Goal: Transaction & Acquisition: Purchase product/service

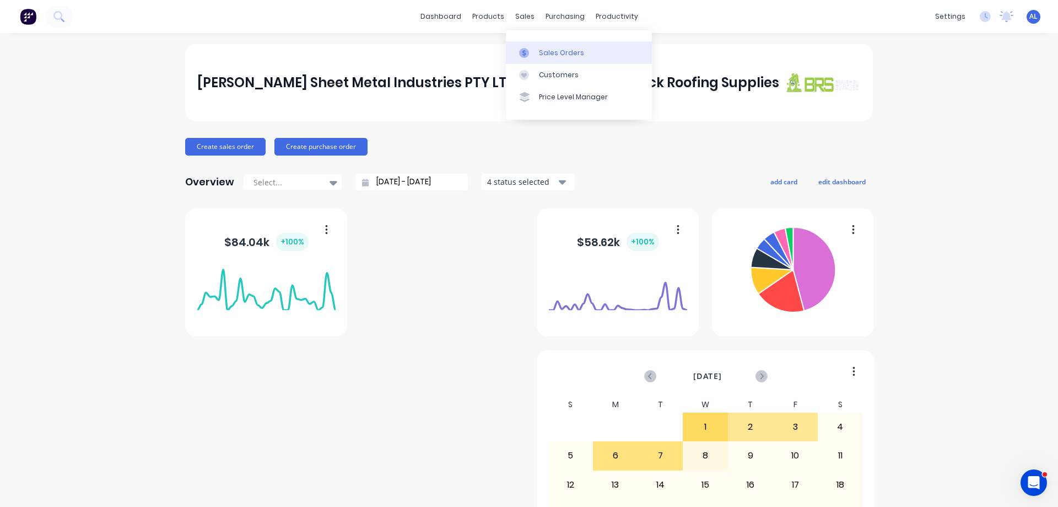
click at [566, 48] on div "Sales Orders" at bounding box center [561, 53] width 45 height 10
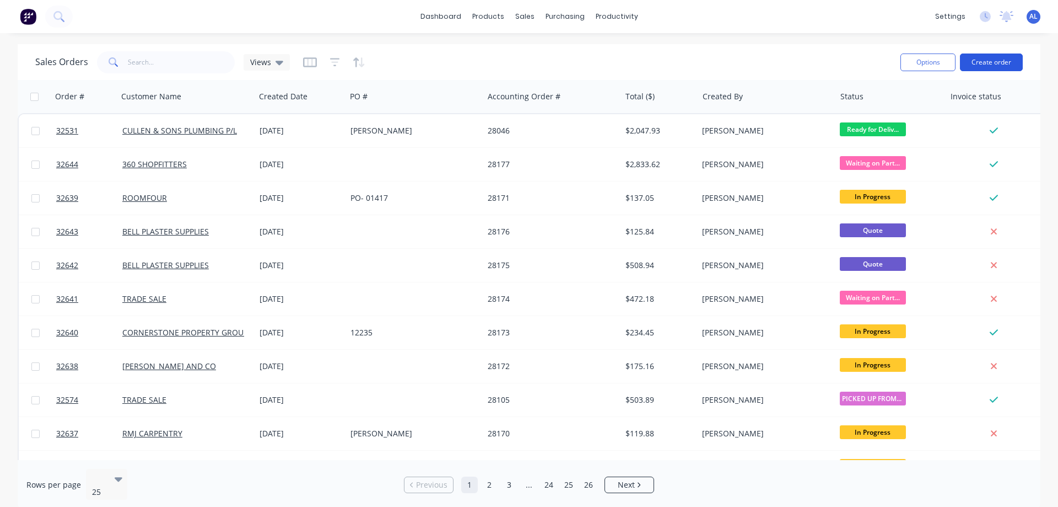
click at [977, 61] on button "Create order" at bounding box center [991, 62] width 63 height 18
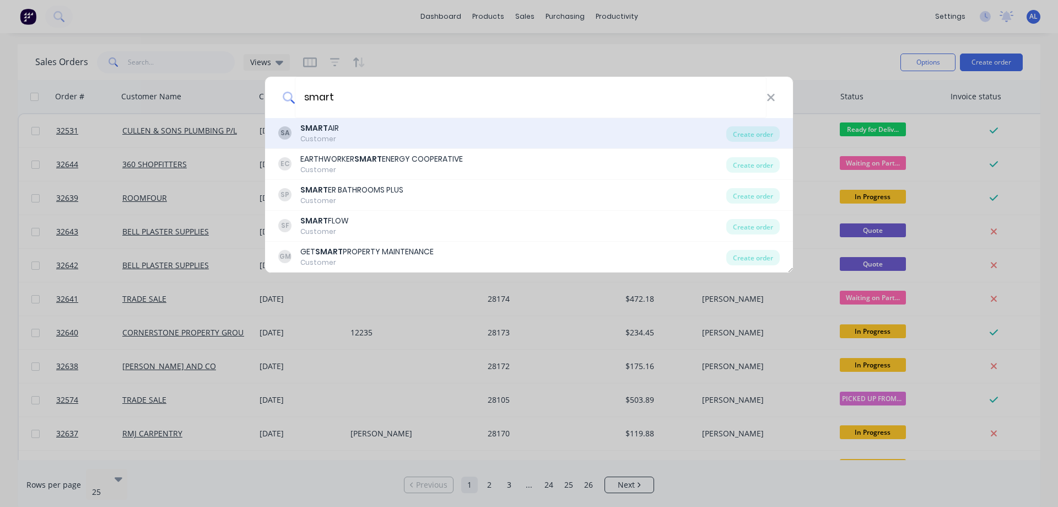
type input "smart"
click at [423, 134] on div "SA SMART AIR Customer" at bounding box center [502, 132] width 448 height 21
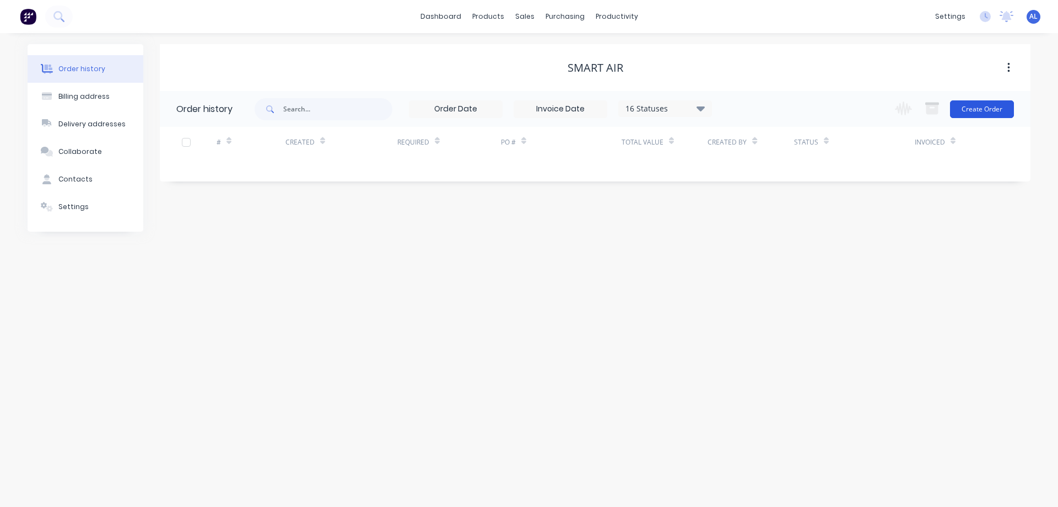
click at [983, 107] on button "Create Order" at bounding box center [982, 109] width 64 height 18
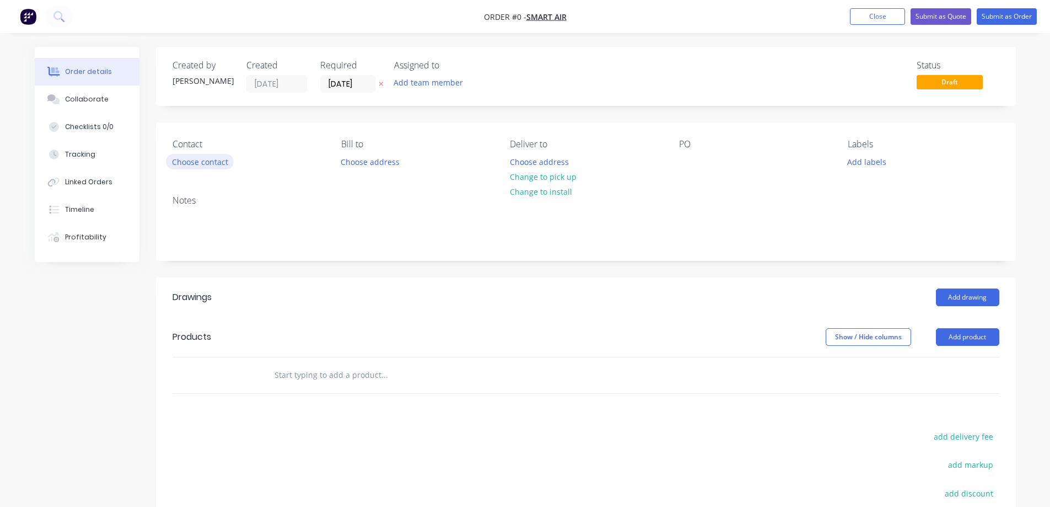
click at [211, 164] on button "Choose contact" at bounding box center [200, 161] width 68 height 15
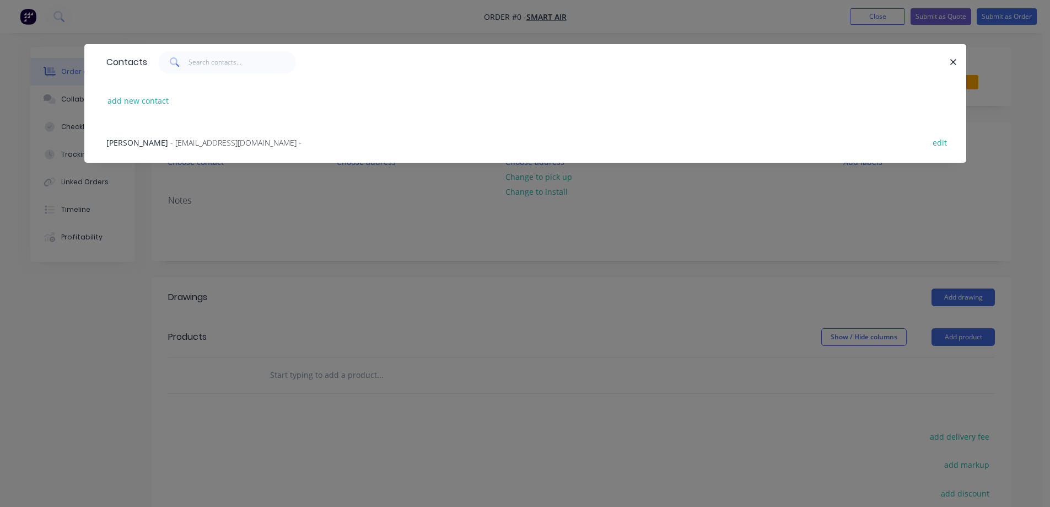
click at [192, 139] on span "- [EMAIL_ADDRESS][DOMAIN_NAME] -" at bounding box center [235, 142] width 131 height 10
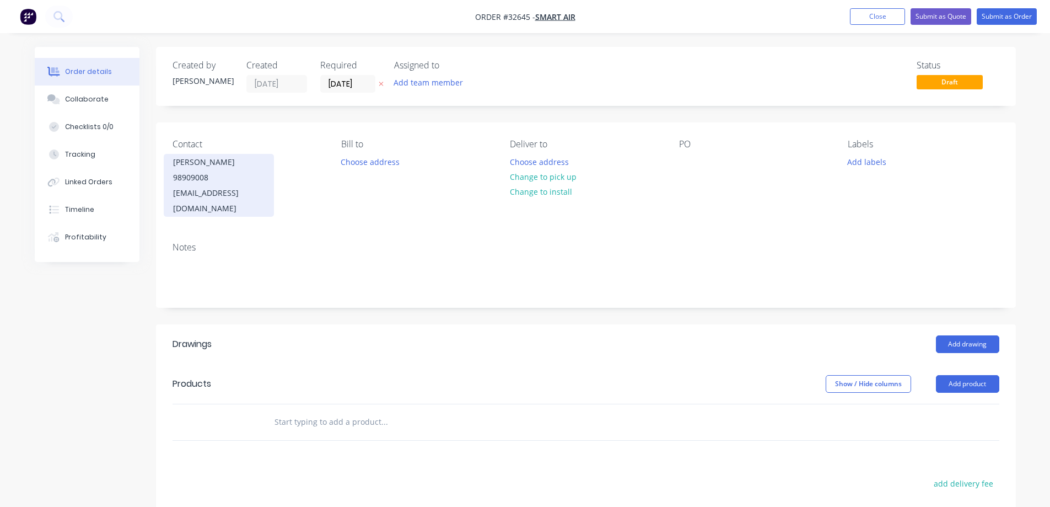
click at [218, 171] on div "98909008" at bounding box center [218, 177] width 91 height 15
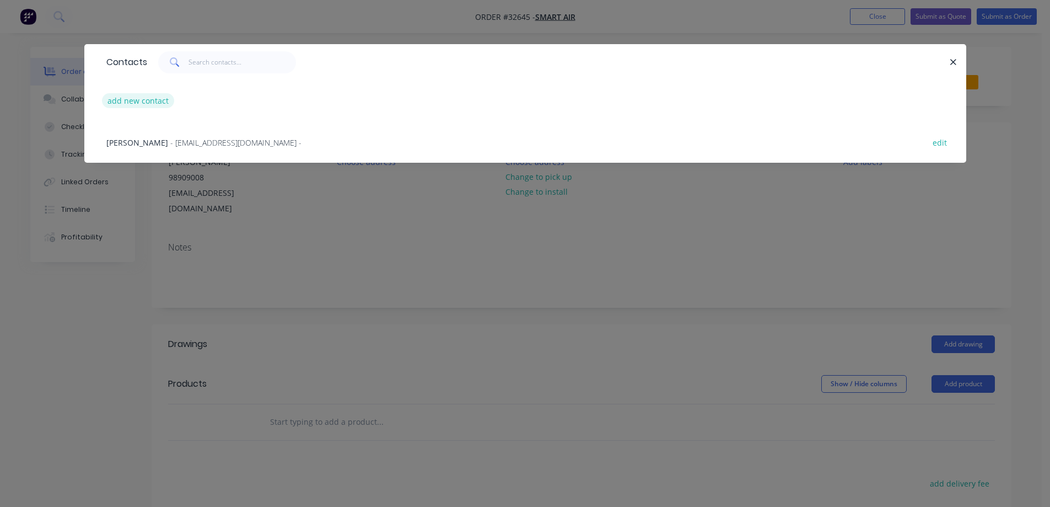
click at [161, 102] on button "add new contact" at bounding box center [138, 100] width 73 height 15
select select "AU"
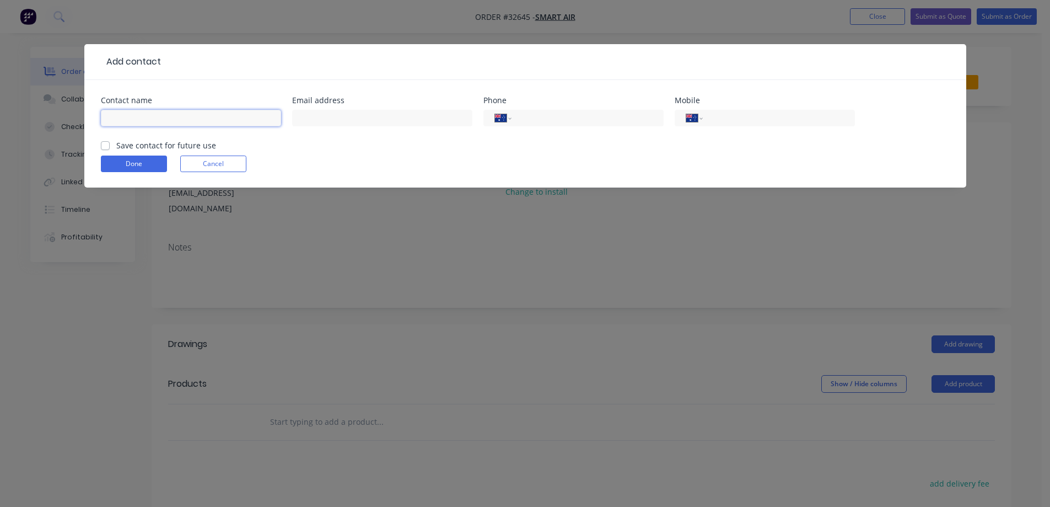
click at [143, 118] on input "text" at bounding box center [191, 118] width 180 height 17
type input "s"
type input "[PERSON_NAME]"
drag, startPoint x: 752, startPoint y: 112, endPoint x: 720, endPoint y: 147, distance: 47.6
click at [752, 112] on input "tel" at bounding box center [776, 118] width 132 height 13
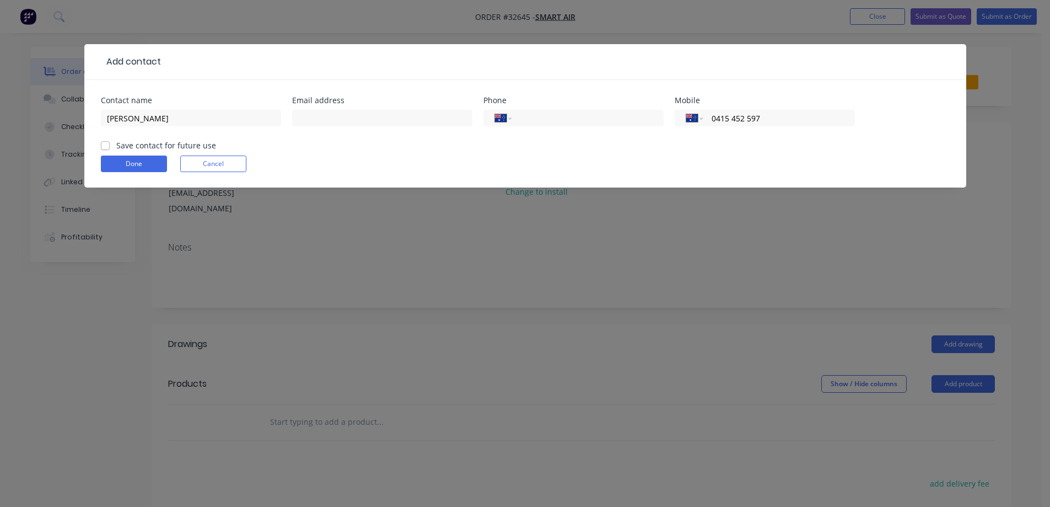
type input "0415 452 597"
click at [116, 147] on label "Save contact for future use" at bounding box center [166, 145] width 100 height 12
click at [106, 147] on input "Save contact for future use" at bounding box center [105, 144] width 9 height 10
checkbox input "true"
click at [142, 166] on button "Done" at bounding box center [134, 163] width 66 height 17
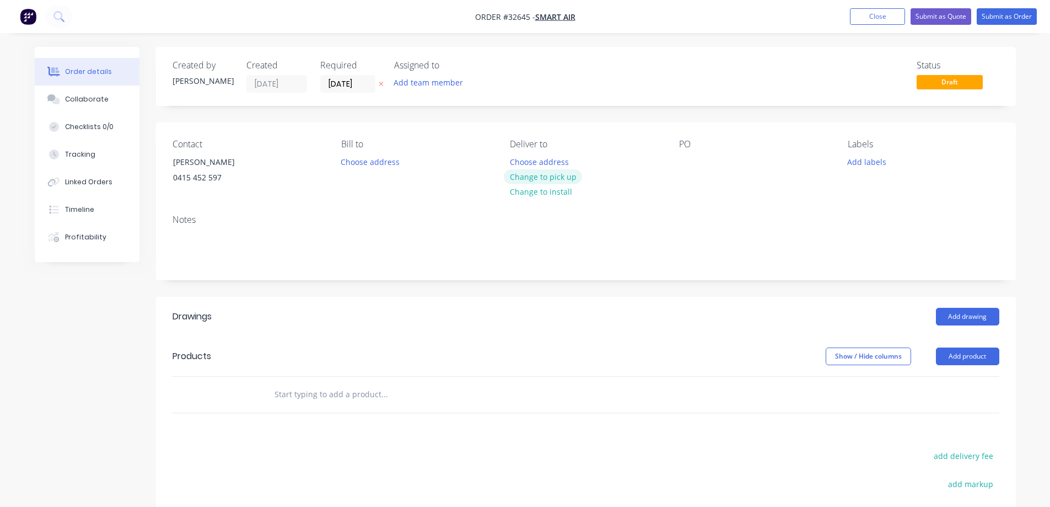
click at [541, 177] on button "Change to pick up" at bounding box center [543, 176] width 78 height 15
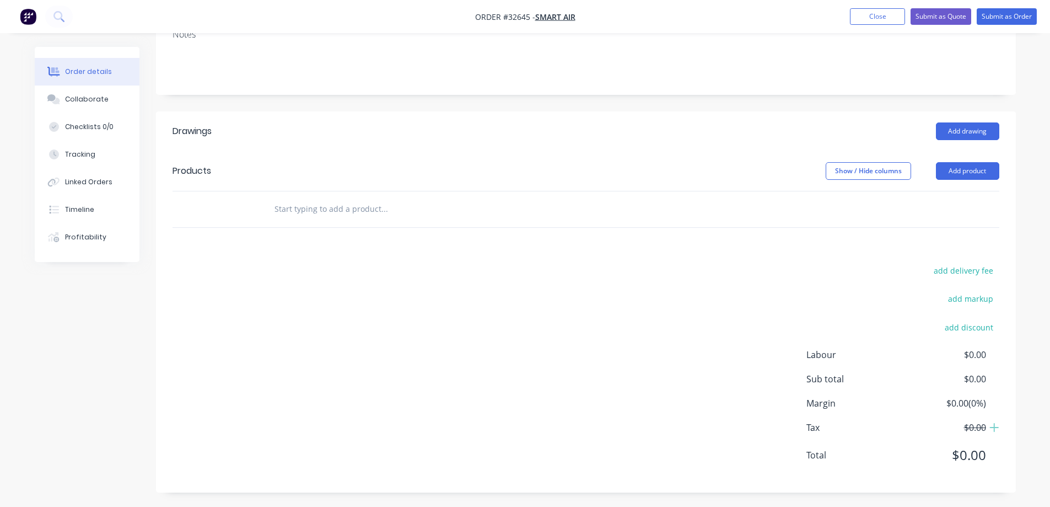
scroll to position [187, 0]
click at [961, 132] on button "Add drawing" at bounding box center [967, 129] width 63 height 18
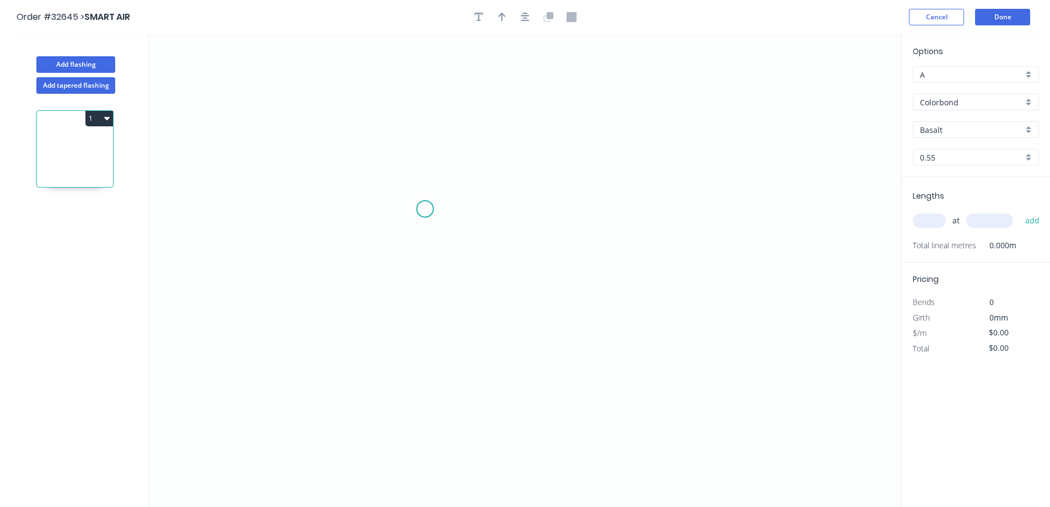
click at [425, 209] on icon "0" at bounding box center [525, 270] width 752 height 472
click at [659, 206] on icon "0" at bounding box center [525, 270] width 752 height 472
drag, startPoint x: 543, startPoint y: 220, endPoint x: 548, endPoint y: 216, distance: 7.1
click at [545, 219] on g "?" at bounding box center [542, 220] width 22 height 18
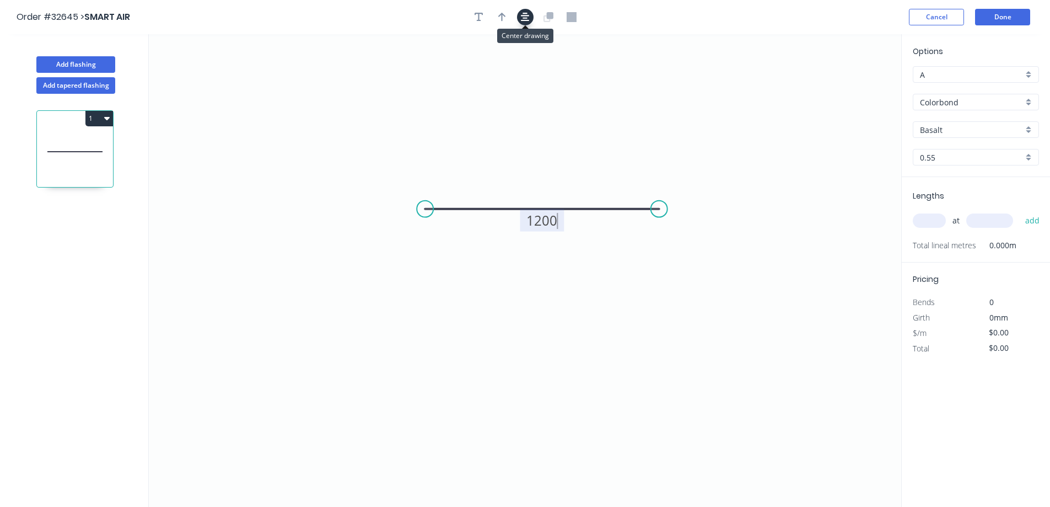
click at [527, 16] on icon "button" at bounding box center [525, 17] width 9 height 10
type input "$46.86"
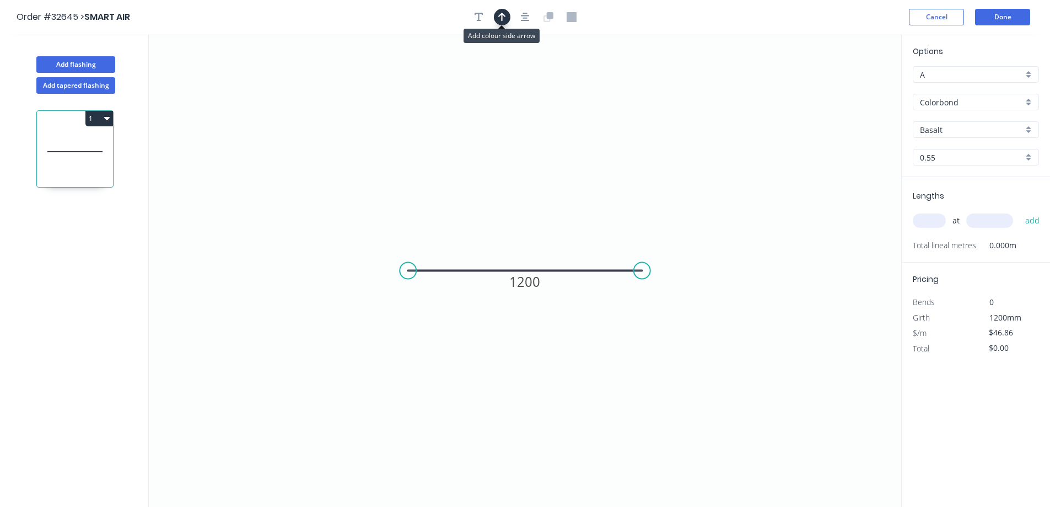
click at [499, 14] on icon "button" at bounding box center [502, 17] width 8 height 10
drag, startPoint x: 843, startPoint y: 87, endPoint x: 517, endPoint y: 240, distance: 360.5
click at [517, 240] on icon at bounding box center [517, 226] width 10 height 35
click at [1031, 128] on div "Basalt" at bounding box center [976, 129] width 126 height 17
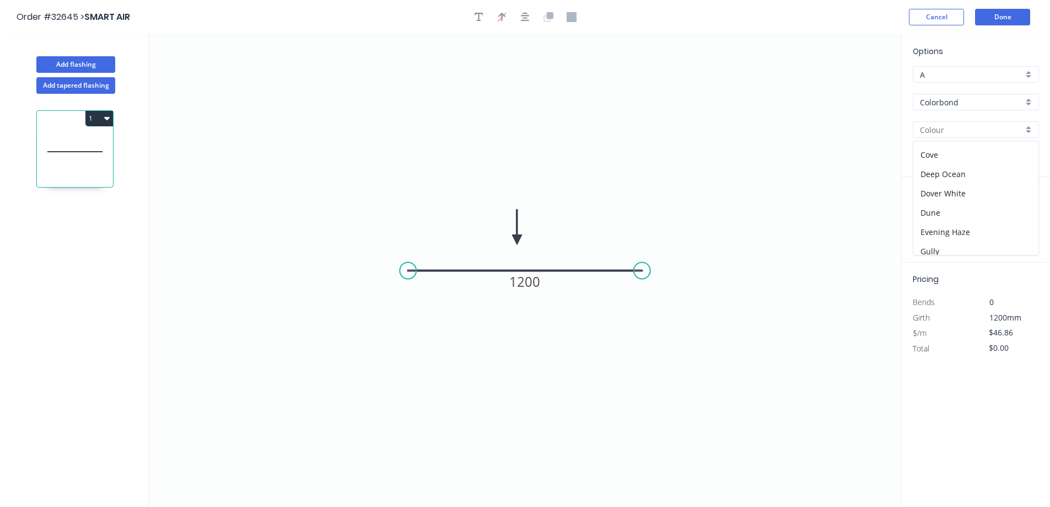
scroll to position [276, 0]
click at [983, 161] on div "Night Sky" at bounding box center [975, 164] width 125 height 19
type input "Night Sky"
click at [932, 224] on input "text" at bounding box center [929, 220] width 33 height 14
type input "6"
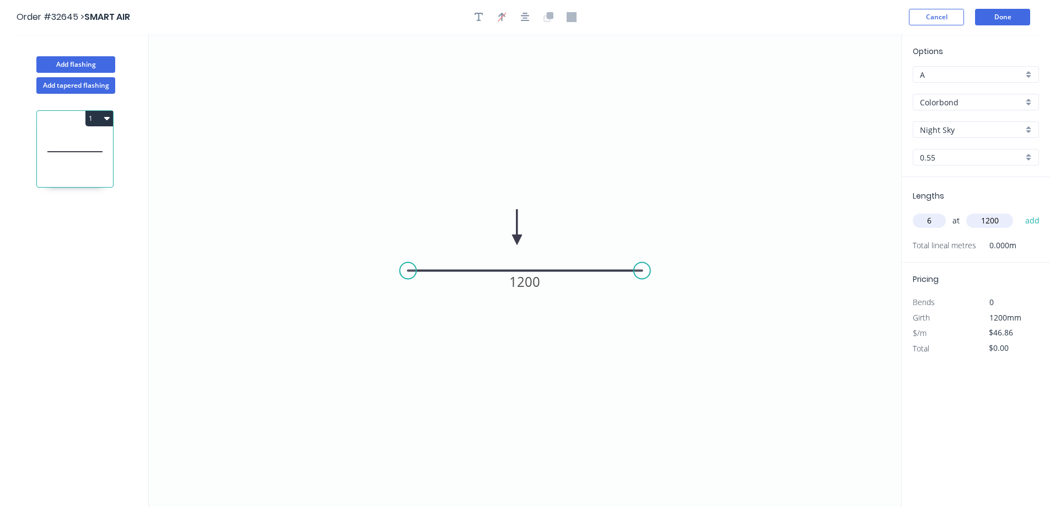
type input "1200"
click at [1020, 211] on button "add" at bounding box center [1033, 220] width 26 height 19
type input "$337.39"
click at [997, 18] on button "Done" at bounding box center [1002, 17] width 55 height 17
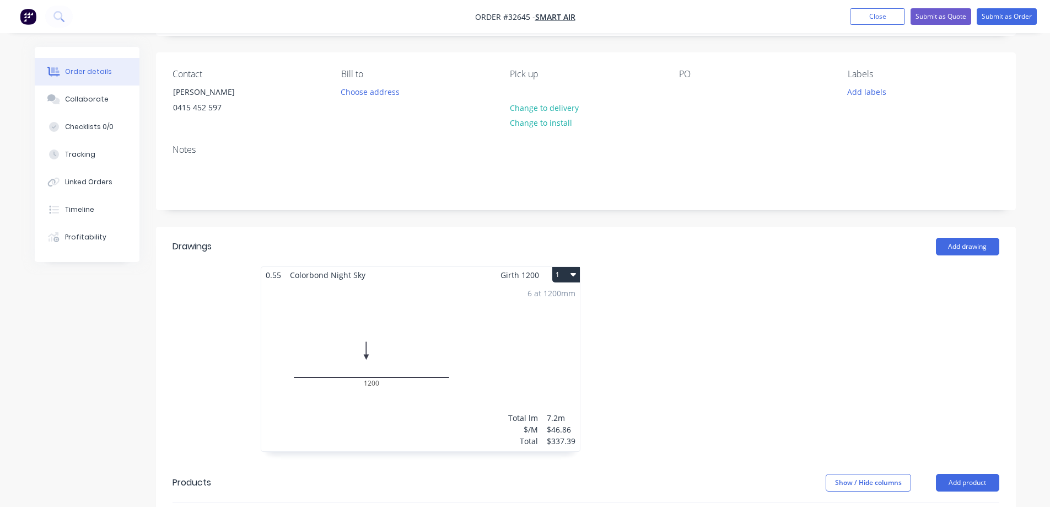
scroll to position [276, 0]
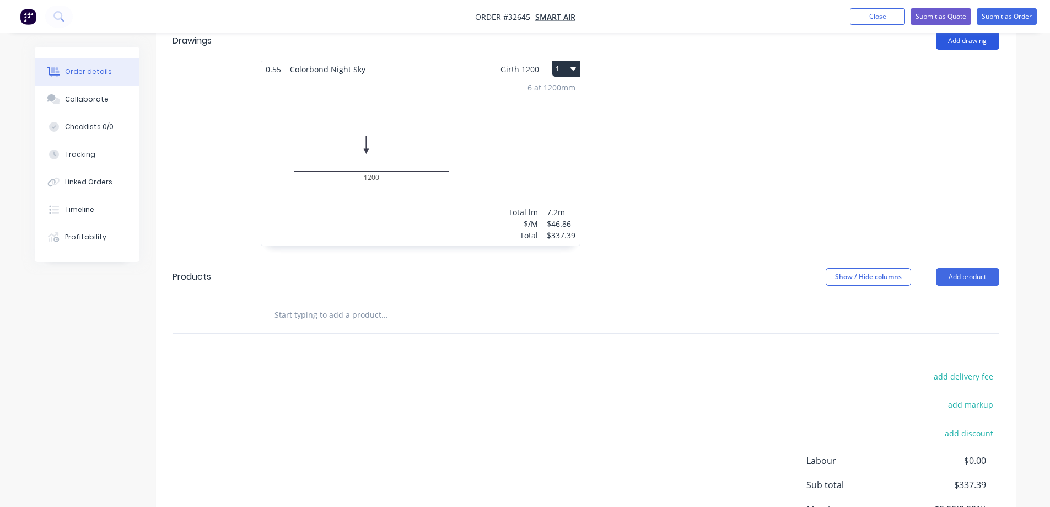
click at [963, 45] on button "Add drawing" at bounding box center [967, 41] width 63 height 18
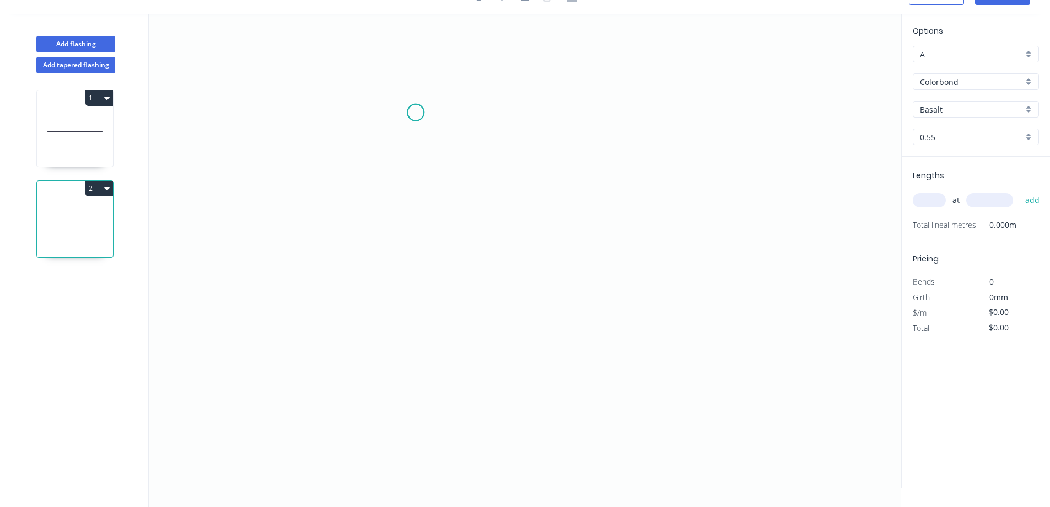
click at [416, 112] on icon "0" at bounding box center [525, 250] width 752 height 472
drag, startPoint x: 410, startPoint y: 271, endPoint x: 492, endPoint y: 264, distance: 82.4
click at [411, 271] on icon "0" at bounding box center [525, 250] width 752 height 472
click at [534, 270] on icon "0 ?" at bounding box center [525, 250] width 752 height 472
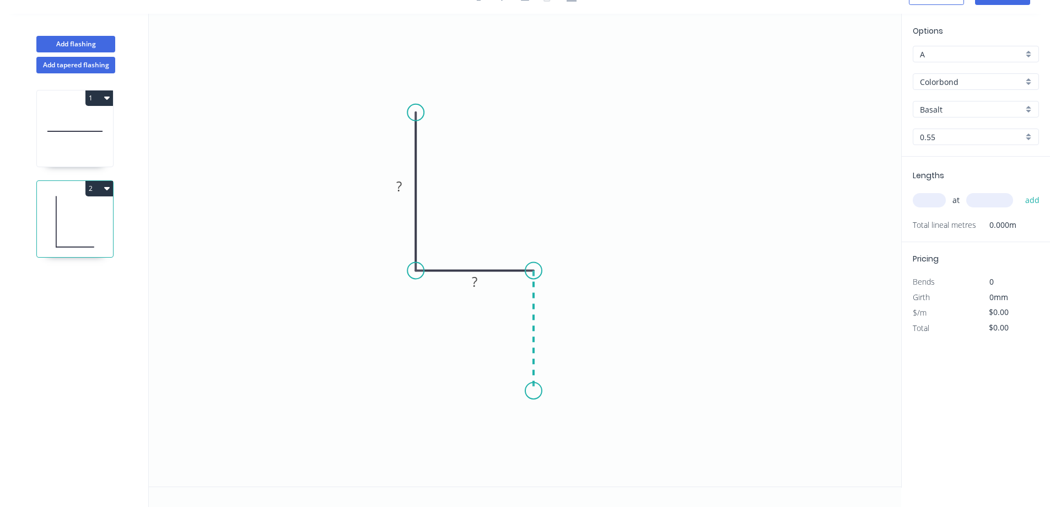
click at [532, 391] on icon "0 ? ?" at bounding box center [525, 250] width 752 height 472
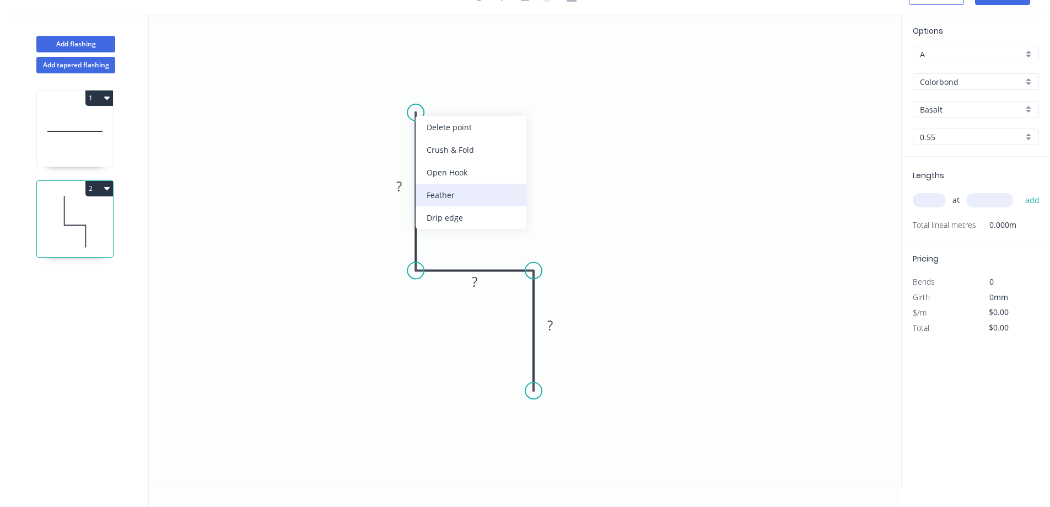
click at [480, 192] on div "Feather" at bounding box center [471, 195] width 111 height 23
click at [475, 146] on div "Flip bend" at bounding box center [471, 149] width 111 height 23
click at [404, 120] on tspan "15" at bounding box center [398, 121] width 15 height 18
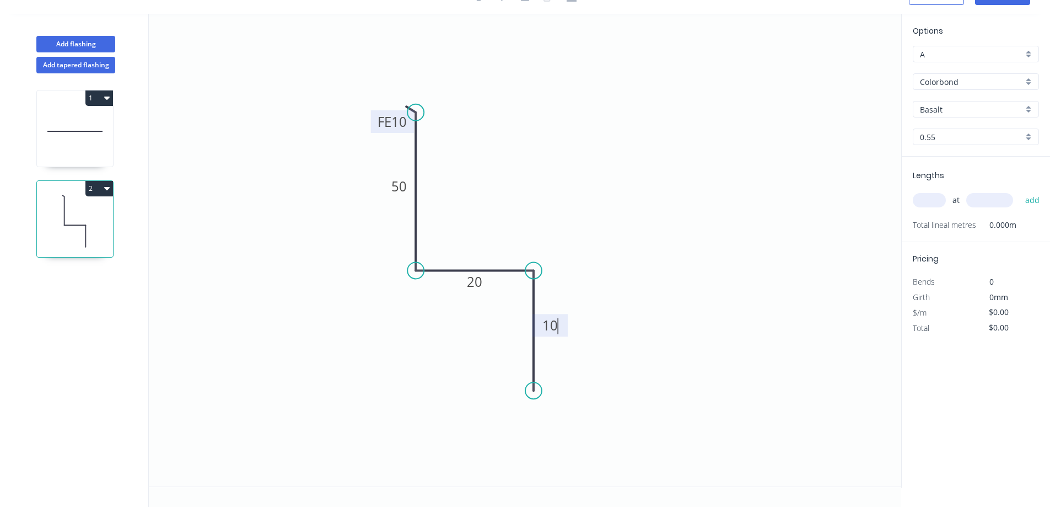
type input "$12.73"
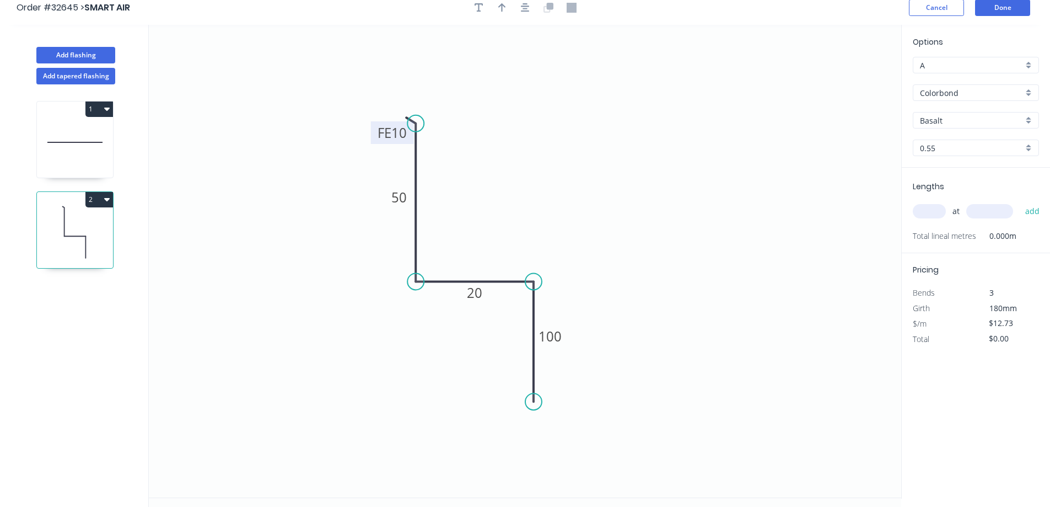
scroll to position [0, 0]
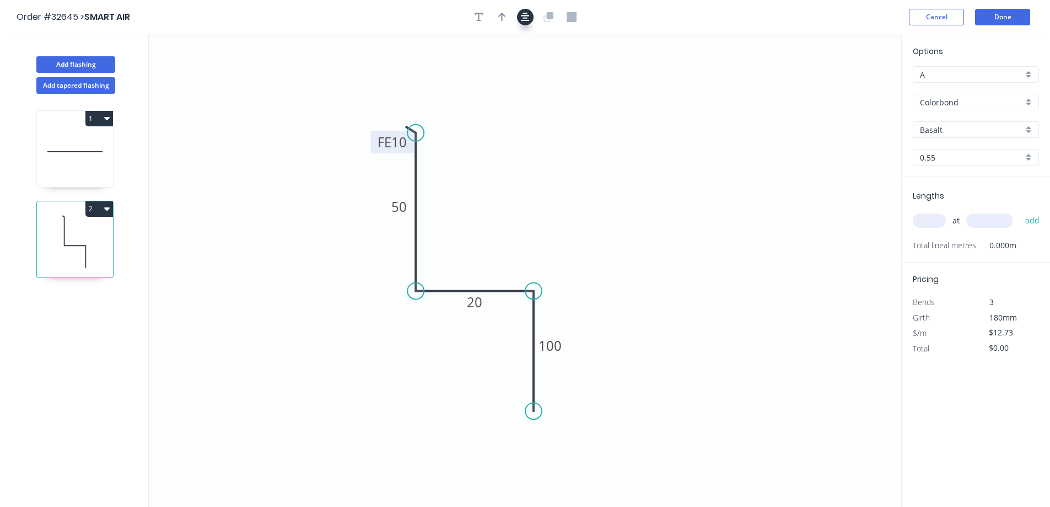
click at [521, 19] on icon "button" at bounding box center [525, 17] width 9 height 10
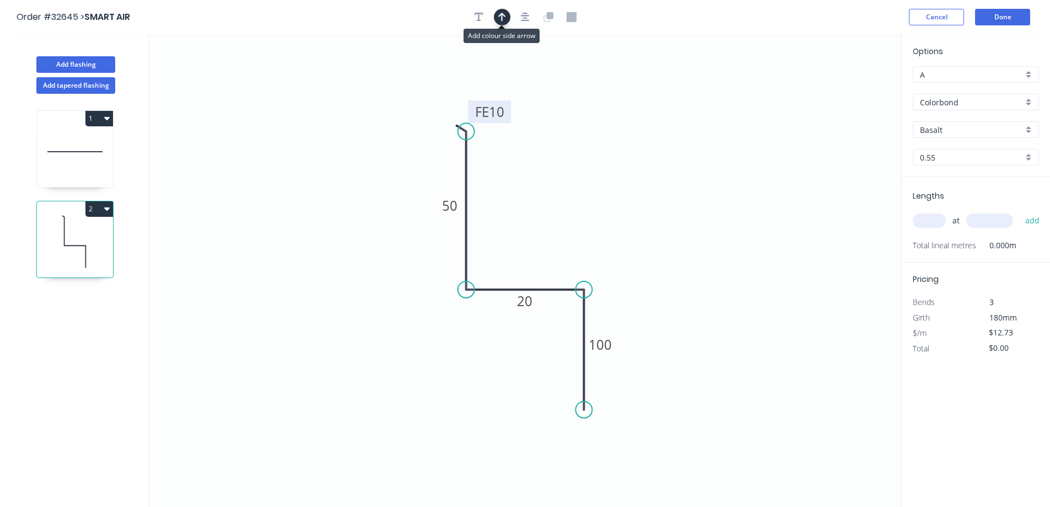
click at [500, 21] on icon "button" at bounding box center [502, 17] width 8 height 10
drag, startPoint x: 809, startPoint y: 100, endPoint x: 551, endPoint y: 253, distance: 300.0
click at [551, 253] on icon at bounding box center [551, 240] width 10 height 35
click at [1029, 131] on div "Basalt" at bounding box center [976, 129] width 126 height 17
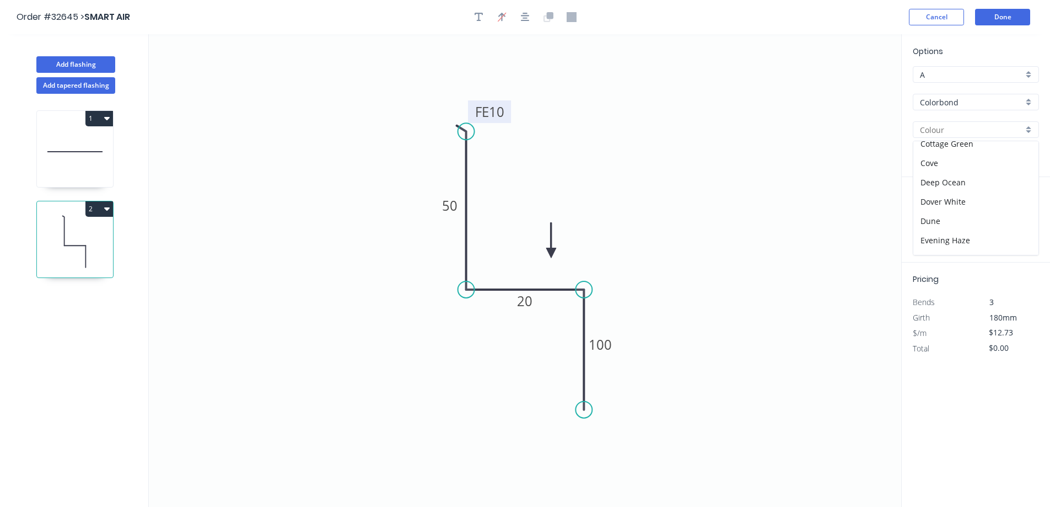
scroll to position [220, 0]
click at [982, 217] on div "Night Sky" at bounding box center [975, 219] width 125 height 19
type input "Night Sky"
click at [919, 218] on input "text" at bounding box center [929, 220] width 33 height 14
type input "1"
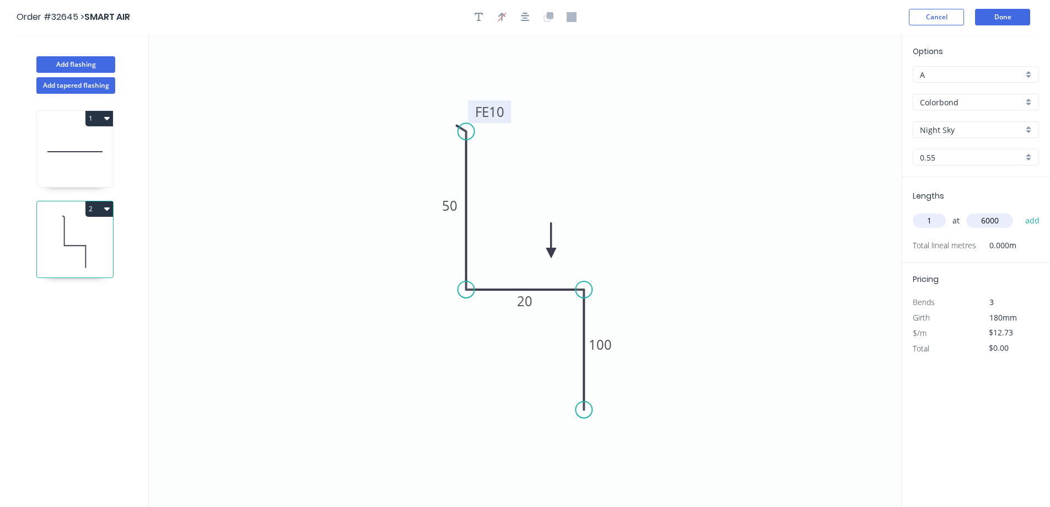
type input "6000"
click at [1020, 211] on button "add" at bounding box center [1033, 220] width 26 height 19
type input "$76.38"
click at [1005, 16] on button "Done" at bounding box center [1002, 17] width 55 height 17
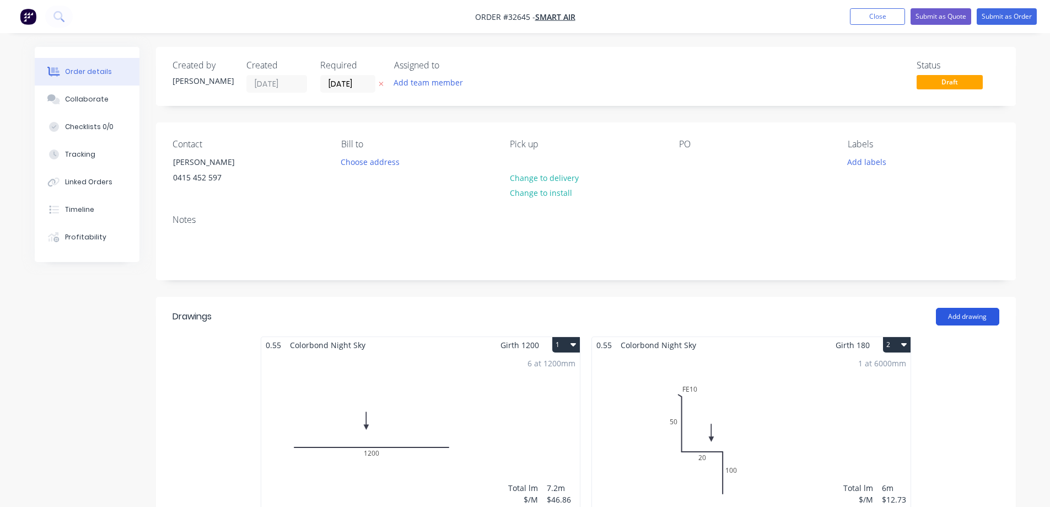
click at [976, 319] on button "Add drawing" at bounding box center [967, 317] width 63 height 18
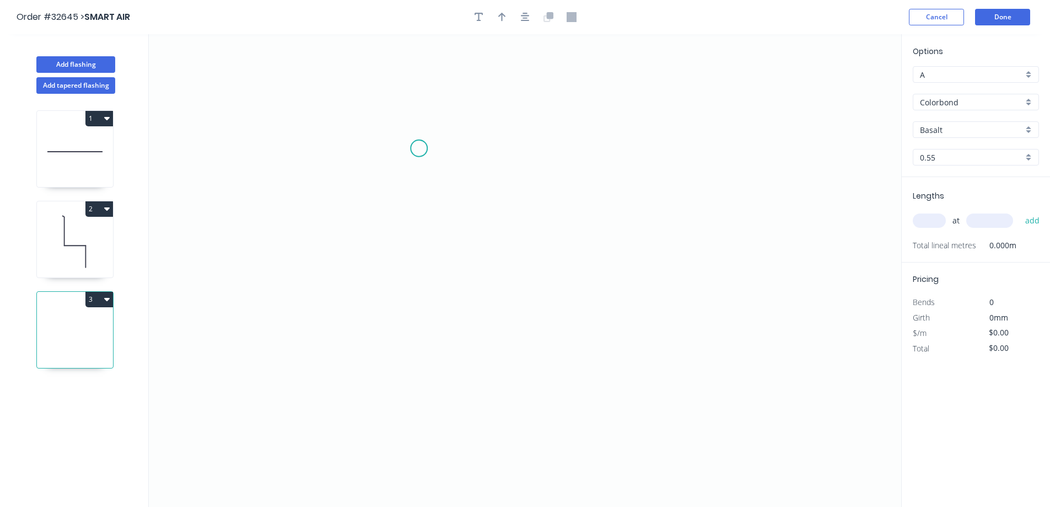
click at [419, 148] on icon "0" at bounding box center [525, 270] width 752 height 472
click at [413, 304] on icon "0" at bounding box center [525, 270] width 752 height 472
click at [621, 309] on icon "0 ?" at bounding box center [525, 270] width 752 height 472
drag, startPoint x: 405, startPoint y: 229, endPoint x: 505, endPoint y: 192, distance: 107.2
click at [405, 228] on tspan "?" at bounding box center [403, 221] width 6 height 18
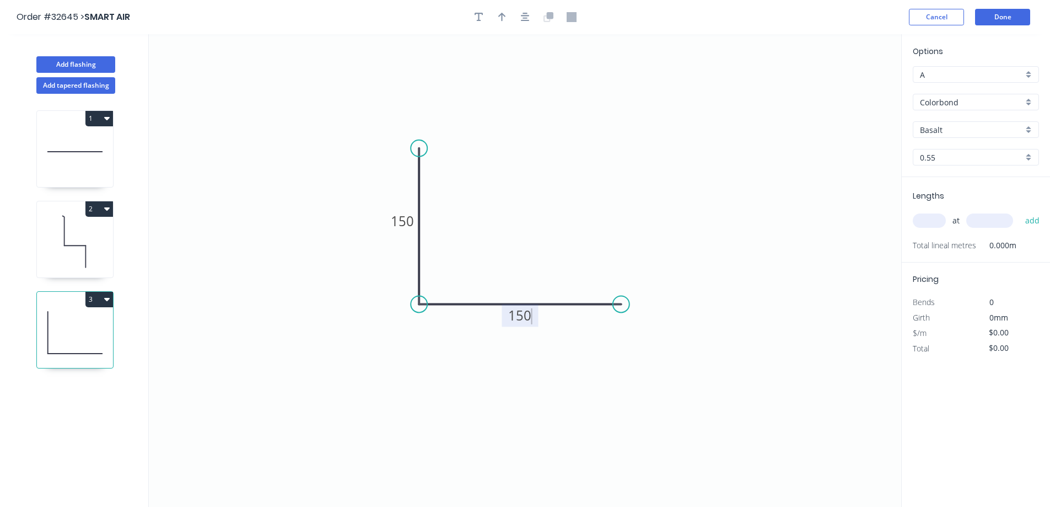
type input "$14.02"
click at [527, 16] on icon "button" at bounding box center [525, 17] width 9 height 9
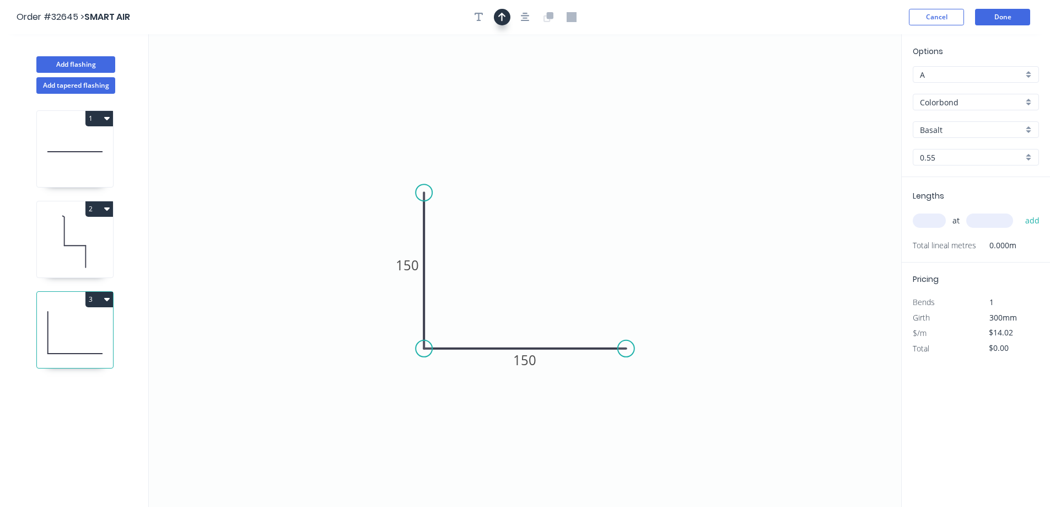
click at [504, 15] on icon "button" at bounding box center [502, 17] width 8 height 9
drag, startPoint x: 848, startPoint y: 87, endPoint x: 525, endPoint y: 286, distance: 379.4
click at [525, 286] on icon at bounding box center [526, 272] width 10 height 35
drag, startPoint x: 927, startPoint y: 220, endPoint x: 757, endPoint y: 267, distance: 176.6
click at [925, 220] on input "text" at bounding box center [929, 220] width 33 height 14
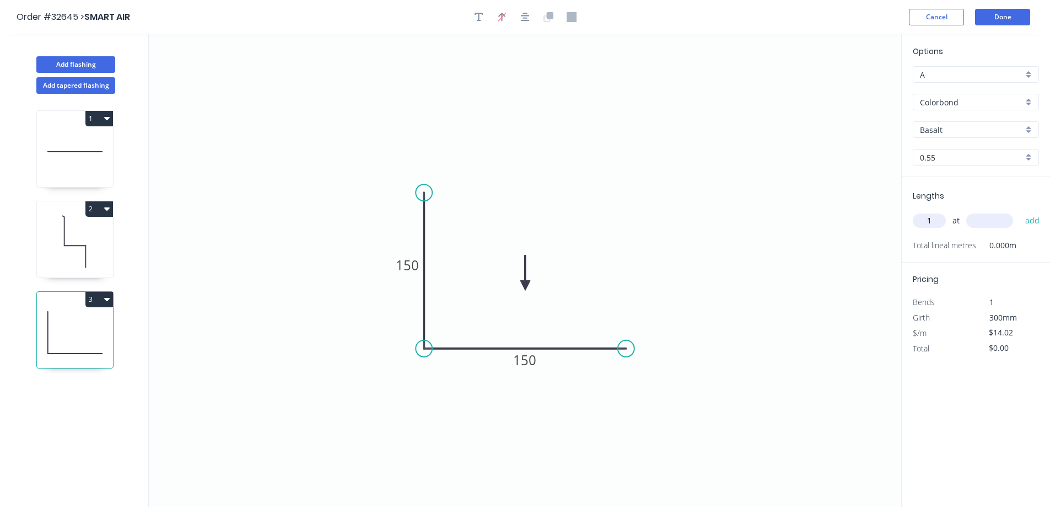
type input "1"
type input "6000"
click at [1020, 211] on button "add" at bounding box center [1033, 220] width 26 height 19
type input "$84.12"
click at [1031, 129] on div "Basalt" at bounding box center [976, 129] width 126 height 17
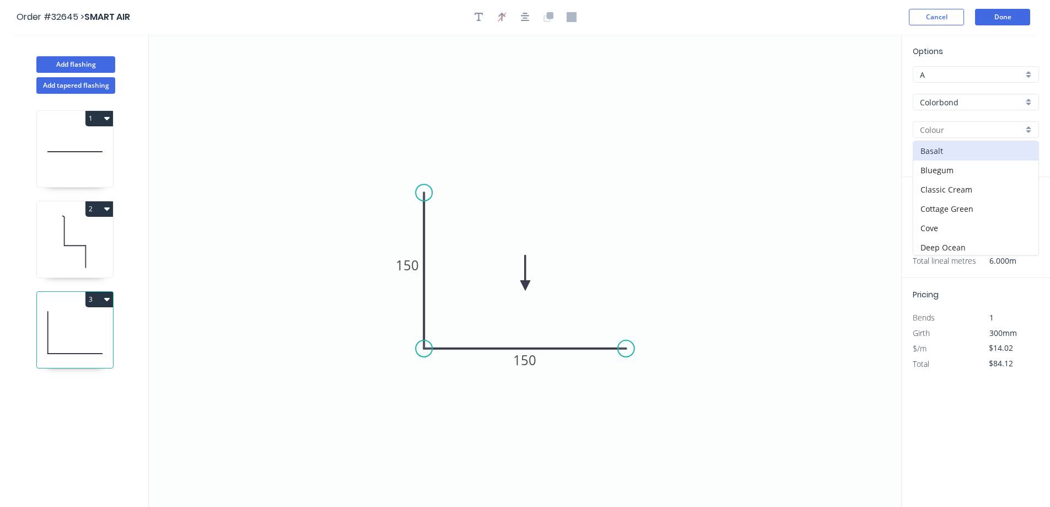
scroll to position [220, 0]
click at [965, 220] on div "Night Sky" at bounding box center [975, 219] width 125 height 19
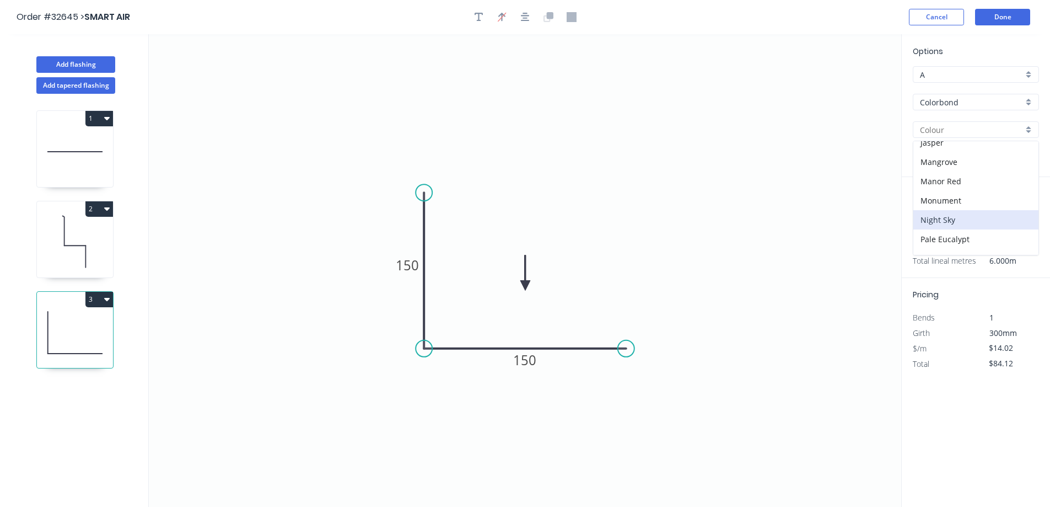
type input "Night Sky"
click at [1000, 18] on button "Done" at bounding box center [1002, 17] width 55 height 17
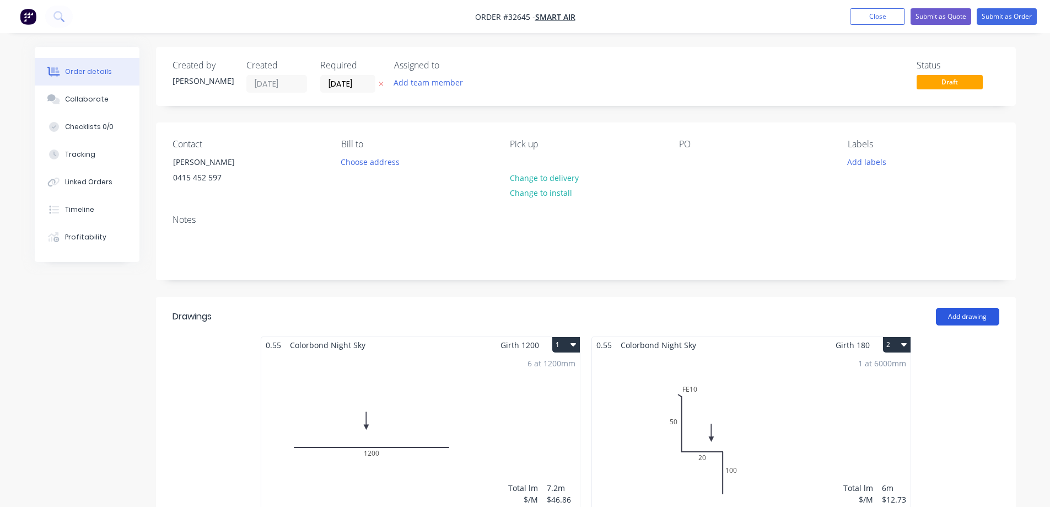
click at [973, 319] on button "Add drawing" at bounding box center [967, 317] width 63 height 18
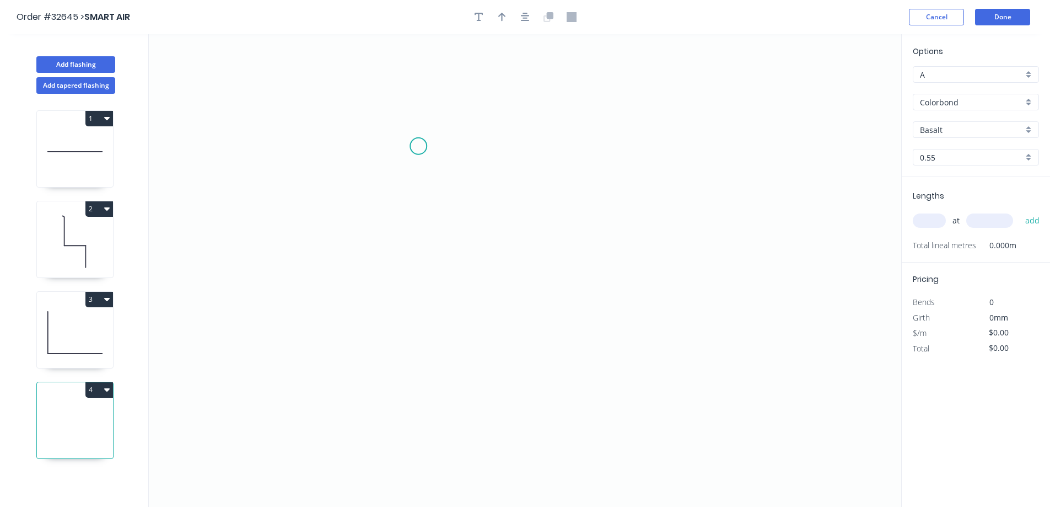
click at [418, 146] on icon "0" at bounding box center [525, 270] width 752 height 472
drag, startPoint x: 423, startPoint y: 295, endPoint x: 451, endPoint y: 289, distance: 29.4
click at [427, 294] on icon "0" at bounding box center [525, 270] width 752 height 472
click at [596, 299] on icon "0 ?" at bounding box center [525, 270] width 752 height 472
drag, startPoint x: 406, startPoint y: 212, endPoint x: 487, endPoint y: 179, distance: 88.0
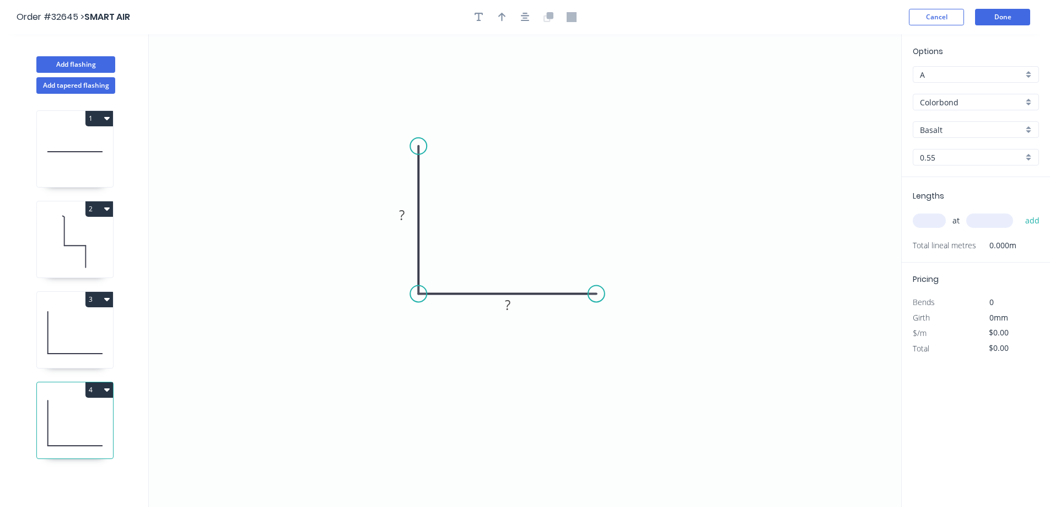
click at [407, 210] on rect at bounding box center [402, 215] width 22 height 15
type input "$6.26"
click at [526, 19] on icon "button" at bounding box center [525, 17] width 9 height 9
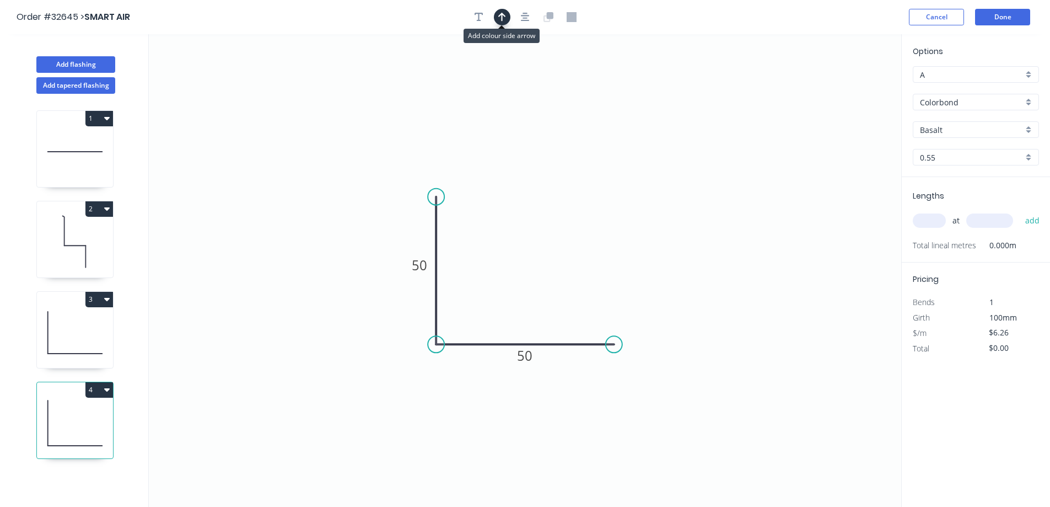
click at [502, 15] on icon "button" at bounding box center [502, 17] width 8 height 9
drag, startPoint x: 843, startPoint y: 86, endPoint x: 580, endPoint y: 286, distance: 330.8
click at [529, 291] on icon at bounding box center [529, 277] width 10 height 35
click at [1030, 127] on div "Basalt" at bounding box center [976, 129] width 126 height 17
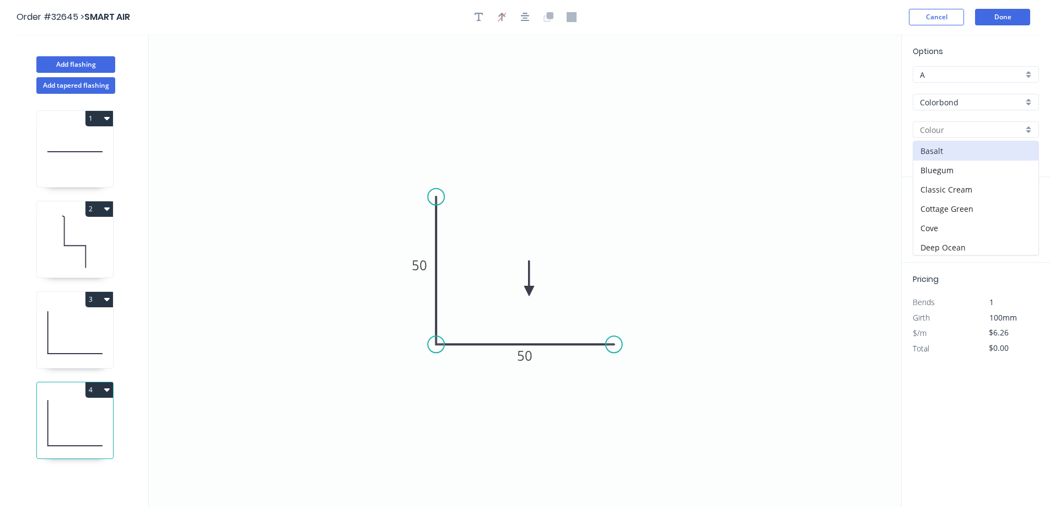
scroll to position [220, 0]
click at [984, 220] on div "Night Sky" at bounding box center [975, 219] width 125 height 19
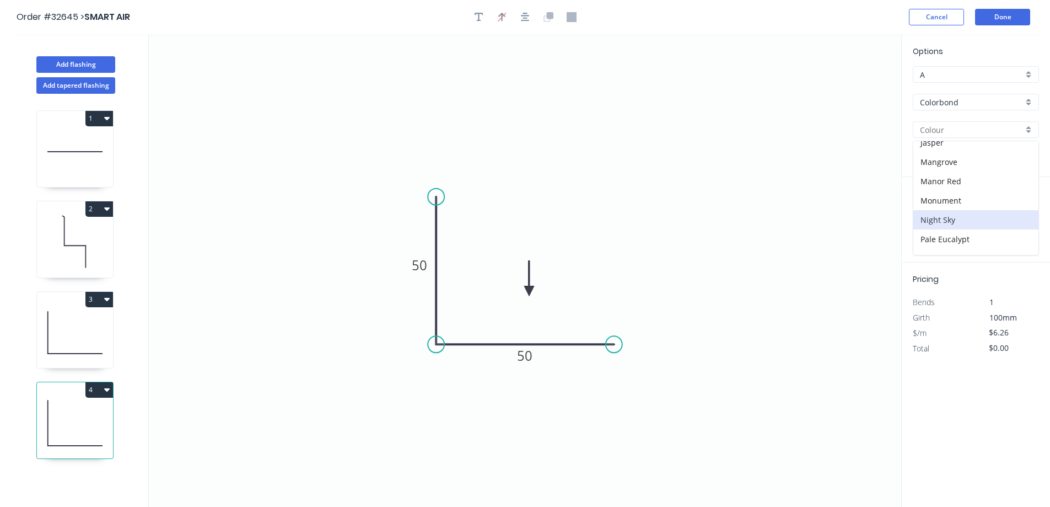
type input "Night Sky"
drag, startPoint x: 934, startPoint y: 215, endPoint x: 923, endPoint y: 223, distance: 13.9
click at [925, 221] on input "text" at bounding box center [929, 220] width 33 height 14
type input "2"
type input "6000"
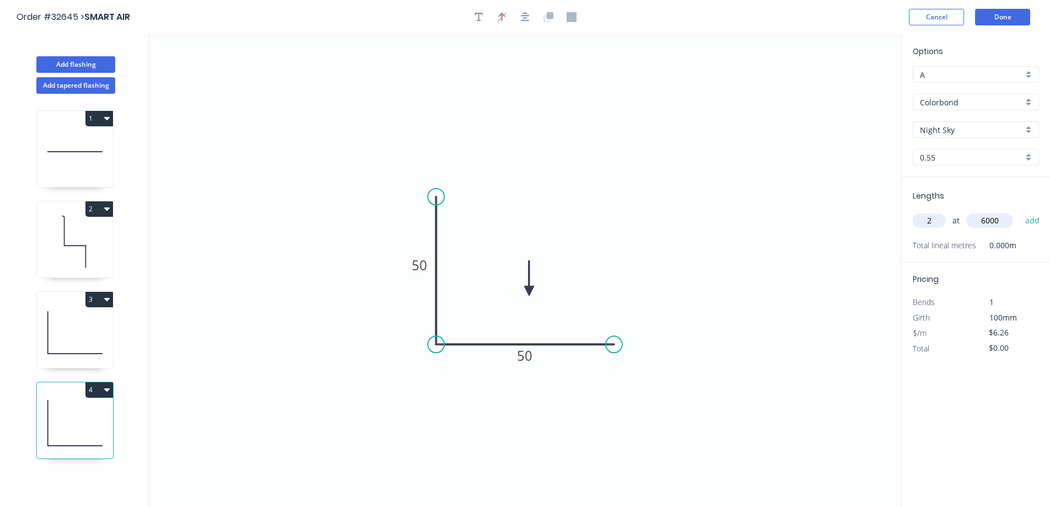
click at [1020, 211] on button "add" at bounding box center [1033, 220] width 26 height 19
type input "$75.12"
click at [1020, 15] on button "Done" at bounding box center [1002, 17] width 55 height 17
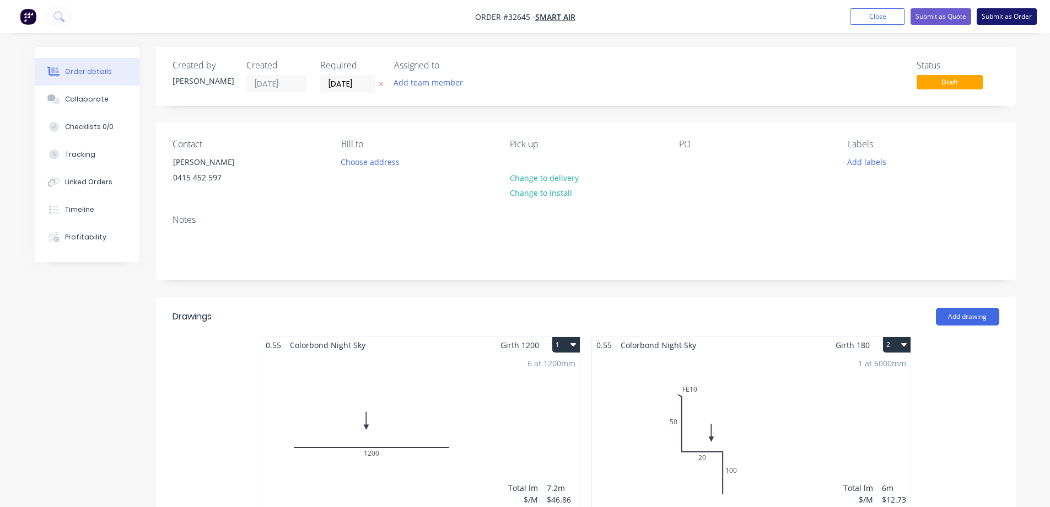
click at [1004, 14] on button "Submit as Order" at bounding box center [1007, 16] width 60 height 17
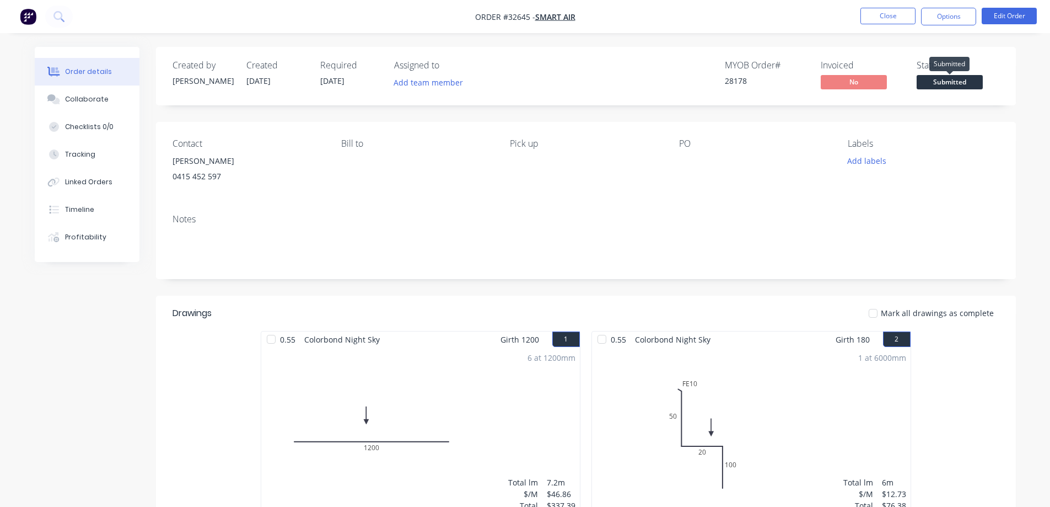
click at [949, 81] on span "Submitted" at bounding box center [950, 82] width 66 height 14
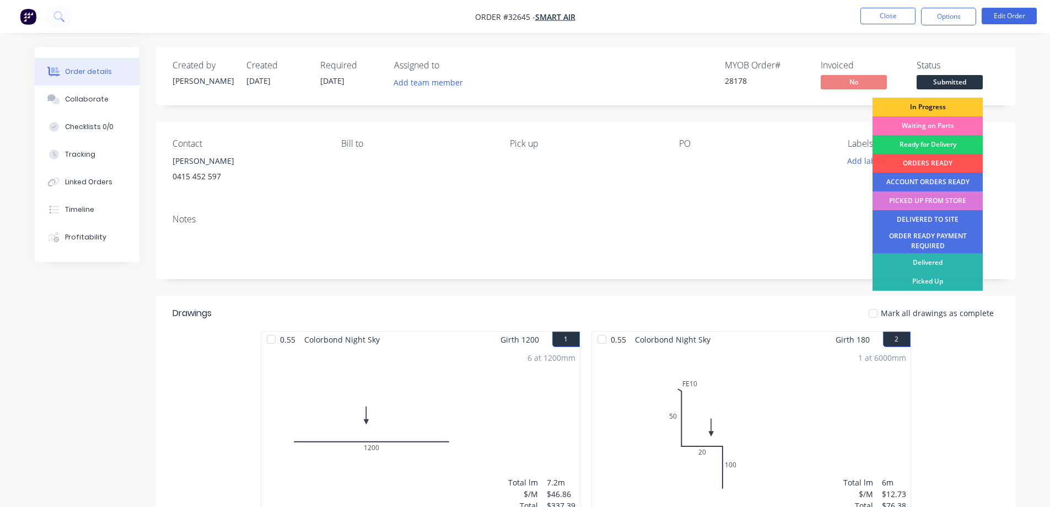
click at [938, 103] on div "In Progress" at bounding box center [928, 107] width 110 height 19
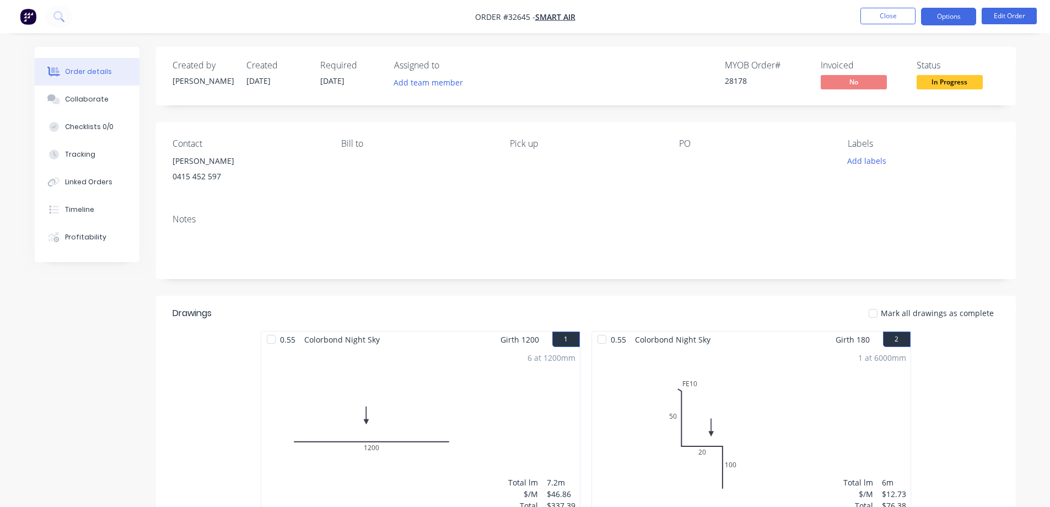
click at [945, 17] on button "Options" at bounding box center [948, 17] width 55 height 18
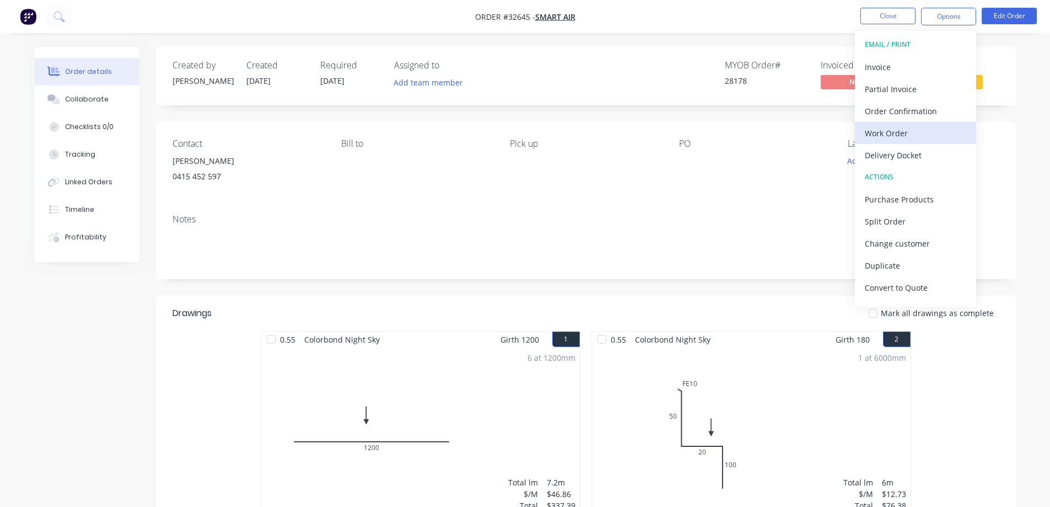
click at [901, 132] on div "Work Order" at bounding box center [915, 133] width 101 height 16
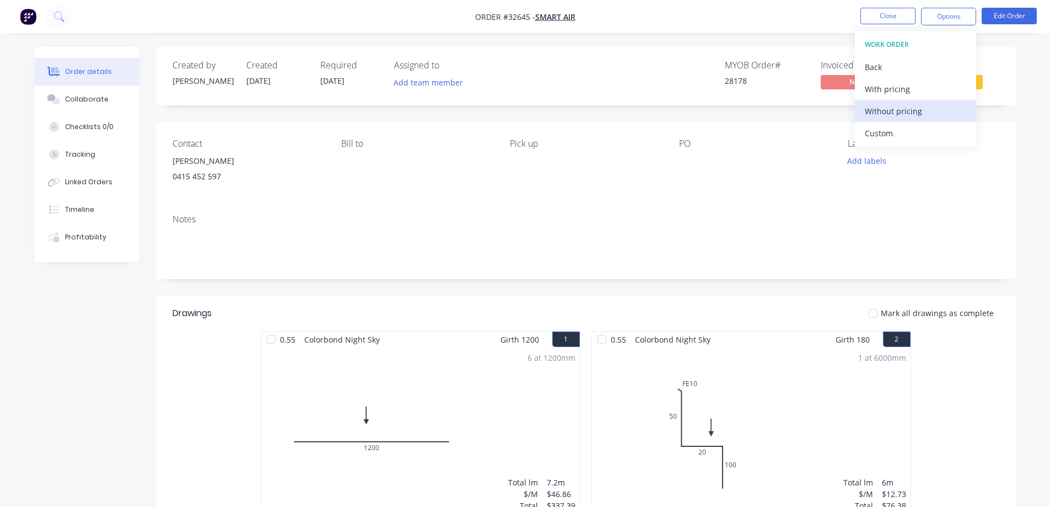
click at [917, 109] on div "Without pricing" at bounding box center [915, 111] width 101 height 16
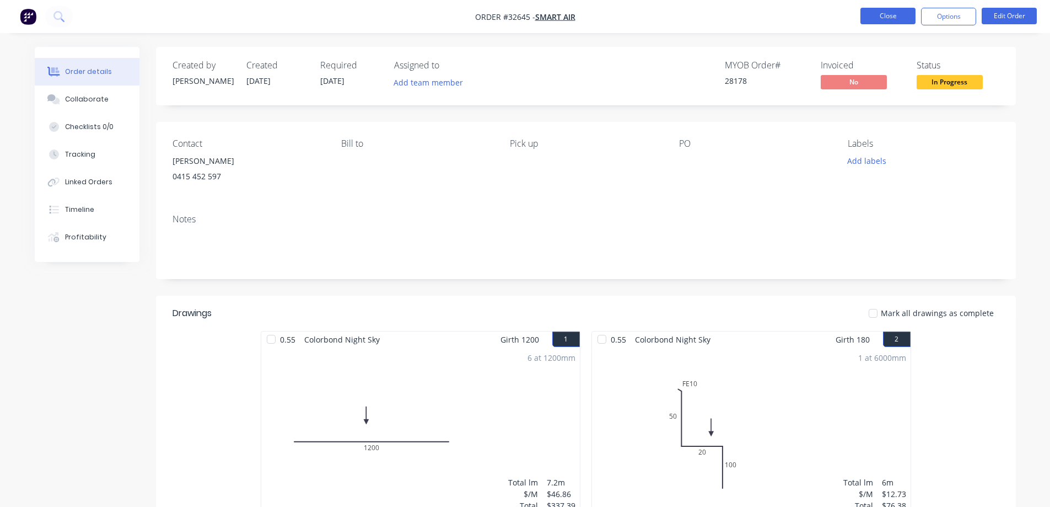
click at [871, 15] on button "Close" at bounding box center [887, 16] width 55 height 17
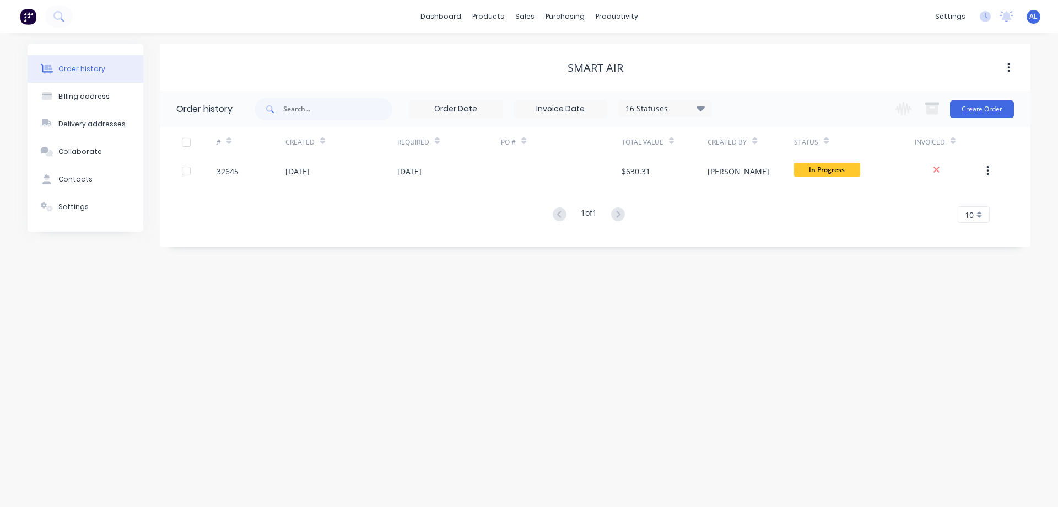
click at [24, 16] on img at bounding box center [28, 16] width 17 height 17
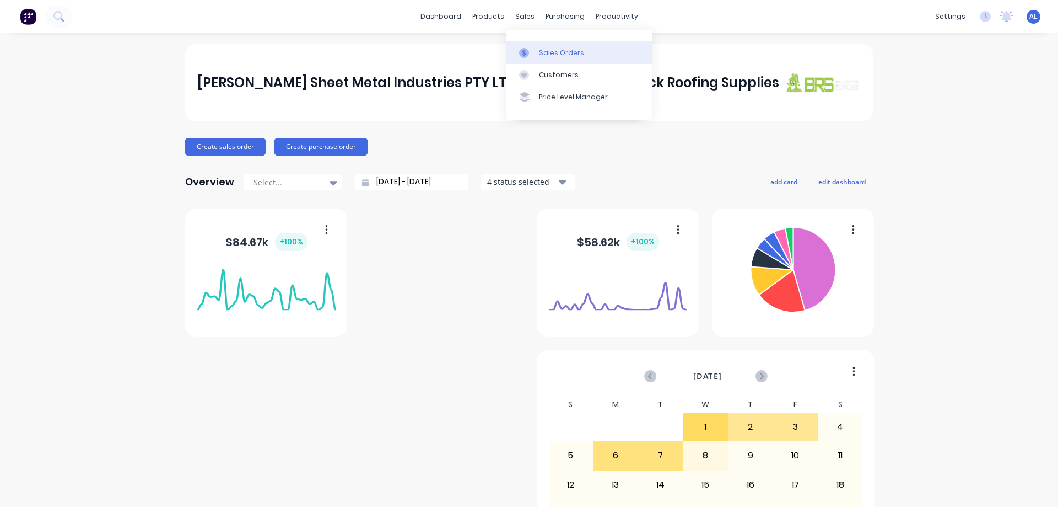
click at [571, 60] on link "Sales Orders" at bounding box center [579, 52] width 146 height 22
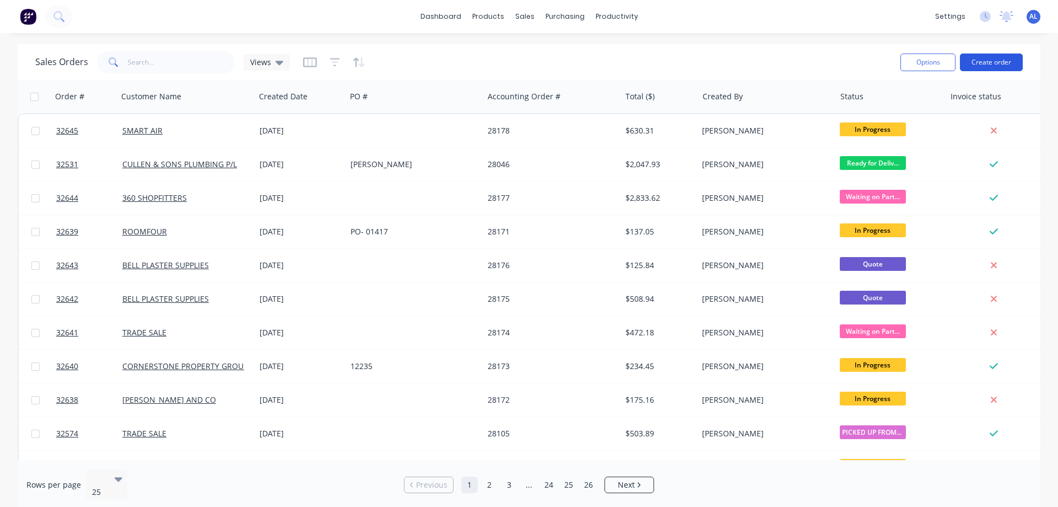
click at [979, 62] on button "Create order" at bounding box center [991, 62] width 63 height 18
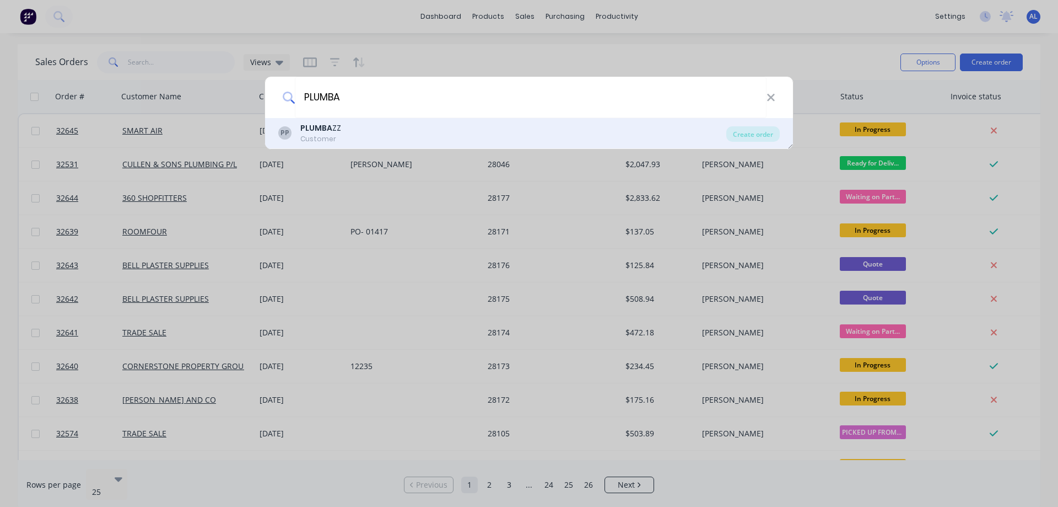
type input "PLUMBA"
click at [348, 131] on div "PP PLUMBA ZZ Customer" at bounding box center [502, 132] width 448 height 21
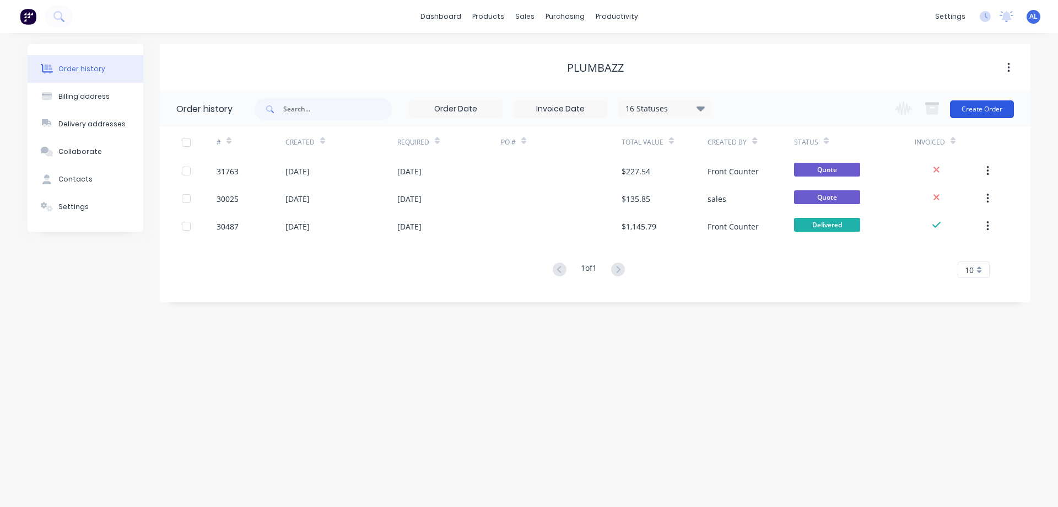
click at [970, 109] on button "Create Order" at bounding box center [982, 109] width 64 height 18
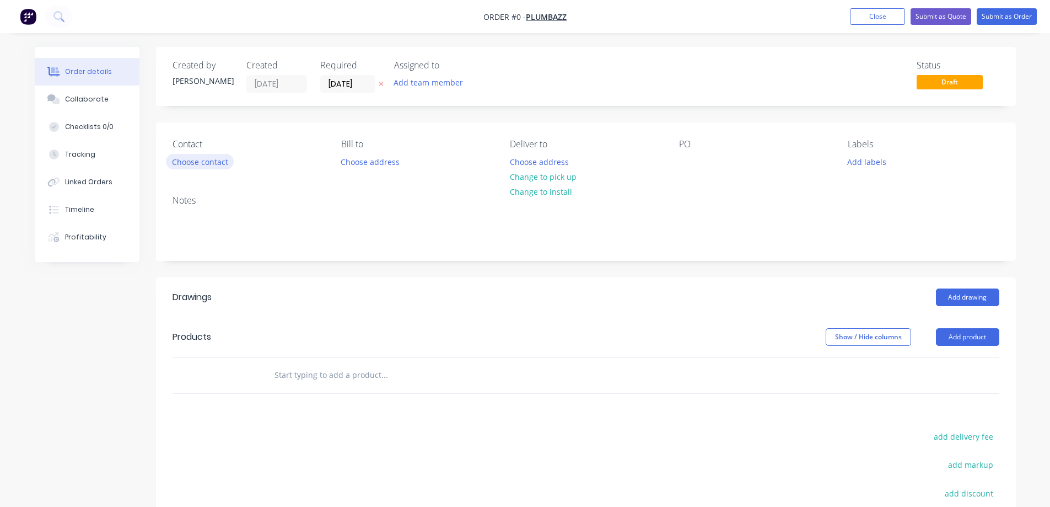
click at [201, 160] on button "Choose contact" at bounding box center [200, 161] width 68 height 15
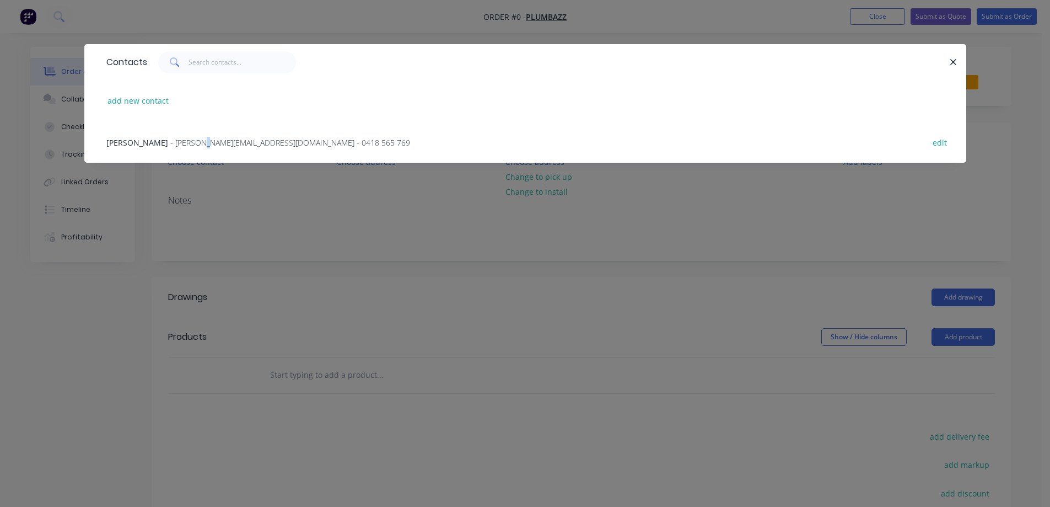
click at [170, 143] on span "- [PERSON_NAME][EMAIL_ADDRESS][DOMAIN_NAME] - 0418 565 769" at bounding box center [290, 142] width 240 height 10
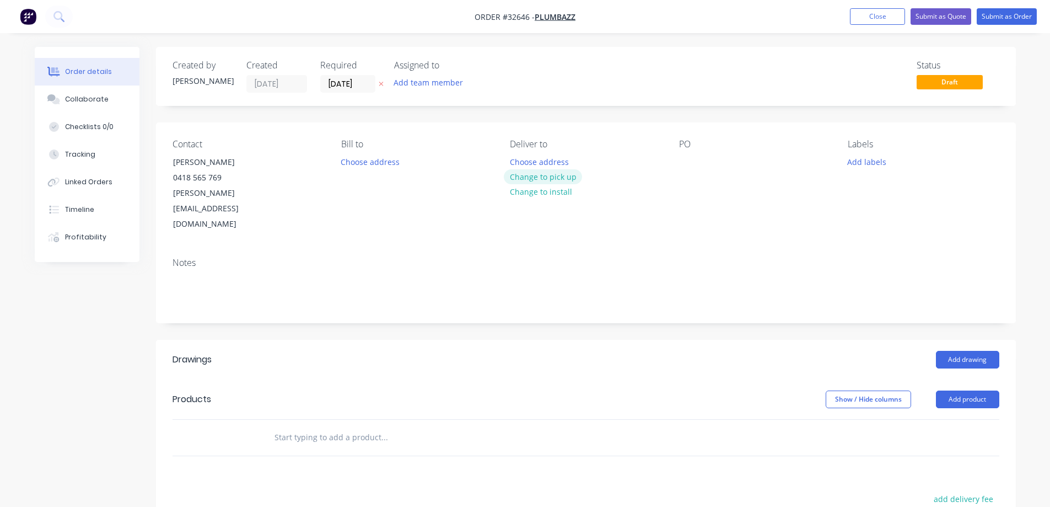
click at [545, 176] on button "Change to pick up" at bounding box center [543, 176] width 78 height 15
click at [378, 426] on input "text" at bounding box center [384, 437] width 220 height 22
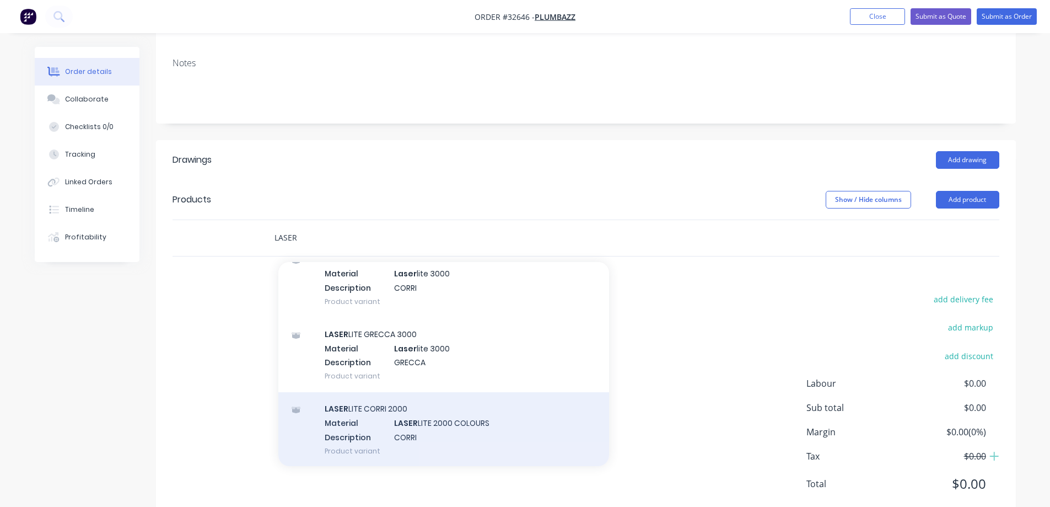
scroll to position [101, 0]
type input "LASER"
click at [440, 400] on div "LASER LITE CORRI 2000 Material LASER LITE 2000 COLOURS Description CORRI Produc…" at bounding box center [443, 428] width 331 height 74
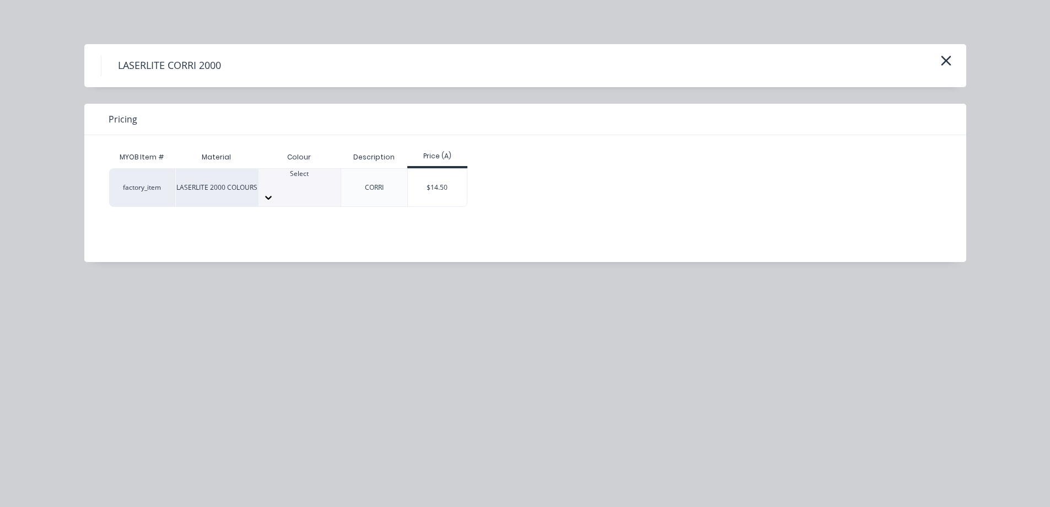
click at [274, 192] on icon at bounding box center [268, 197] width 11 height 11
click at [441, 180] on div "$14.50" at bounding box center [437, 187] width 59 height 37
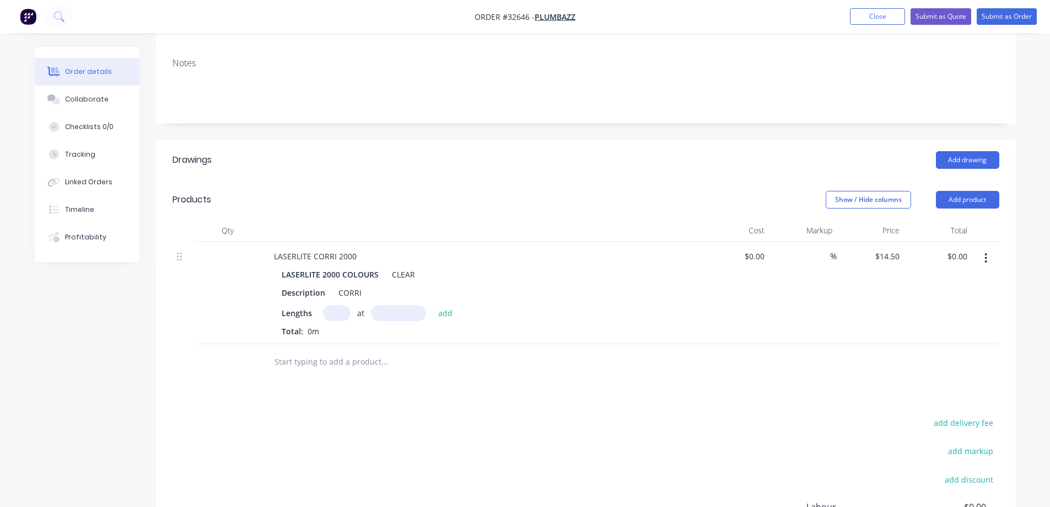
click at [333, 305] on input "text" at bounding box center [337, 313] width 28 height 16
type input "3"
type input "4150"
click at [433, 305] on button "add" at bounding box center [446, 312] width 26 height 15
type input "$180.53"
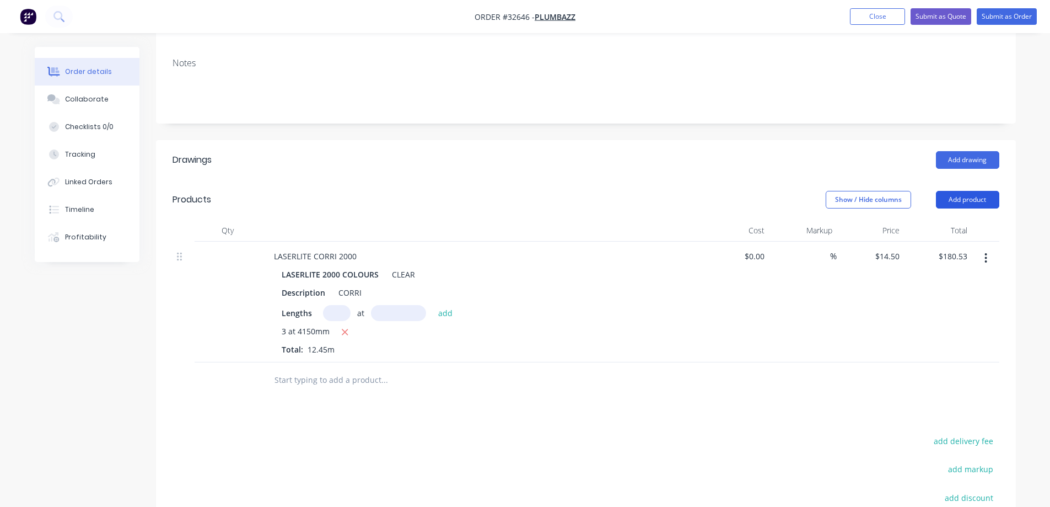
click at [984, 191] on button "Add product" at bounding box center [967, 200] width 63 height 18
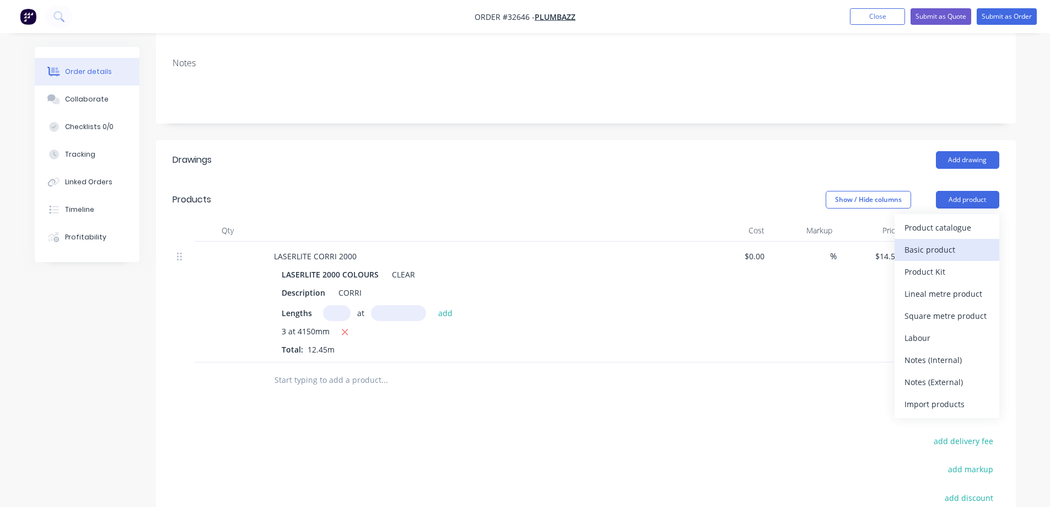
click at [940, 241] on div "Basic product" at bounding box center [947, 249] width 85 height 16
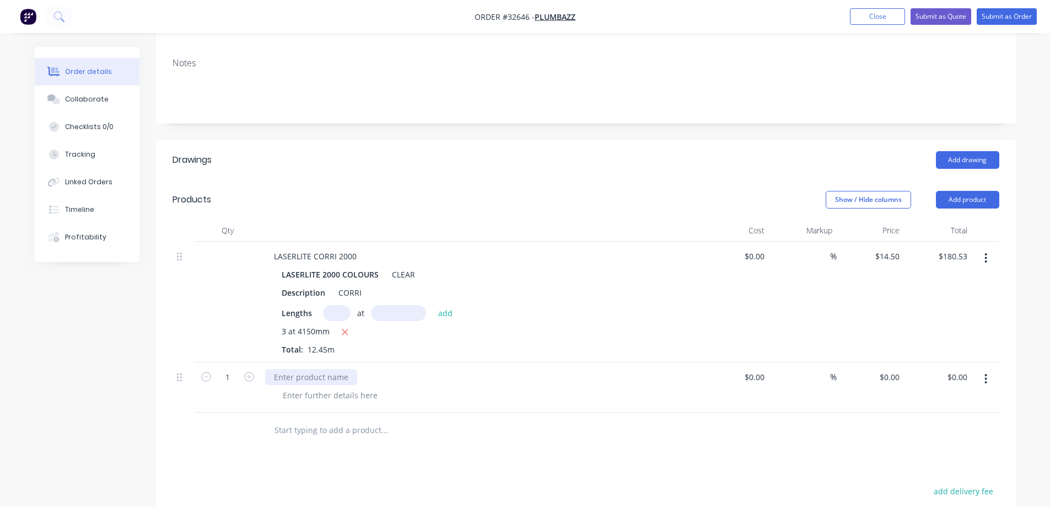
click at [314, 369] on div at bounding box center [311, 377] width 92 height 16
drag, startPoint x: 766, startPoint y: 336, endPoint x: 775, endPoint y: 456, distance: 120.5
click at [766, 362] on div "$0.00 $0.00" at bounding box center [736, 387] width 68 height 50
drag, startPoint x: 760, startPoint y: 346, endPoint x: 779, endPoint y: 453, distance: 108.8
click at [759, 369] on input at bounding box center [756, 377] width 25 height 16
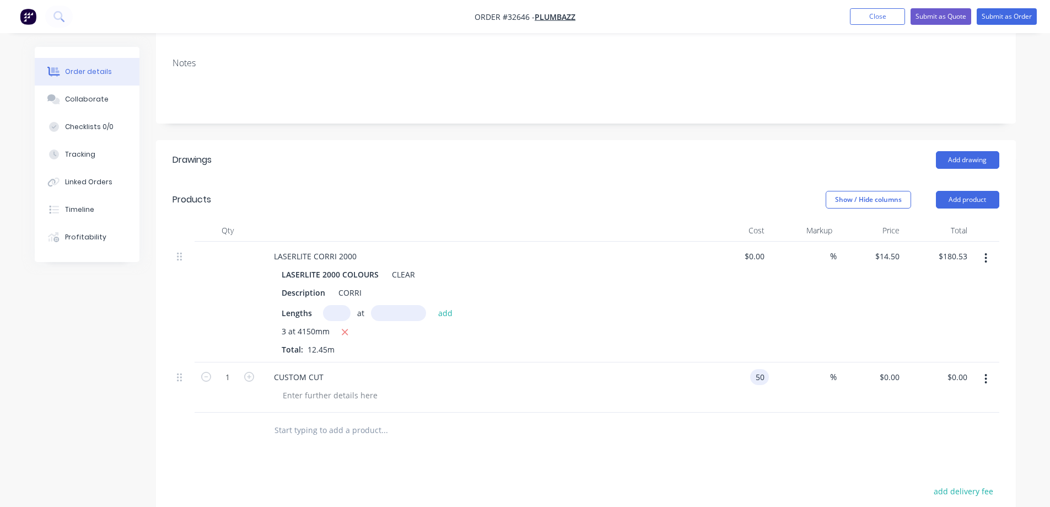
type input "$50.00"
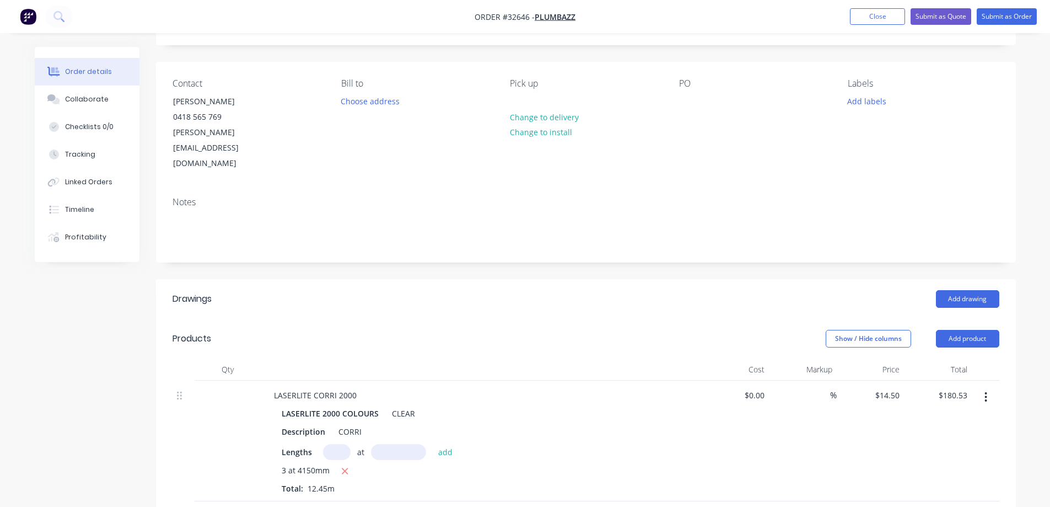
scroll to position [0, 0]
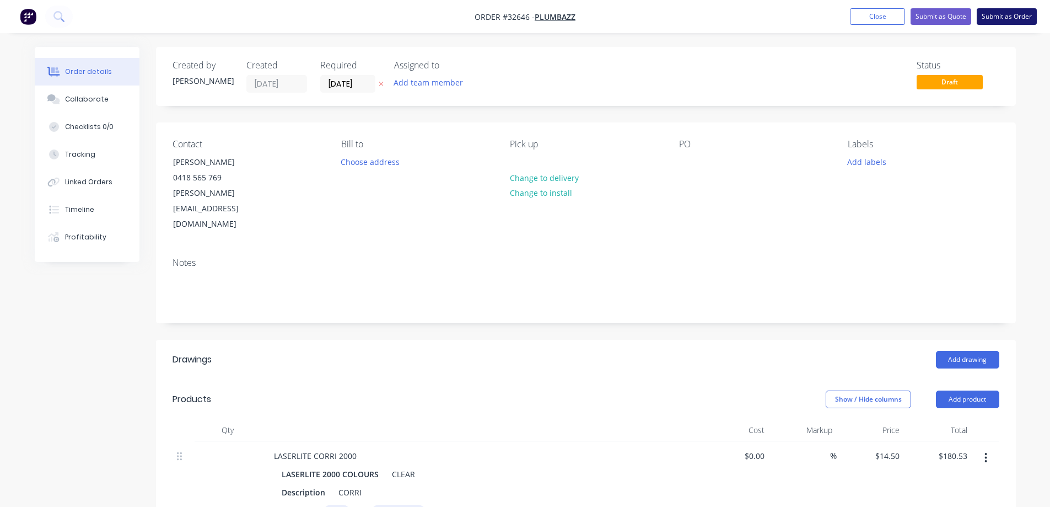
click at [1000, 15] on button "Submit as Order" at bounding box center [1007, 16] width 60 height 17
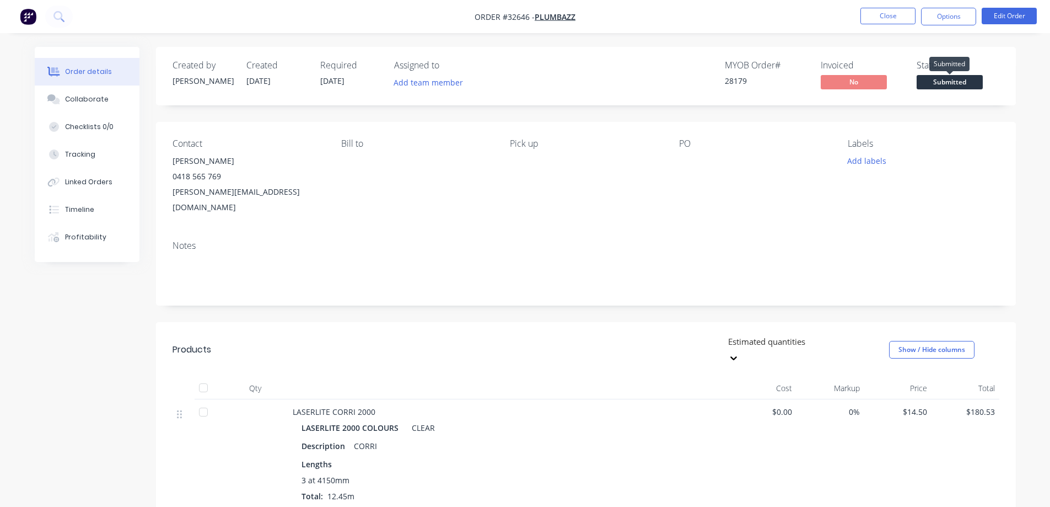
click at [958, 84] on span "Submitted" at bounding box center [950, 82] width 66 height 14
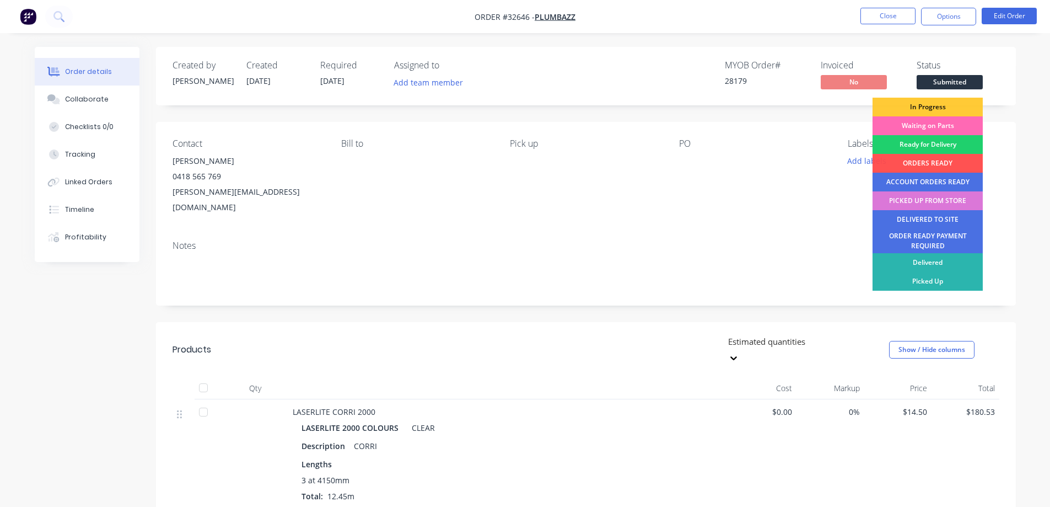
click at [936, 123] on div "Waiting on Parts" at bounding box center [928, 125] width 110 height 19
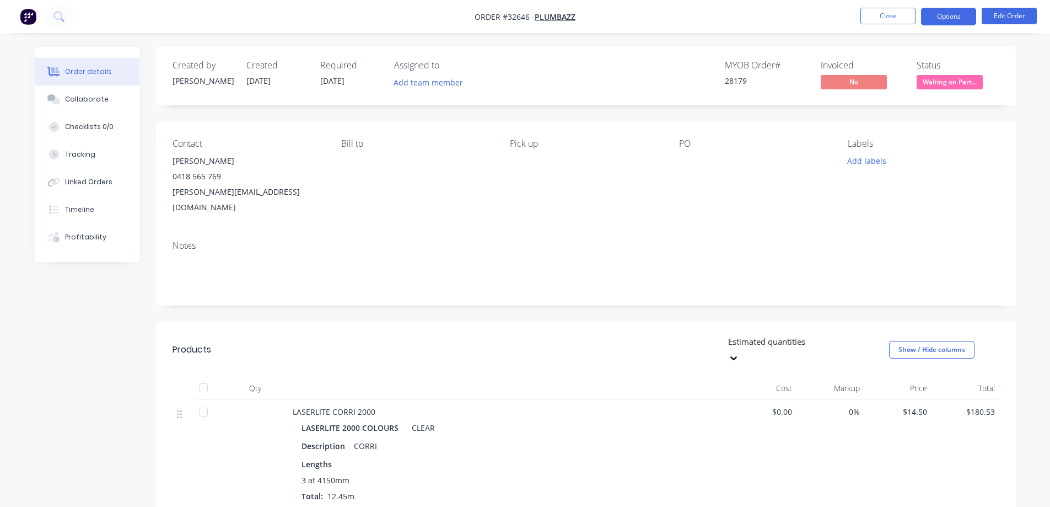
click at [944, 18] on button "Options" at bounding box center [948, 17] width 55 height 18
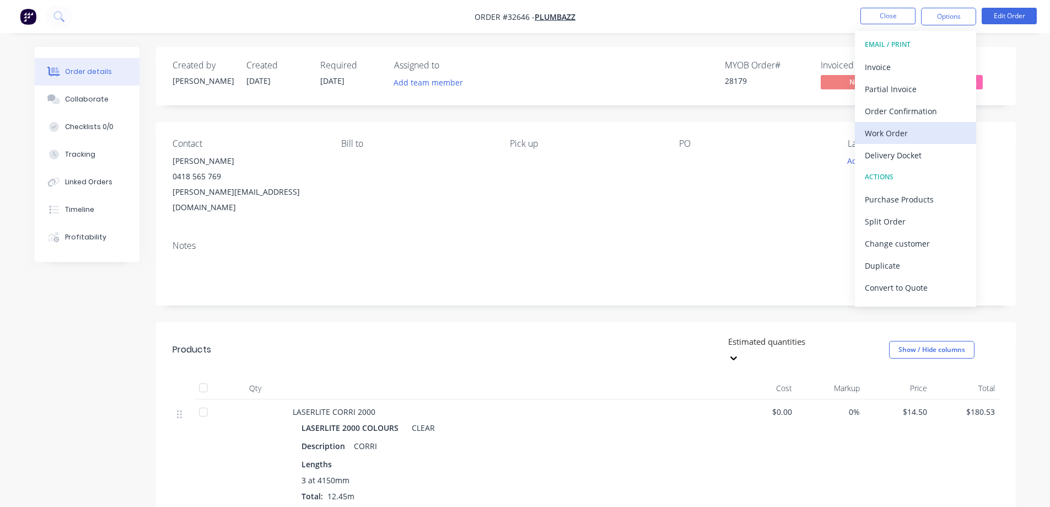
click at [901, 133] on div "Work Order" at bounding box center [915, 133] width 101 height 16
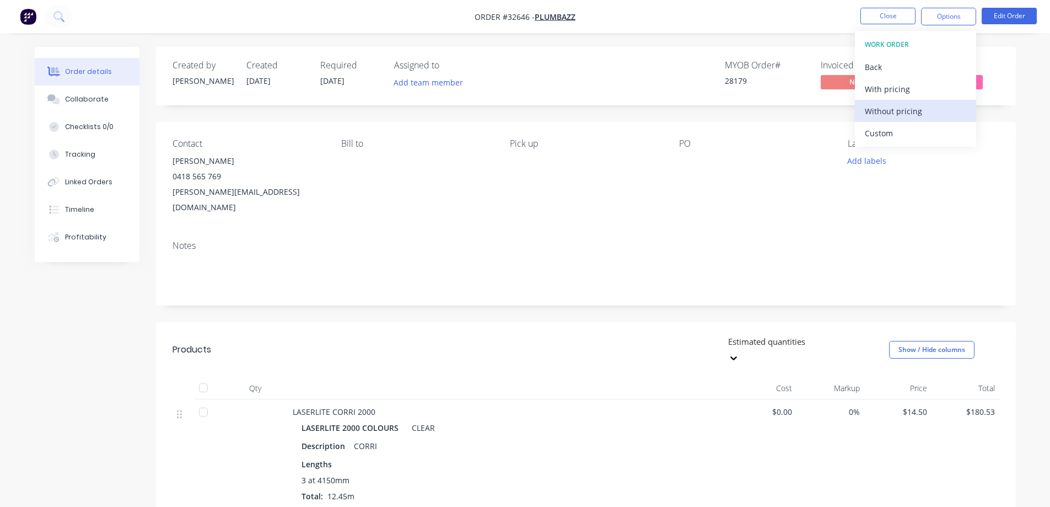
click at [920, 112] on div "Without pricing" at bounding box center [915, 111] width 101 height 16
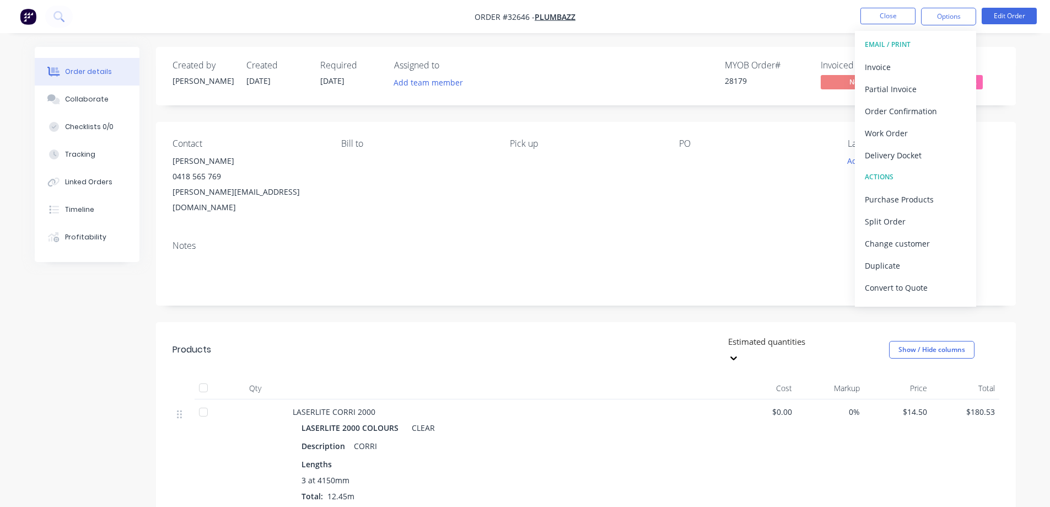
click at [733, 190] on div "PO" at bounding box center [754, 176] width 151 height 77
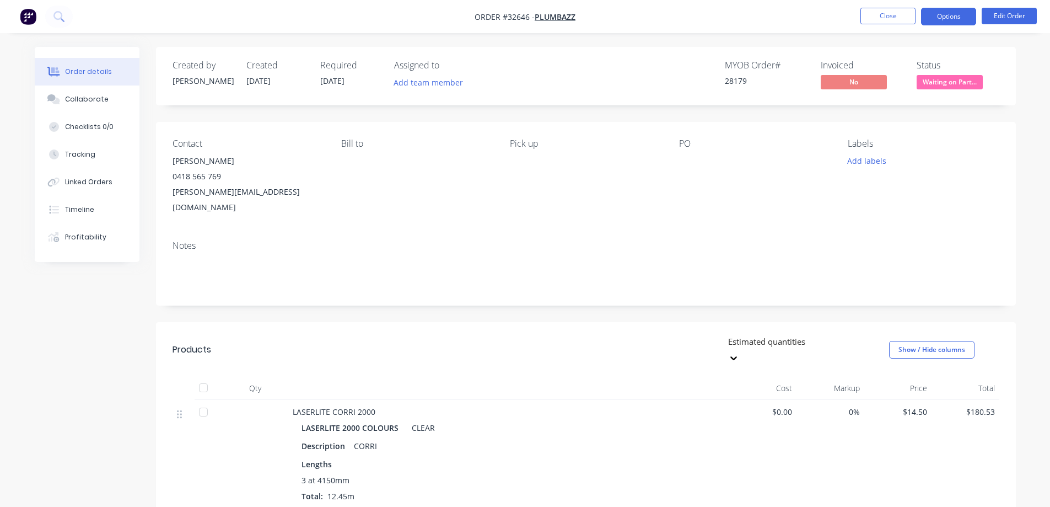
click at [947, 13] on button "Options" at bounding box center [948, 17] width 55 height 18
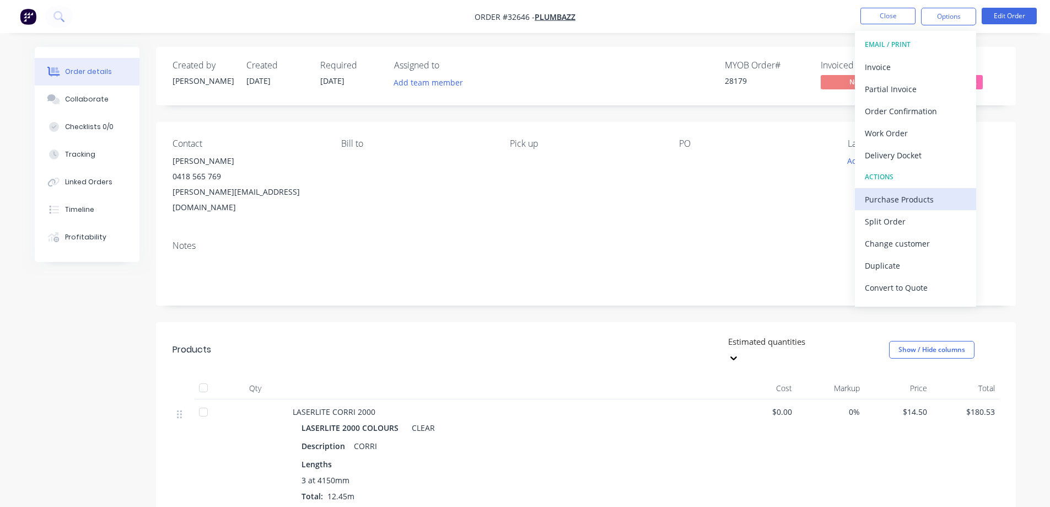
click at [916, 205] on div "Purchase Products" at bounding box center [915, 199] width 101 height 16
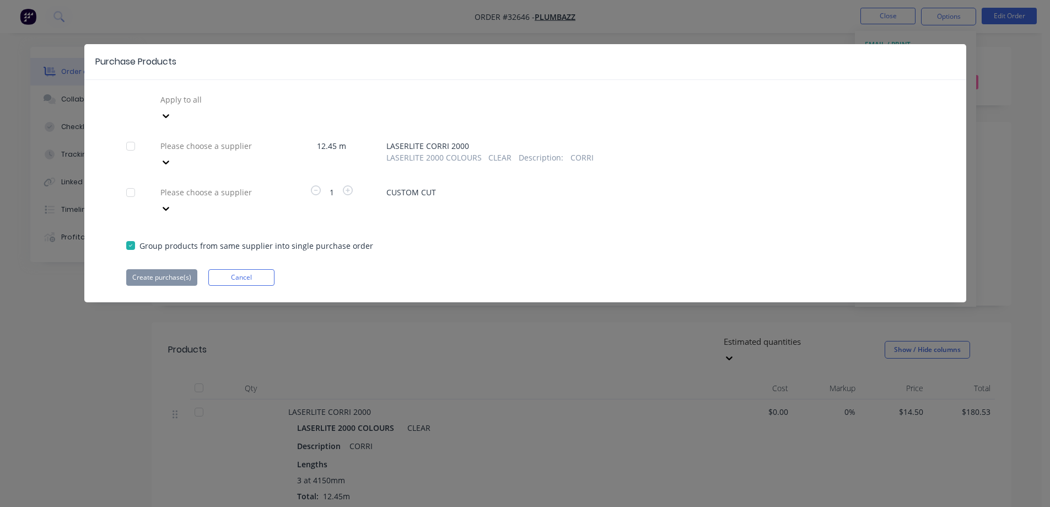
click at [171, 157] on icon at bounding box center [165, 162] width 11 height 11
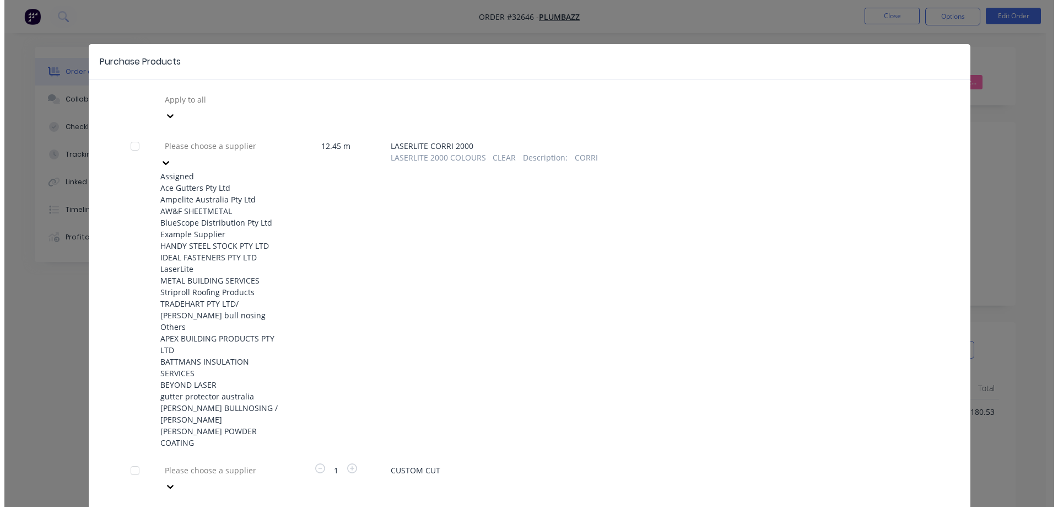
scroll to position [165, 0]
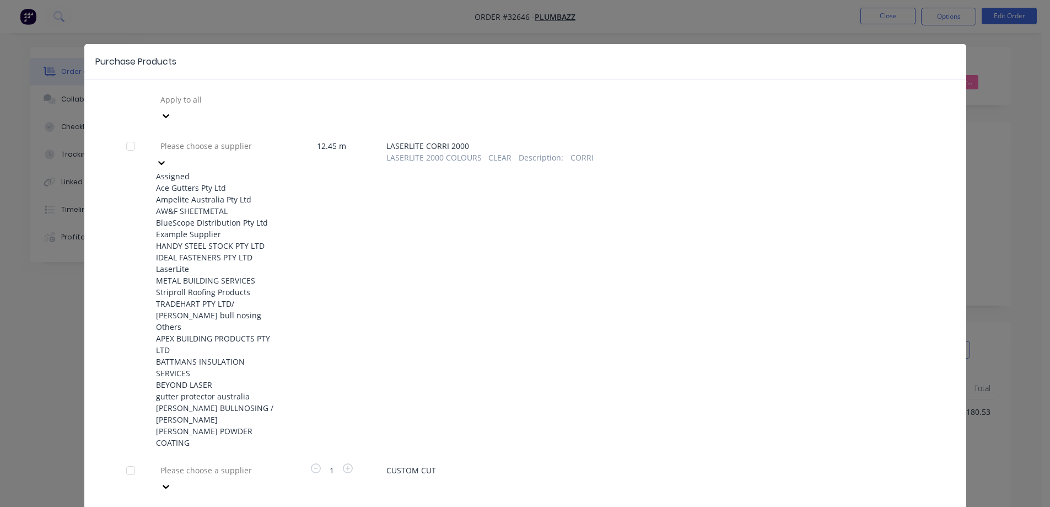
click at [224, 263] on div "LaserLite" at bounding box center [216, 269] width 121 height 12
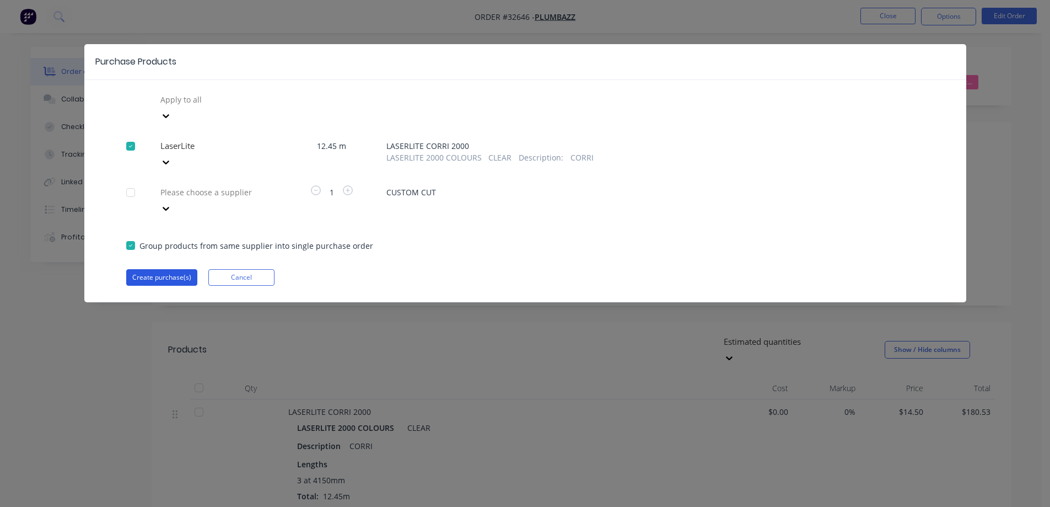
click at [186, 269] on button "Create purchase(s)" at bounding box center [161, 277] width 71 height 17
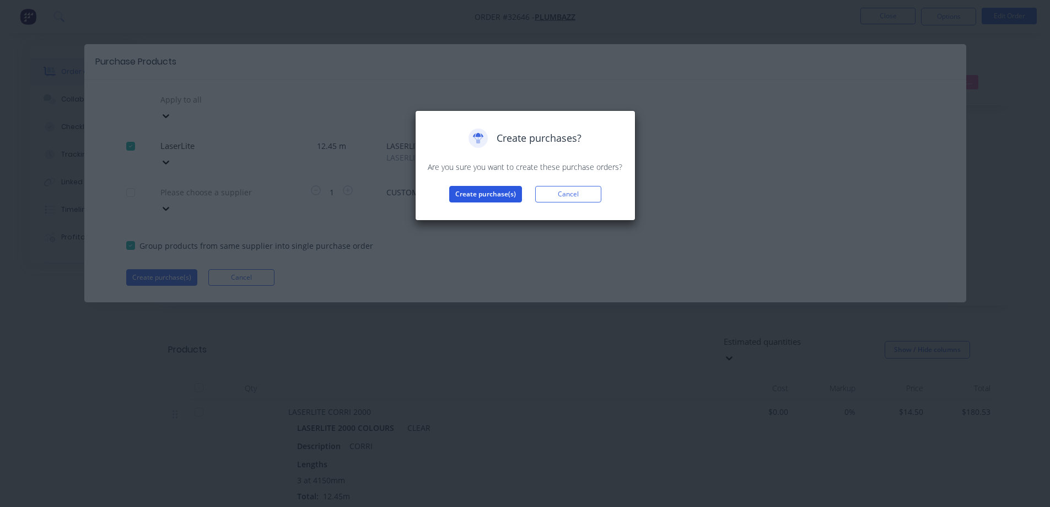
click at [488, 197] on button "Create purchase(s)" at bounding box center [485, 194] width 73 height 17
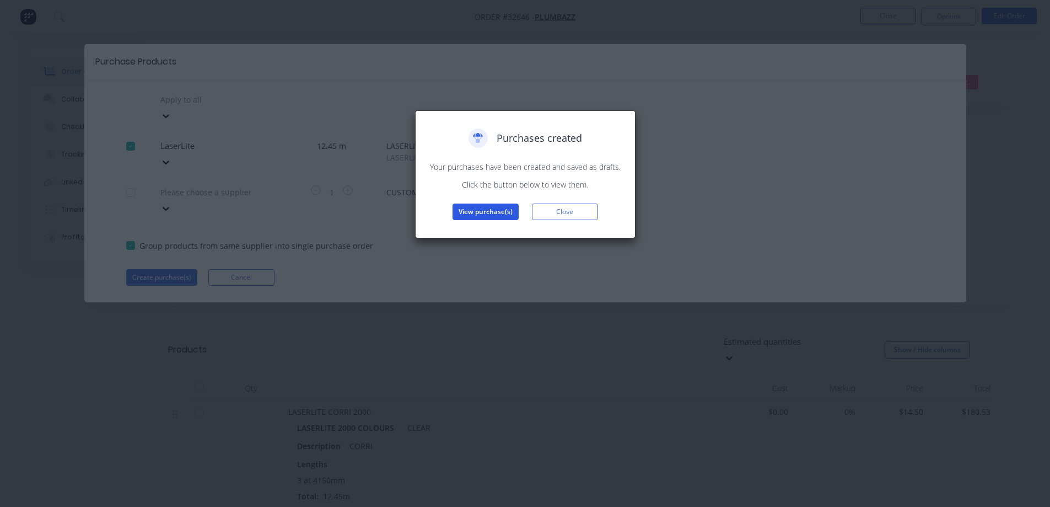
click at [493, 209] on button "View purchase(s)" at bounding box center [486, 211] width 66 height 17
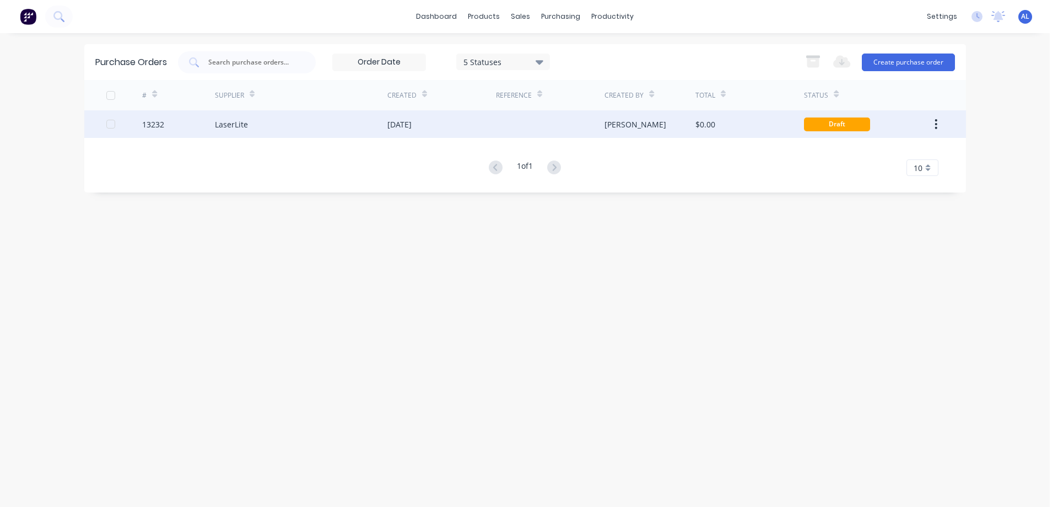
click at [712, 121] on div "$0.00" at bounding box center [706, 125] width 20 height 12
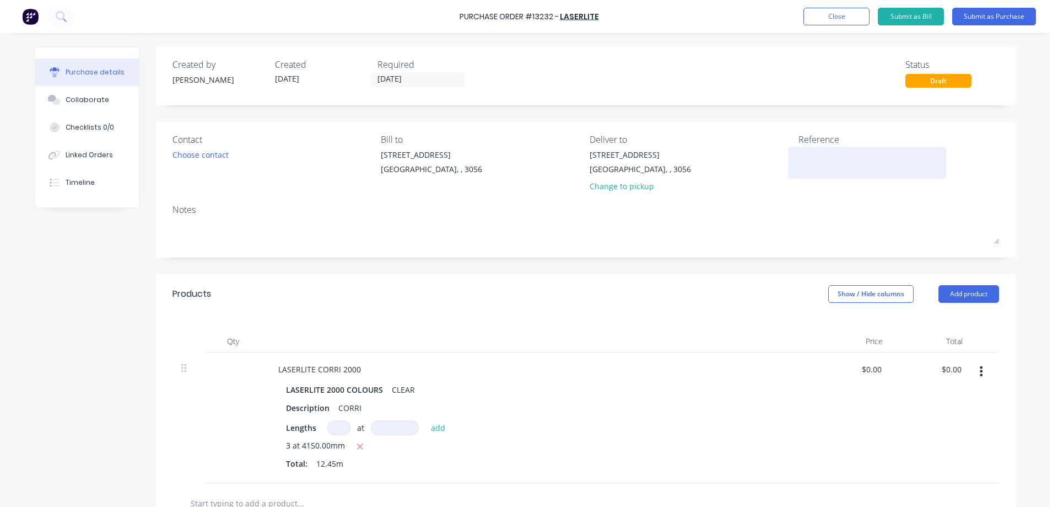
click at [803, 164] on textarea at bounding box center [868, 161] width 138 height 25
type textarea "28179"
click at [211, 152] on div "Choose contact" at bounding box center [201, 155] width 56 height 12
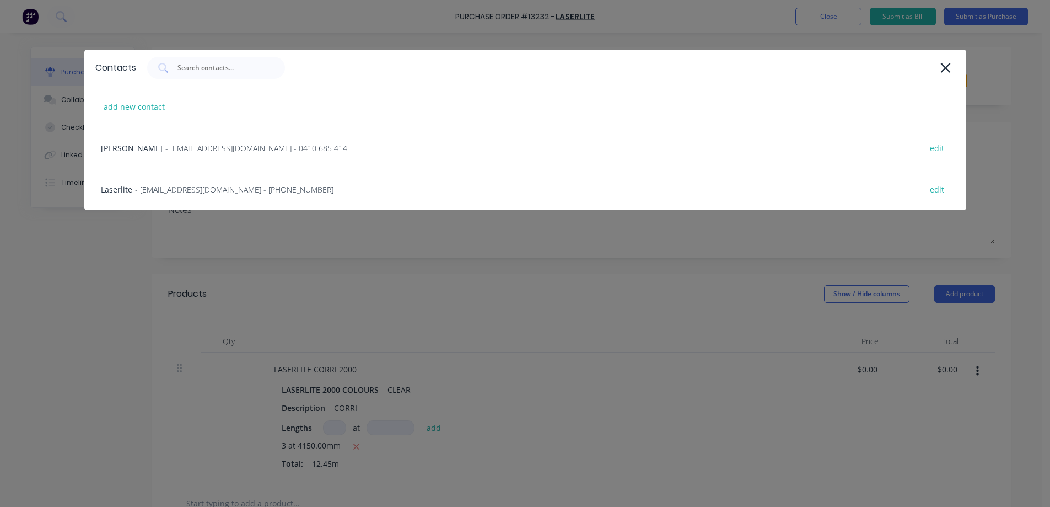
click at [223, 191] on span "- [EMAIL_ADDRESS][DOMAIN_NAME] - [PHONE_NUMBER]" at bounding box center [234, 190] width 198 height 12
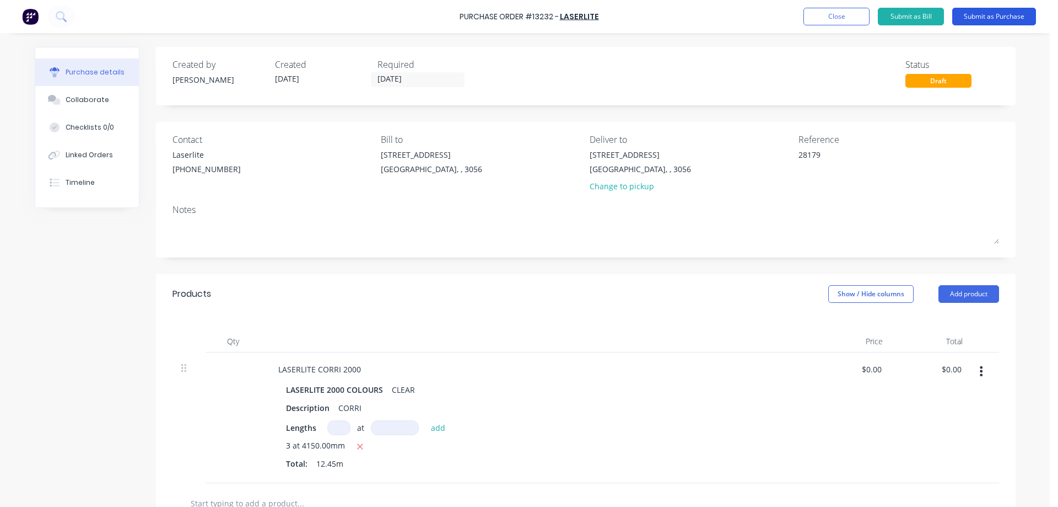
click at [993, 17] on button "Submit as Purchase" at bounding box center [994, 17] width 84 height 18
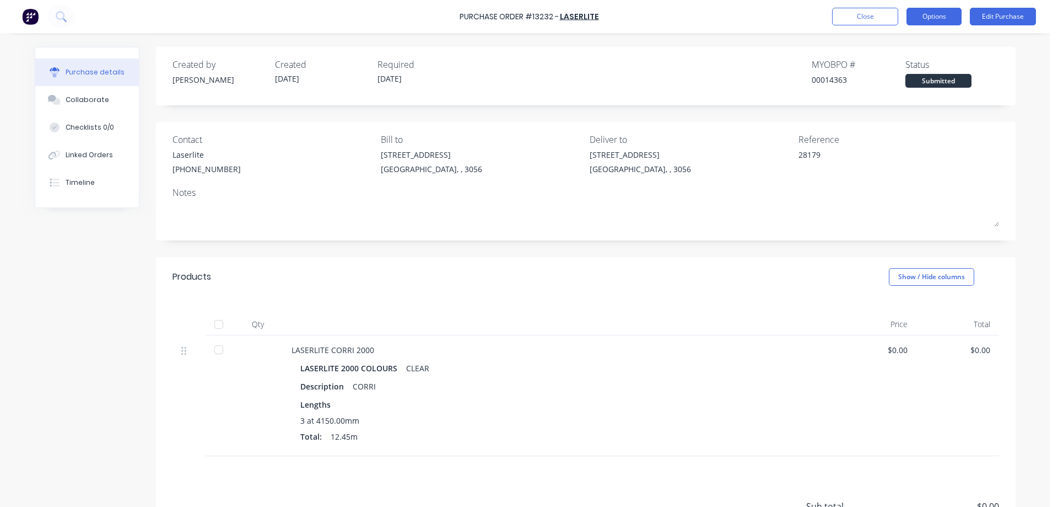
click at [933, 17] on button "Options" at bounding box center [934, 17] width 55 height 18
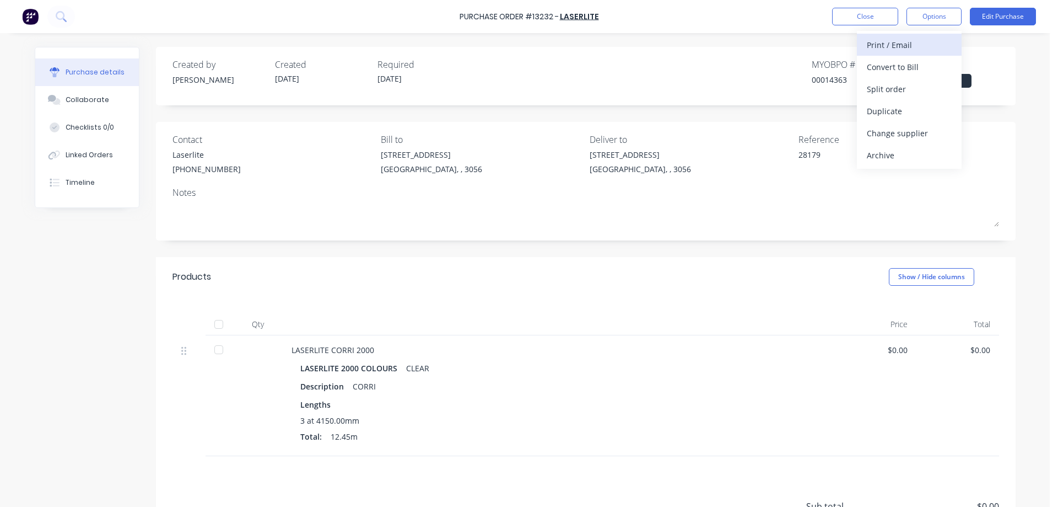
click at [903, 49] on div "Print / Email" at bounding box center [909, 45] width 85 height 16
click at [892, 94] on div "Without pricing" at bounding box center [909, 89] width 85 height 16
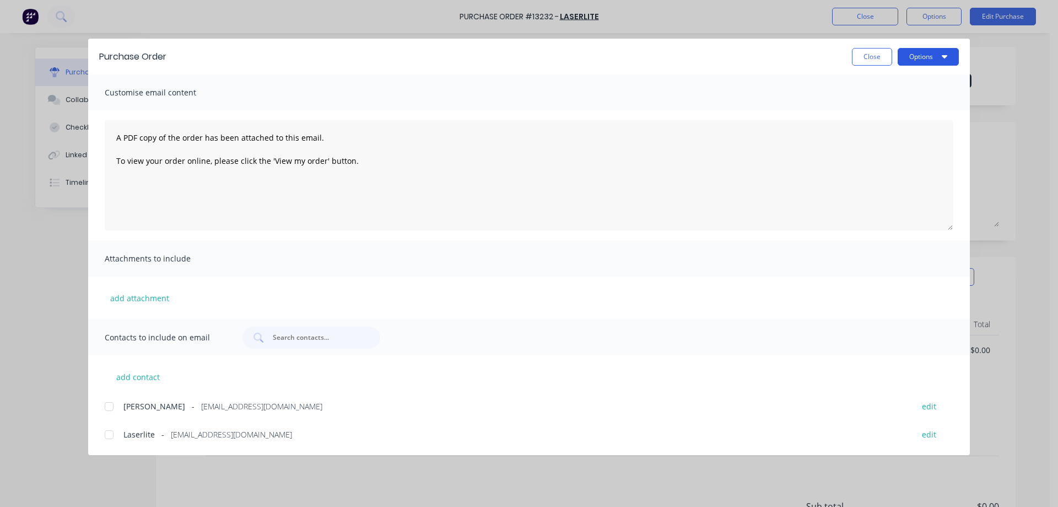
click at [920, 59] on button "Options" at bounding box center [928, 57] width 61 height 18
click at [923, 101] on div "Print" at bounding box center [906, 107] width 85 height 16
click at [103, 428] on div at bounding box center [109, 434] width 22 height 22
click at [935, 59] on button "Options" at bounding box center [928, 57] width 61 height 18
click at [907, 126] on div "Email" at bounding box center [906, 129] width 85 height 16
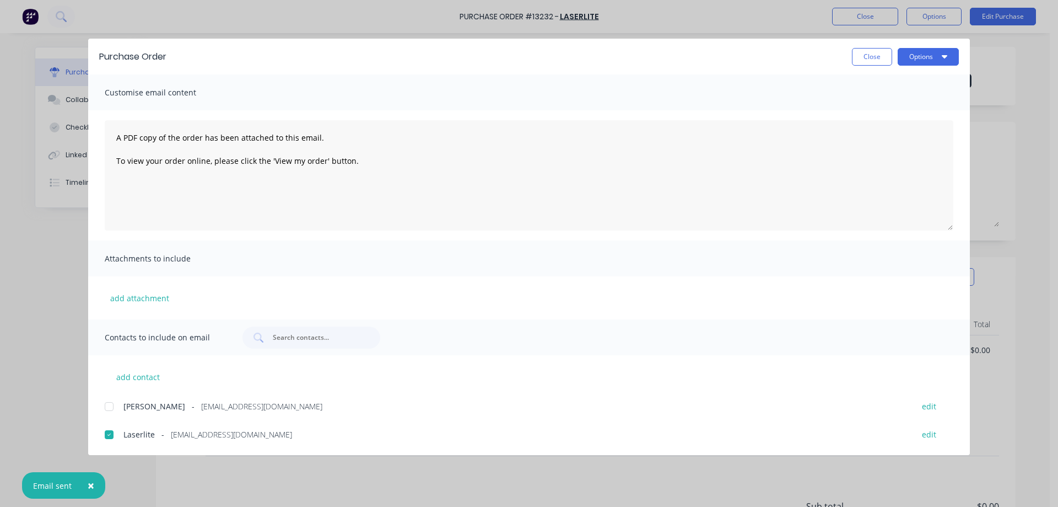
drag, startPoint x: 873, startPoint y: 62, endPoint x: 868, endPoint y: 41, distance: 21.5
click at [872, 55] on button "Close" at bounding box center [872, 57] width 40 height 18
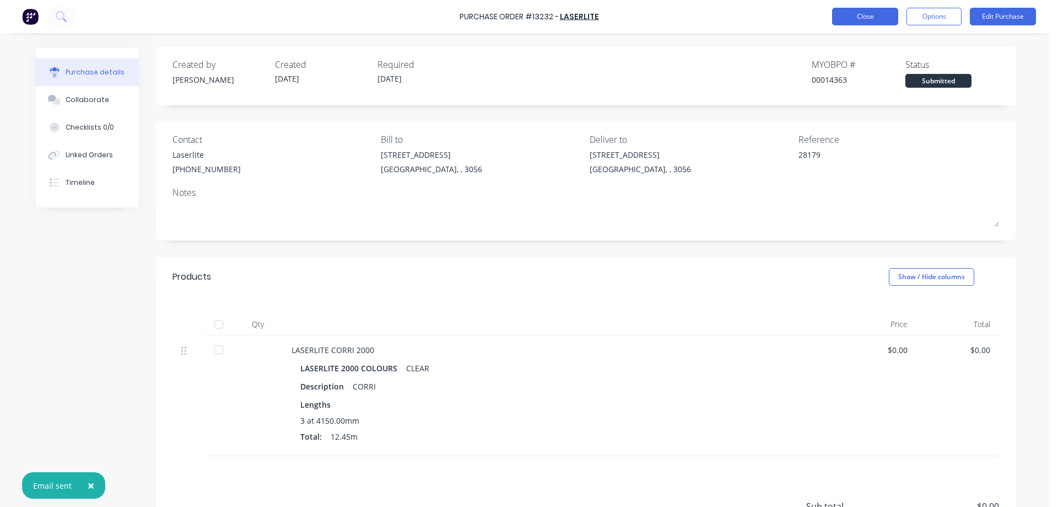
drag, startPoint x: 862, startPoint y: 20, endPoint x: 850, endPoint y: 23, distance: 11.9
click at [850, 23] on button "Close" at bounding box center [865, 17] width 66 height 18
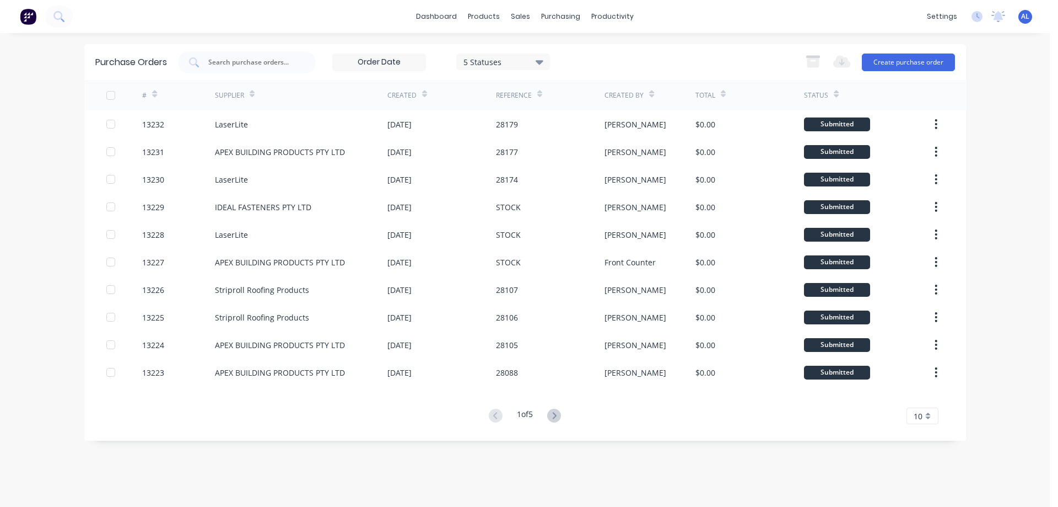
click at [29, 18] on img at bounding box center [28, 16] width 17 height 17
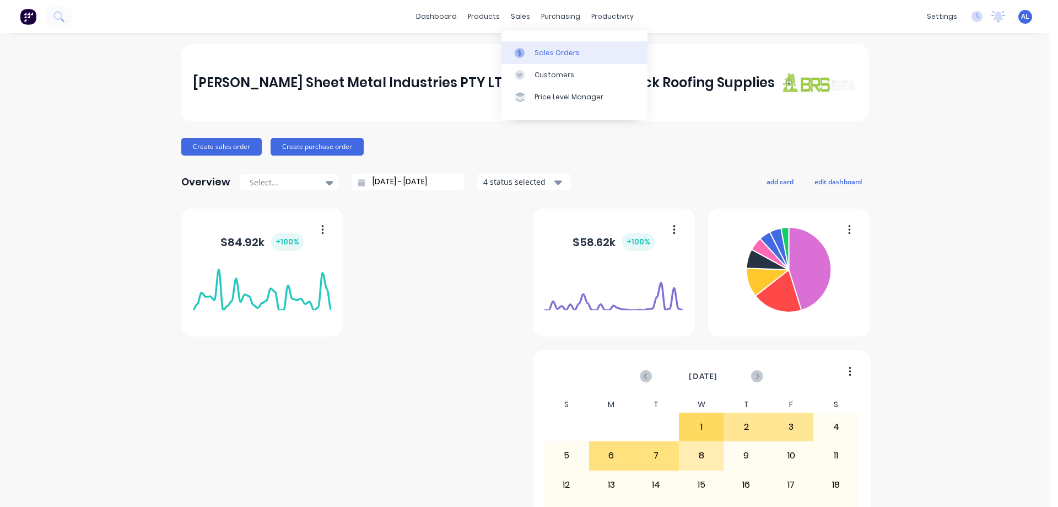
click at [535, 47] on link "Sales Orders" at bounding box center [575, 52] width 146 height 22
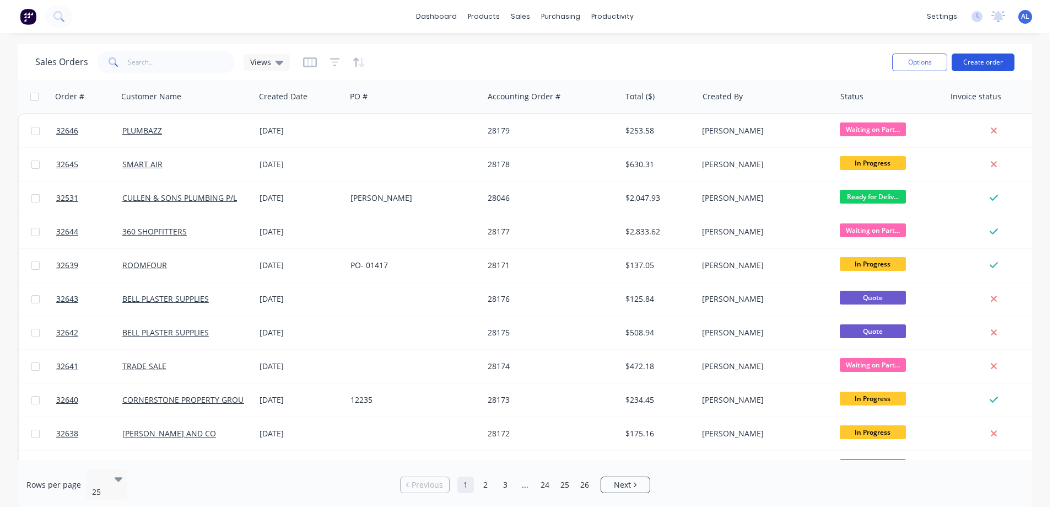
click at [988, 60] on button "Create order" at bounding box center [983, 62] width 63 height 18
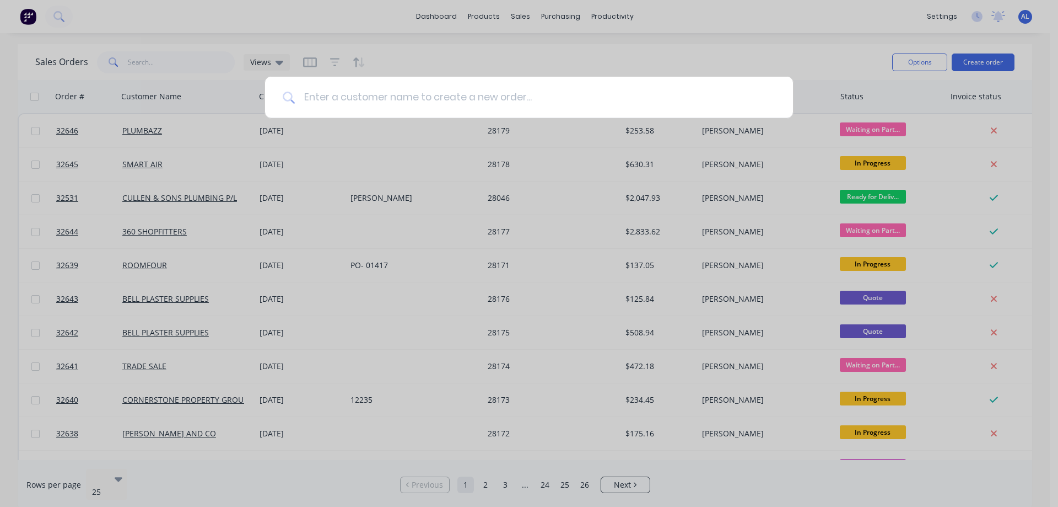
click at [375, 95] on input at bounding box center [535, 97] width 481 height 41
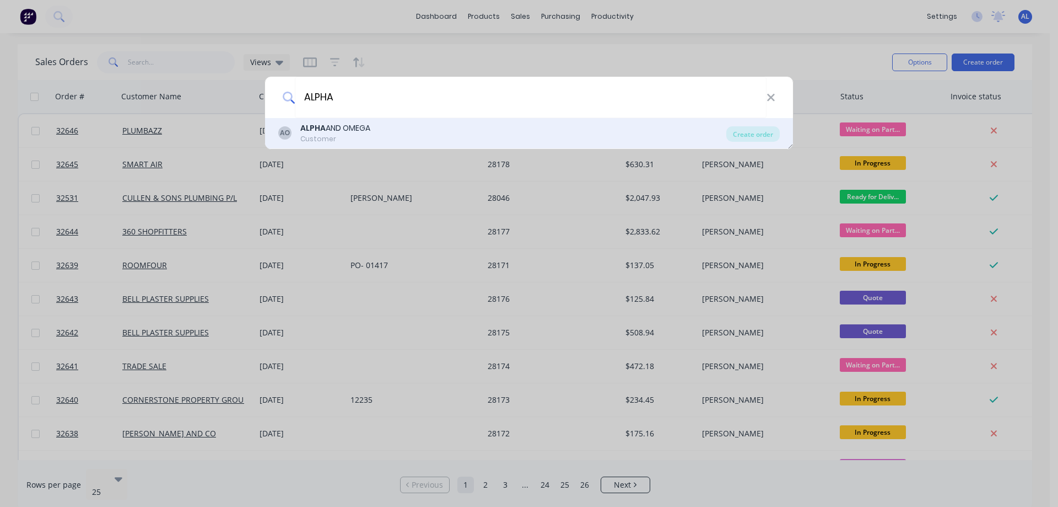
type input "ALPHA"
click at [388, 138] on div "AO ALPHA AND OMEGA Customer" at bounding box center [502, 132] width 448 height 21
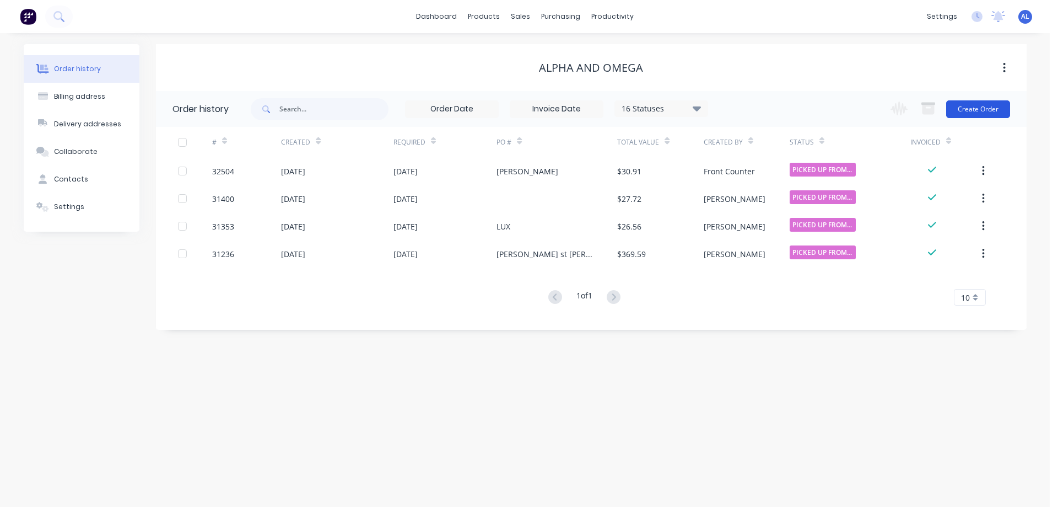
click at [985, 110] on button "Create Order" at bounding box center [978, 109] width 64 height 18
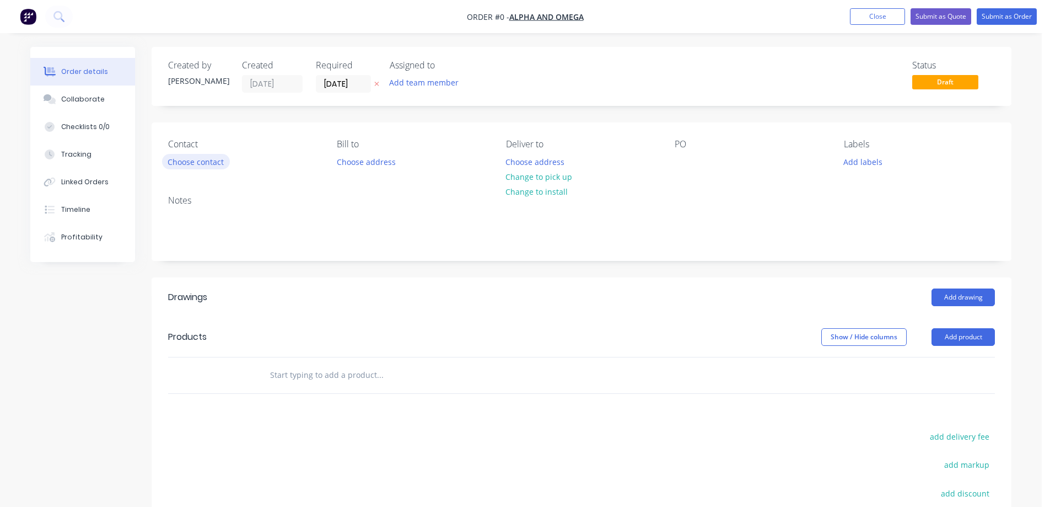
click at [219, 163] on button "Choose contact" at bounding box center [196, 161] width 68 height 15
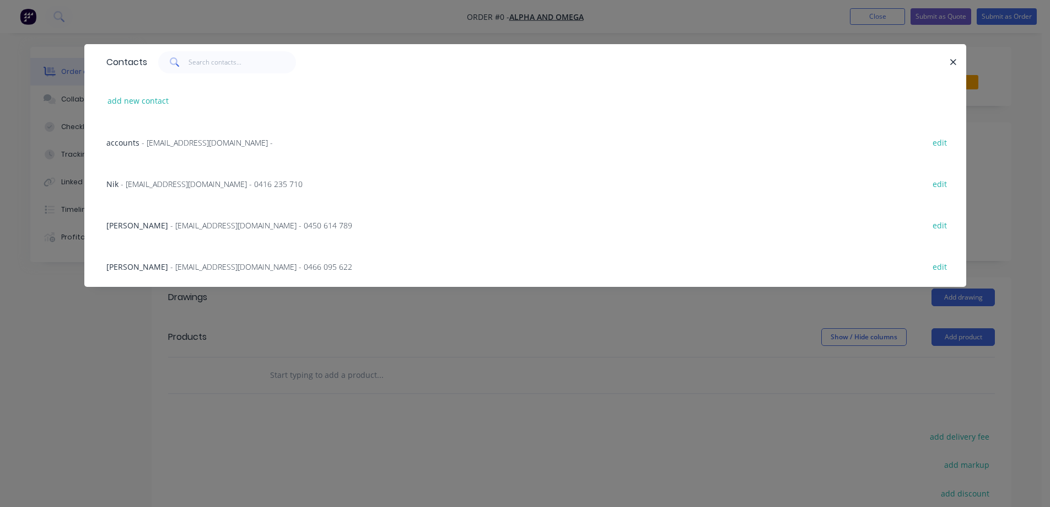
click at [171, 187] on span "- [EMAIL_ADDRESS][DOMAIN_NAME] - 0416 235 710" at bounding box center [212, 184] width 182 height 10
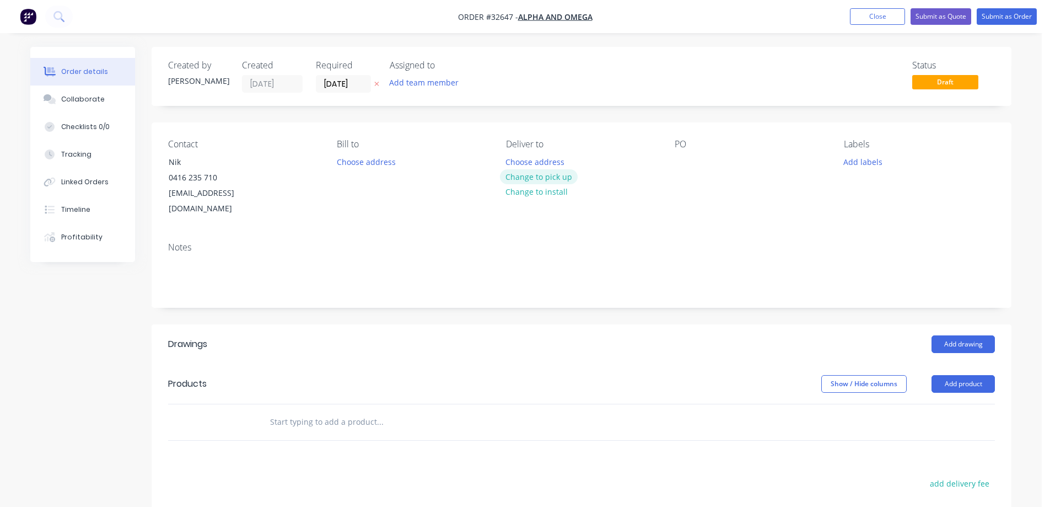
click at [547, 177] on button "Change to pick up" at bounding box center [539, 176] width 78 height 15
click at [682, 162] on div at bounding box center [684, 162] width 18 height 16
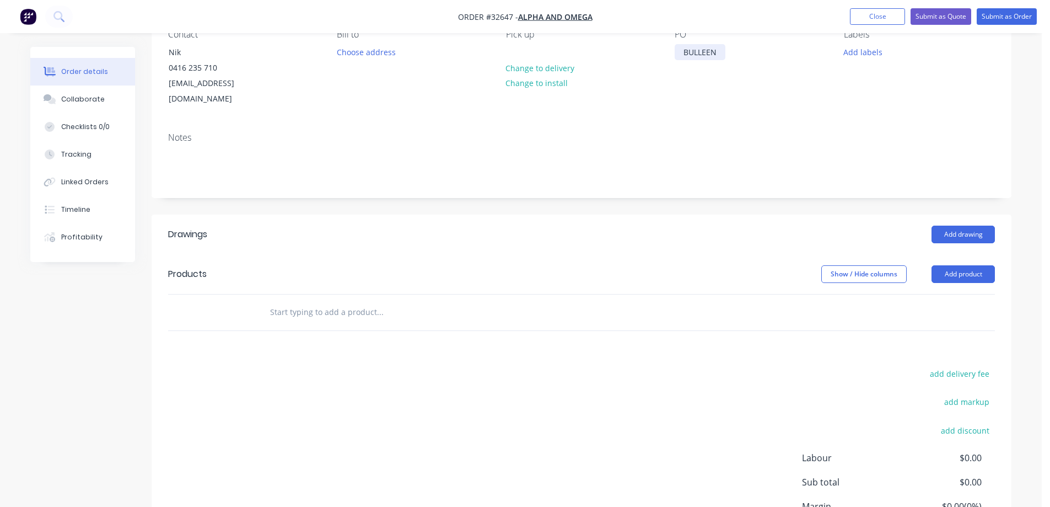
scroll to position [110, 0]
click at [352, 300] on input "text" at bounding box center [380, 311] width 220 height 22
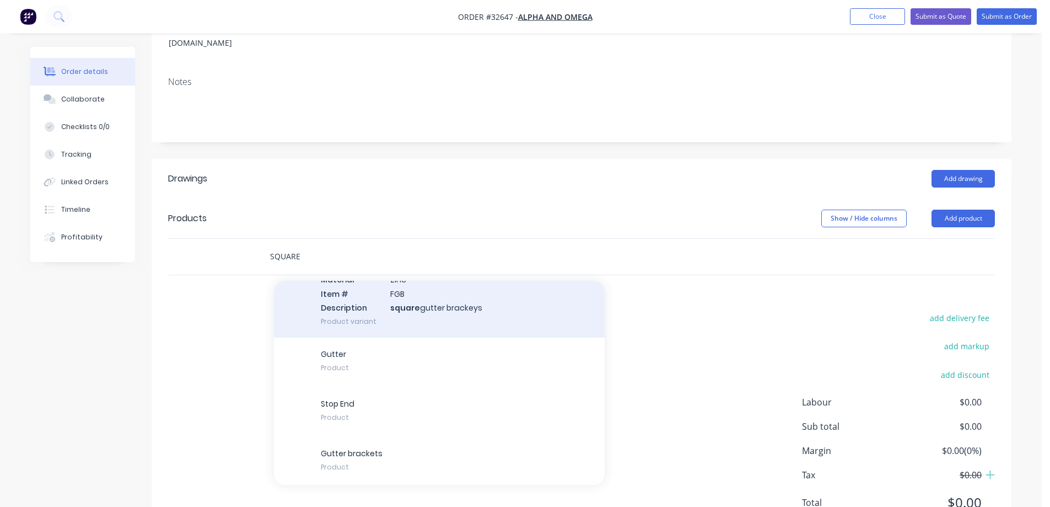
scroll to position [246, 0]
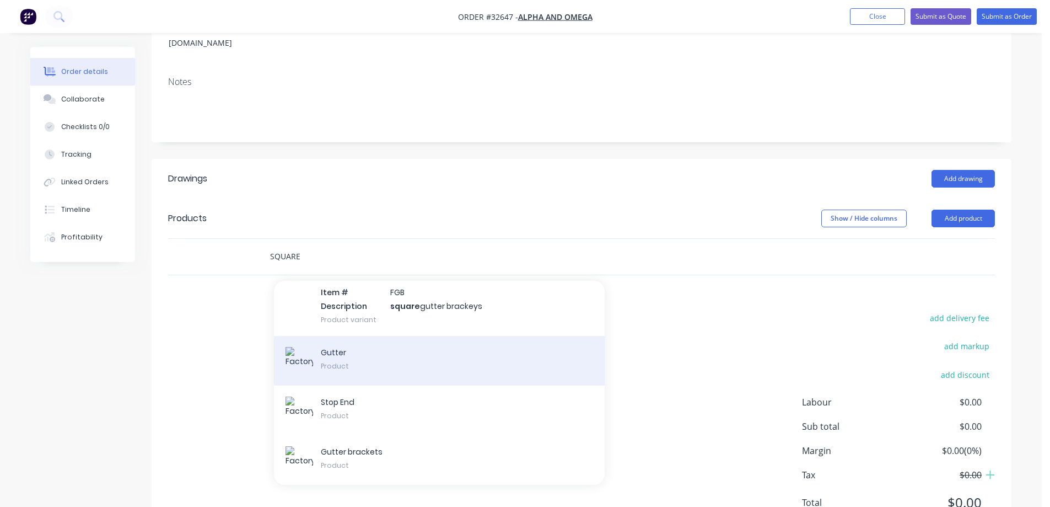
type input "SQUARE"
click at [412, 345] on div "Gutter Product" at bounding box center [439, 361] width 331 height 50
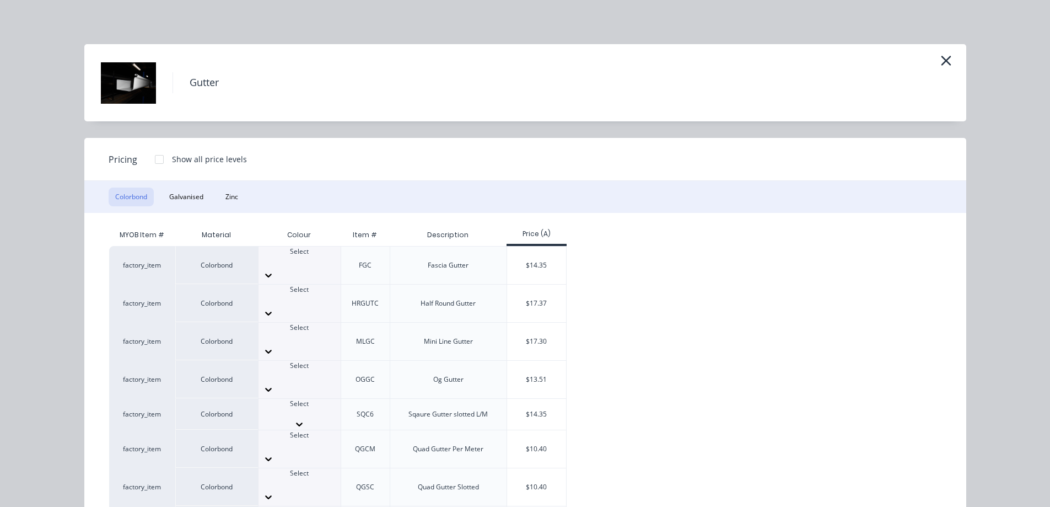
click at [305, 418] on icon at bounding box center [299, 423] width 11 height 11
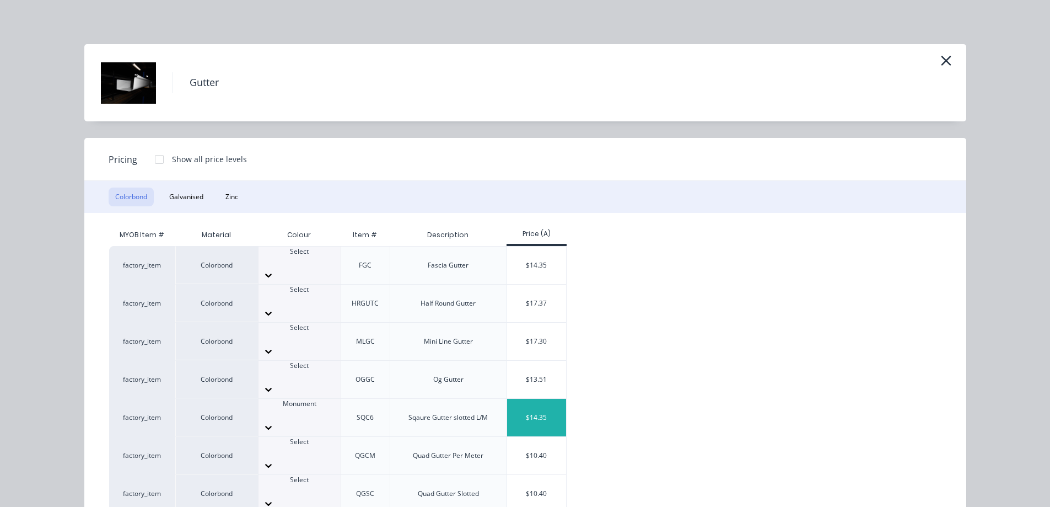
click at [545, 399] on div "$14.35" at bounding box center [536, 417] width 59 height 37
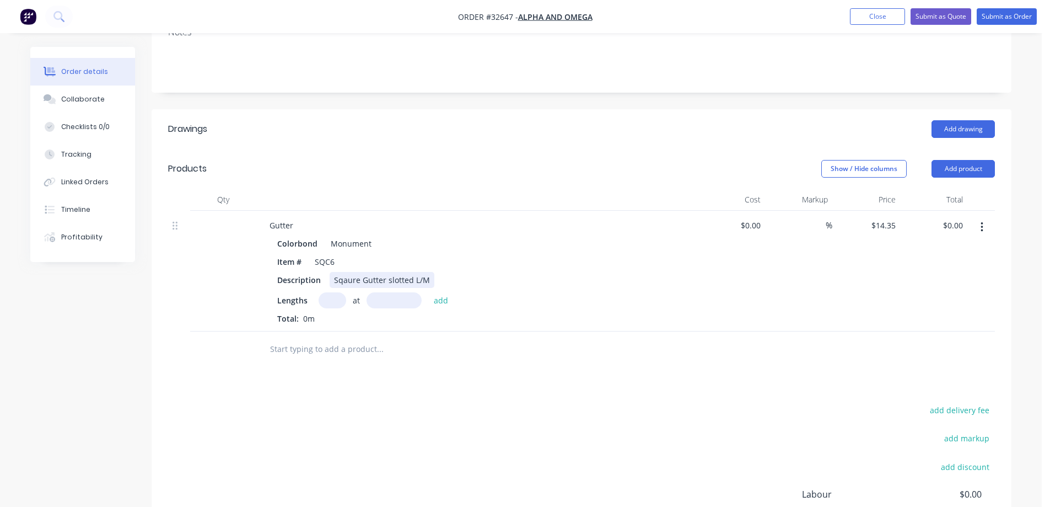
click at [430, 272] on div "Sqaure Gutter slotted L/M" at bounding box center [382, 280] width 105 height 16
drag, startPoint x: 332, startPoint y: 283, endPoint x: 327, endPoint y: 297, distance: 14.8
click at [331, 292] on input "text" at bounding box center [333, 300] width 28 height 16
type input "1"
type input "3500"
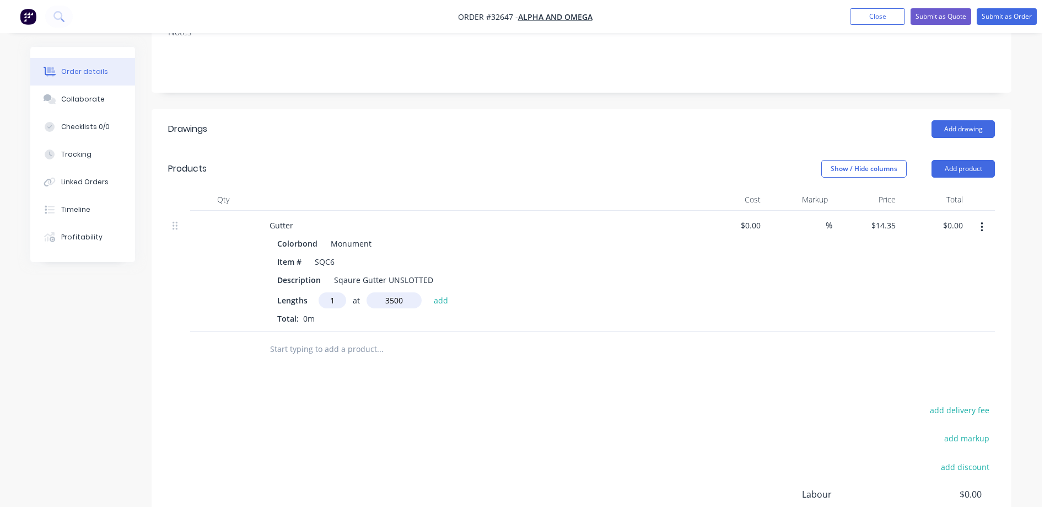
click at [428, 292] on button "add" at bounding box center [441, 299] width 26 height 15
type input "$50.23"
drag, startPoint x: 349, startPoint y: 346, endPoint x: 360, endPoint y: 461, distance: 115.7
click at [349, 356] on input "text" at bounding box center [380, 367] width 220 height 22
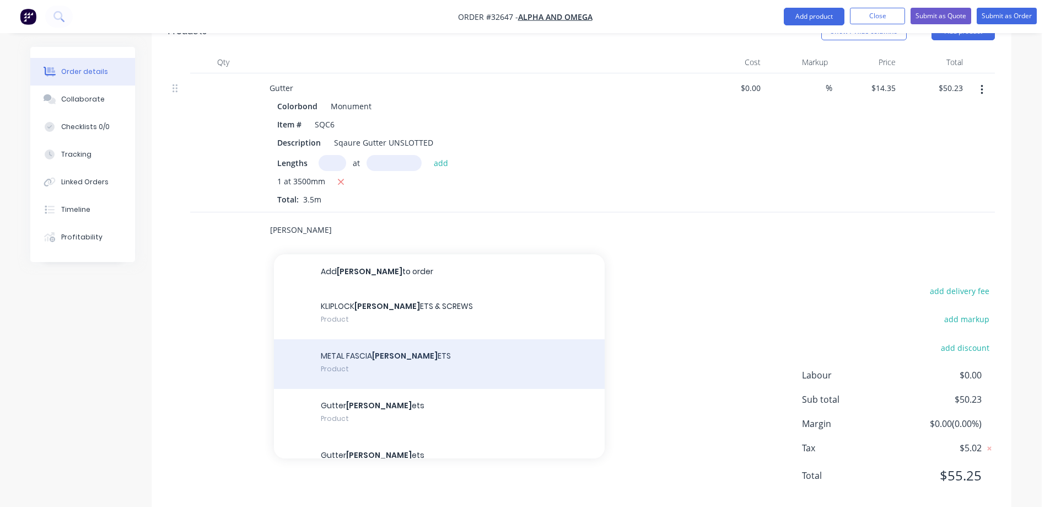
scroll to position [359, 0]
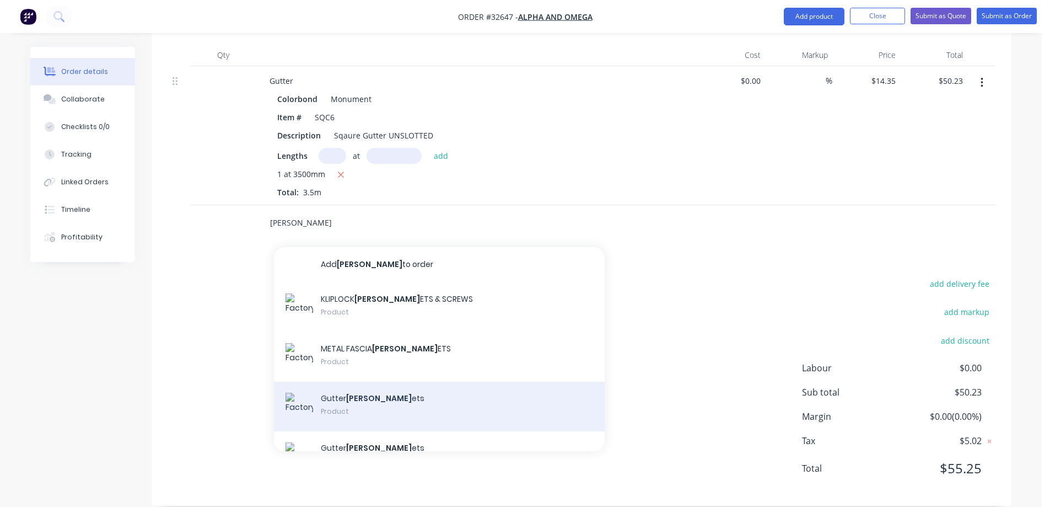
type input "[PERSON_NAME]"
click at [357, 393] on div "Gutter [PERSON_NAME] ets Product" at bounding box center [439, 406] width 331 height 50
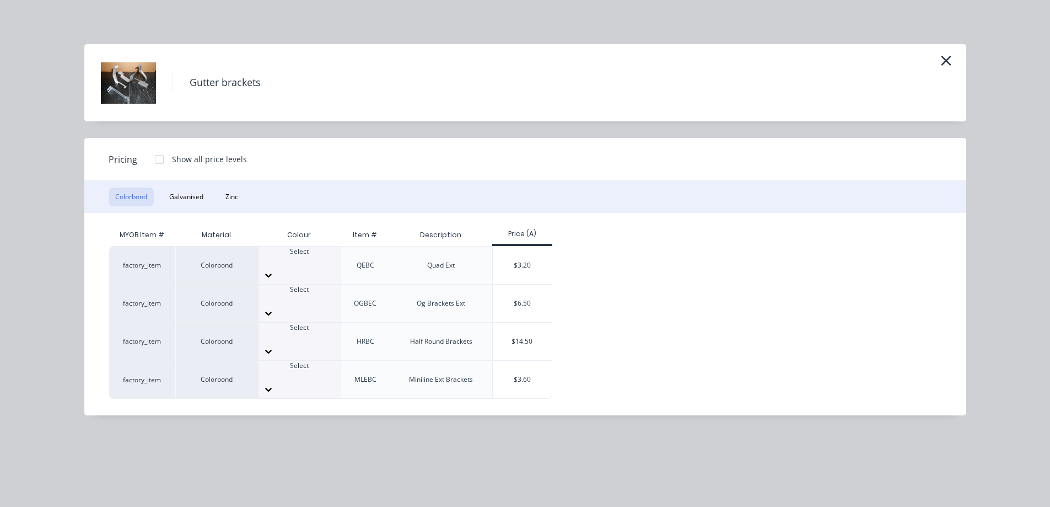
drag, startPoint x: 237, startPoint y: 200, endPoint x: 243, endPoint y: 208, distance: 10.3
click at [237, 199] on button "Zinc" at bounding box center [232, 196] width 26 height 19
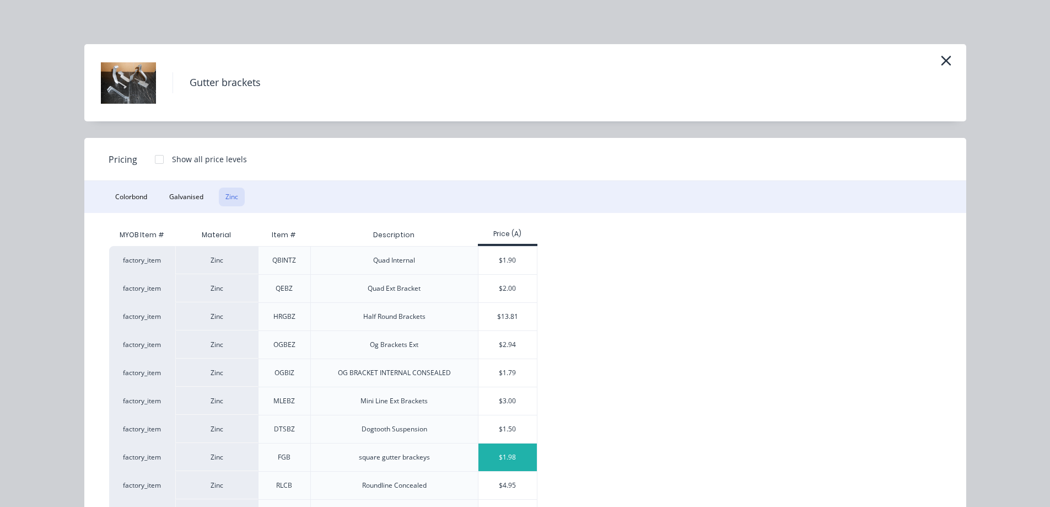
click at [514, 458] on div "$1.98" at bounding box center [507, 457] width 59 height 28
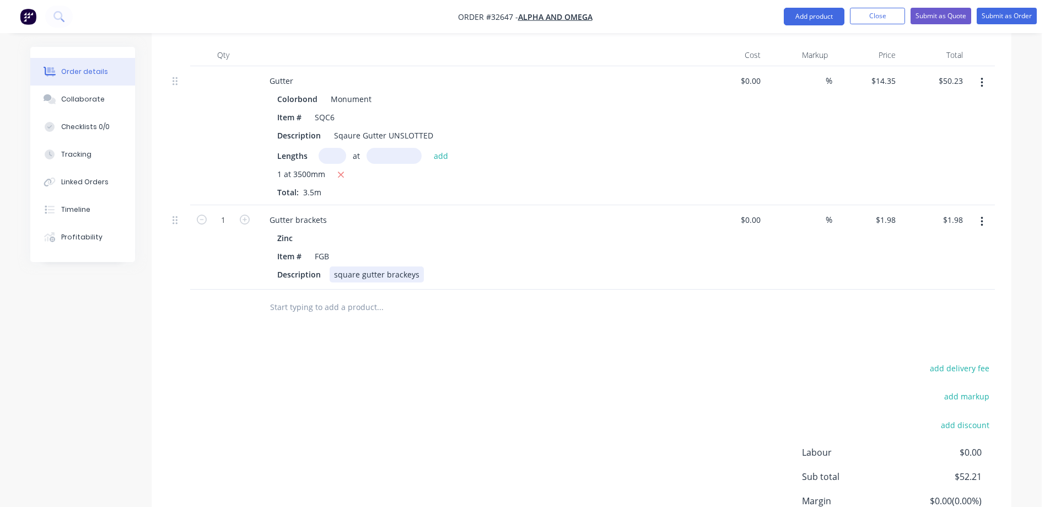
click at [420, 266] on div "Description square gutter brackeys" at bounding box center [474, 274] width 403 height 16
click at [243, 214] on icon "button" at bounding box center [245, 219] width 10 height 10
type input "2"
type input "$3.96"
click at [243, 214] on icon "button" at bounding box center [245, 219] width 10 height 10
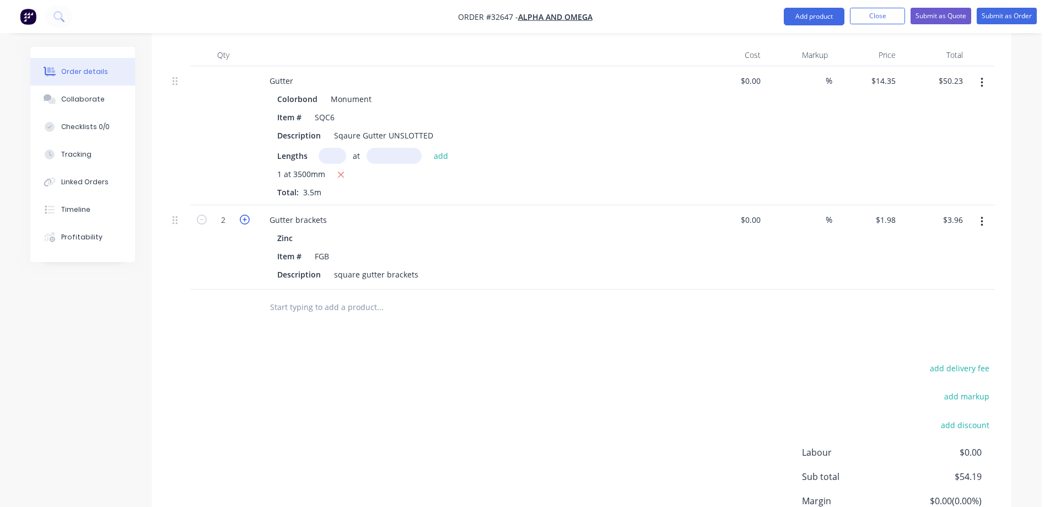
type input "3"
type input "$5.94"
click at [243, 214] on icon "button" at bounding box center [245, 219] width 10 height 10
type input "4"
type input "$7.92"
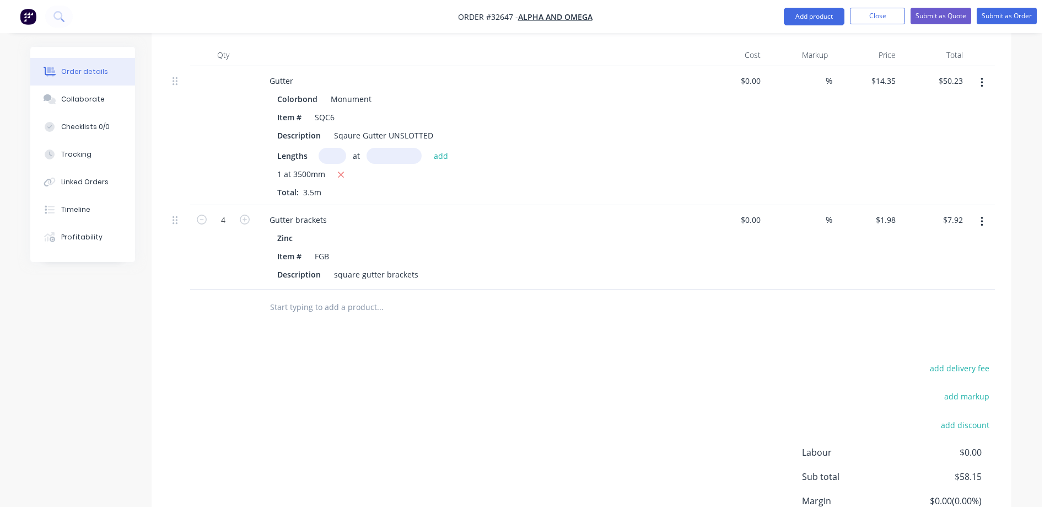
click at [331, 296] on input "text" at bounding box center [380, 307] width 220 height 22
type input "s"
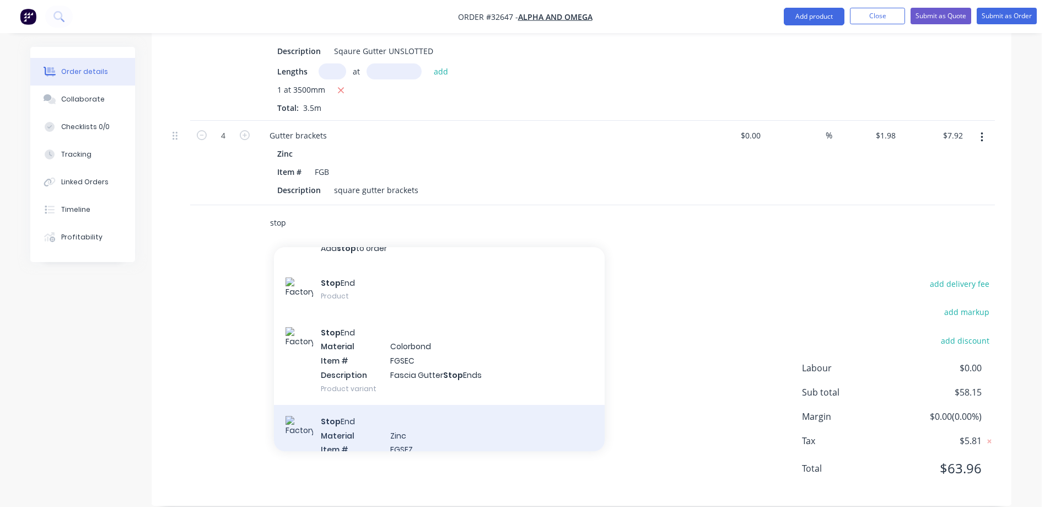
scroll to position [0, 0]
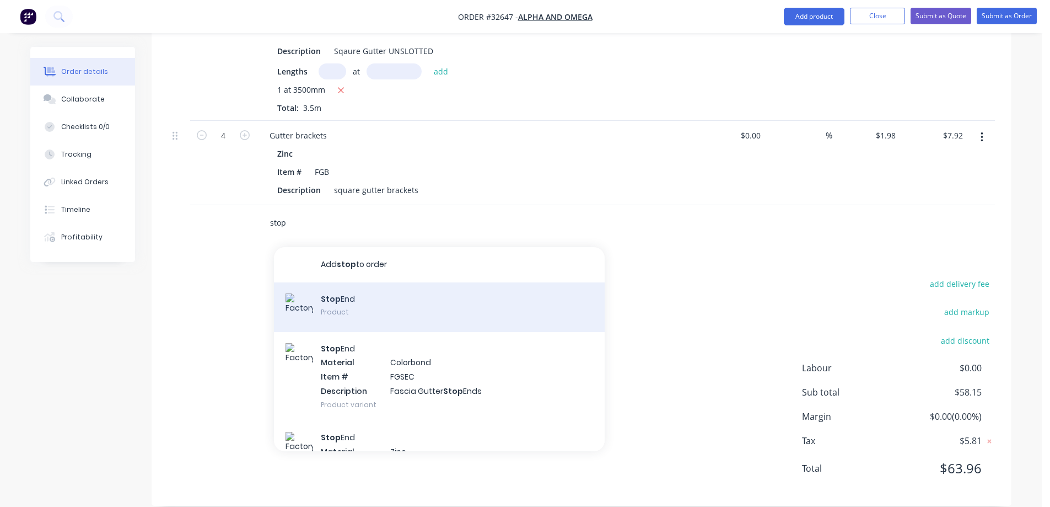
type input "stop"
click at [340, 291] on div "Stop End Product" at bounding box center [439, 307] width 331 height 50
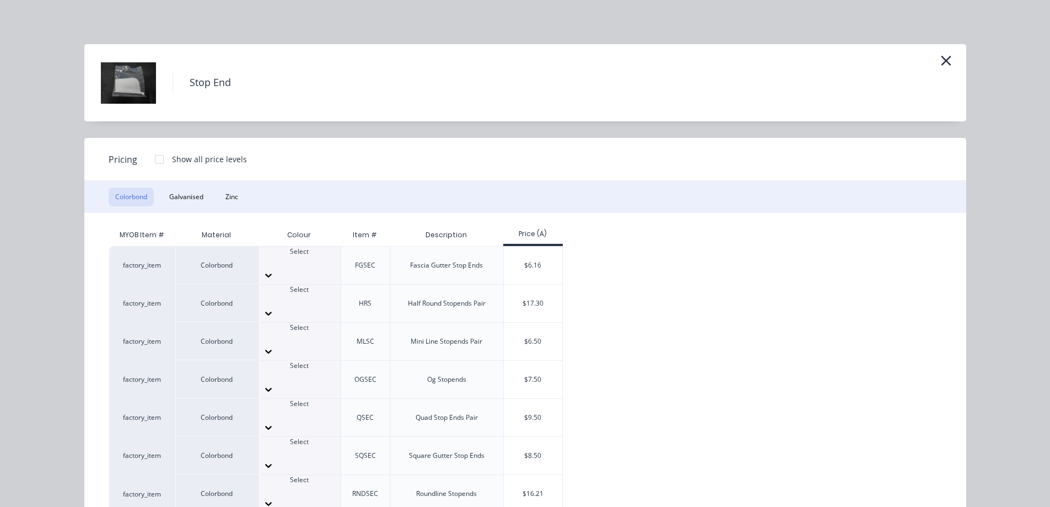
click at [321, 456] on div at bounding box center [300, 465] width 82 height 18
click at [523, 437] on div "$8.50" at bounding box center [533, 455] width 59 height 37
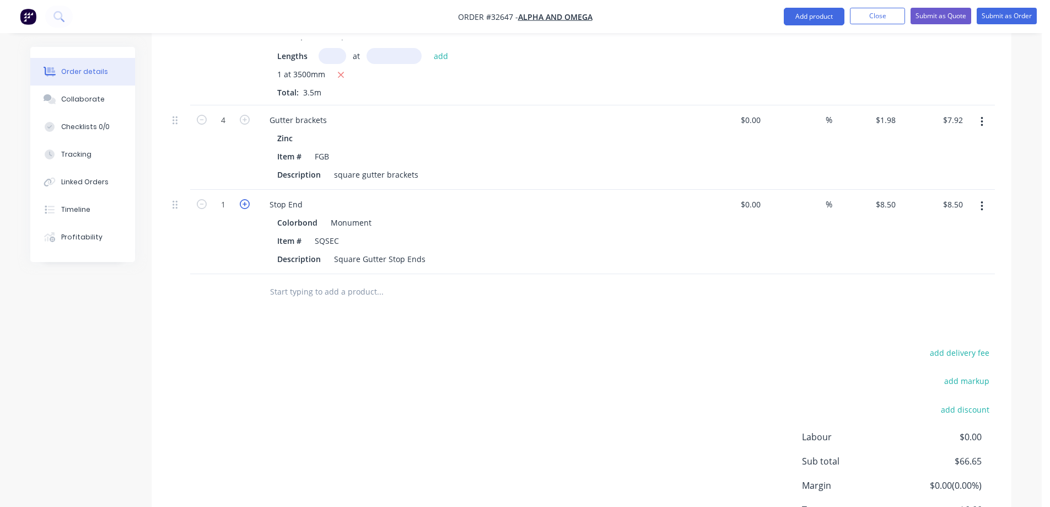
click at [244, 199] on icon "button" at bounding box center [245, 204] width 10 height 10
type input "2"
type input "$17.00"
click at [334, 281] on input "text" at bounding box center [380, 292] width 220 height 22
drag, startPoint x: 327, startPoint y: 271, endPoint x: 322, endPoint y: 318, distance: 47.6
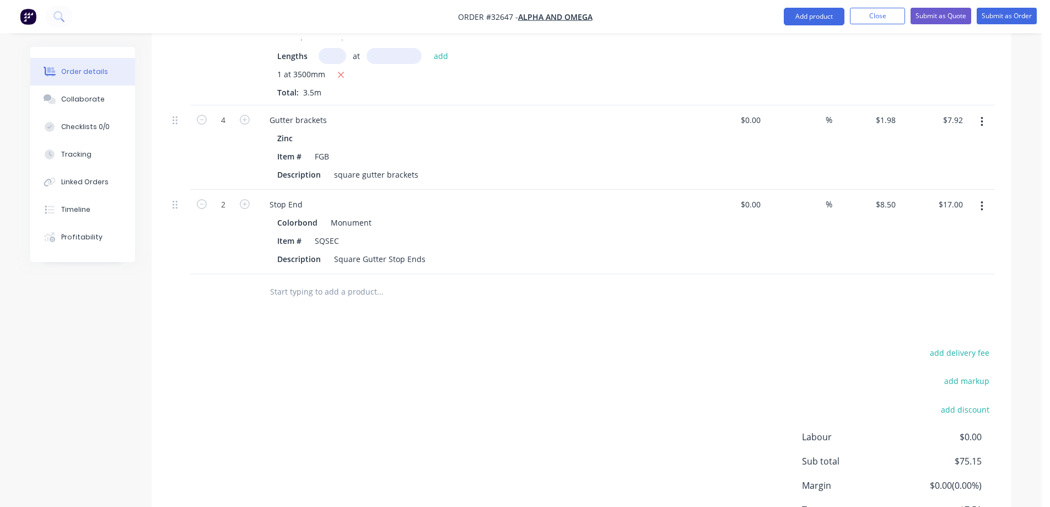
click at [326, 281] on input "text" at bounding box center [380, 292] width 220 height 22
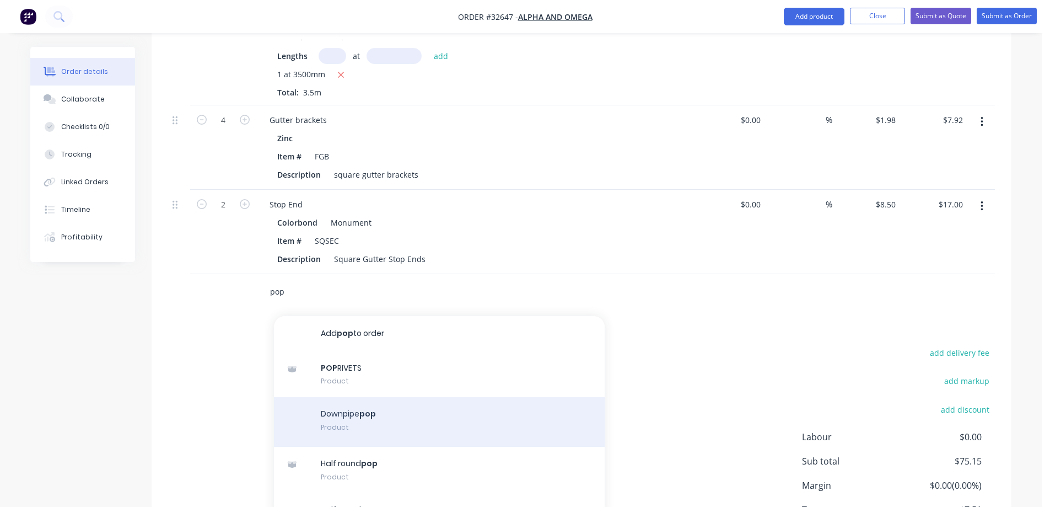
type input "pop"
click at [384, 413] on div "Downpipe pop Product" at bounding box center [439, 422] width 331 height 50
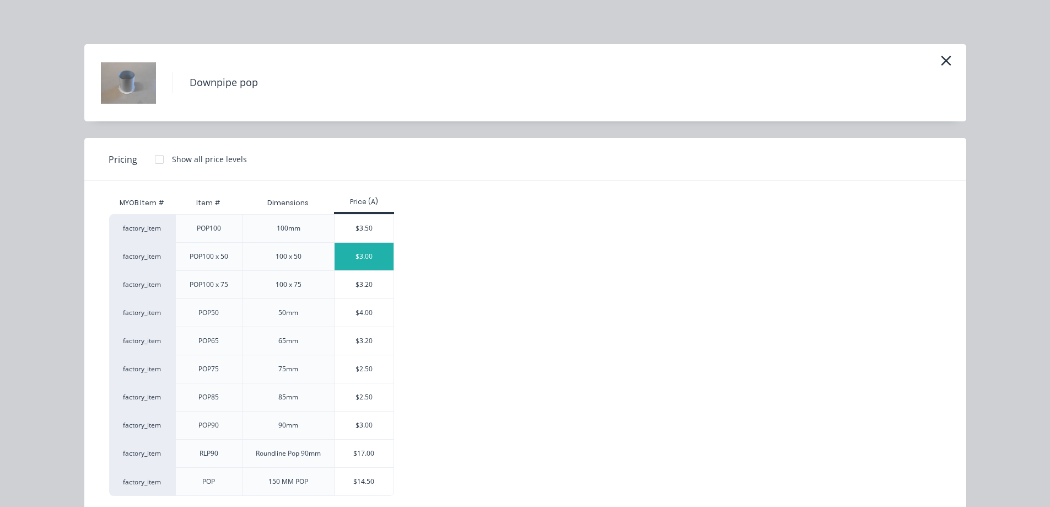
click at [374, 255] on div "$3.00" at bounding box center [364, 257] width 59 height 28
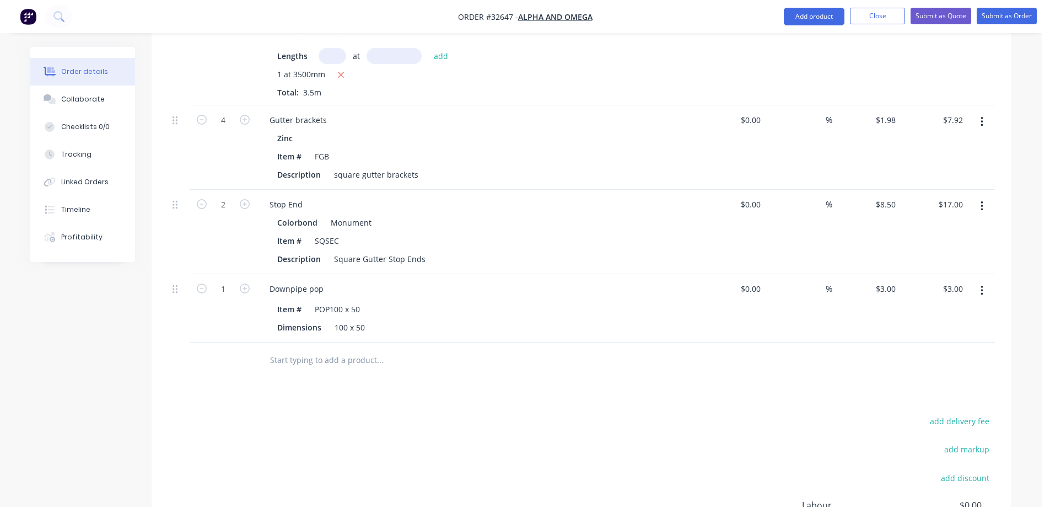
click at [284, 349] on input "text" at bounding box center [380, 360] width 220 height 22
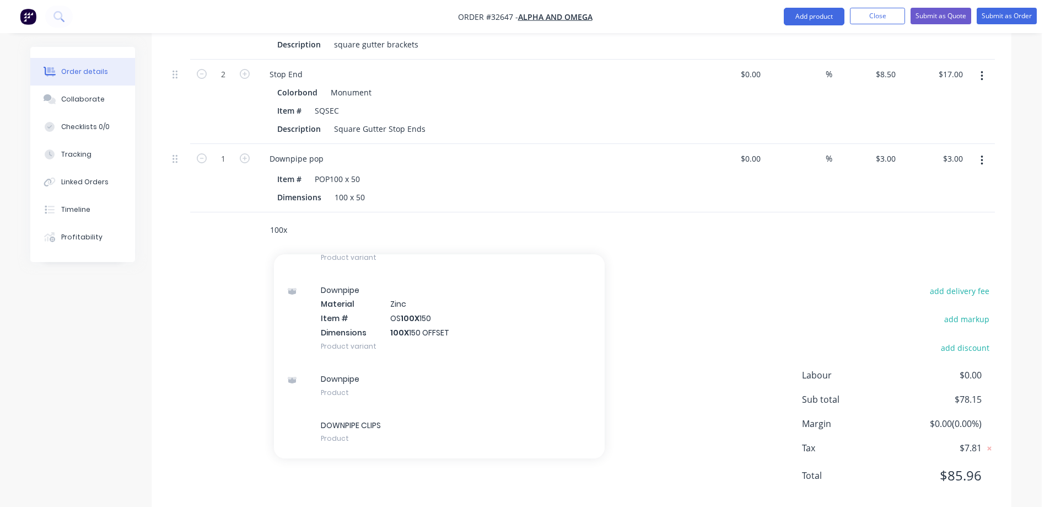
scroll to position [596, 0]
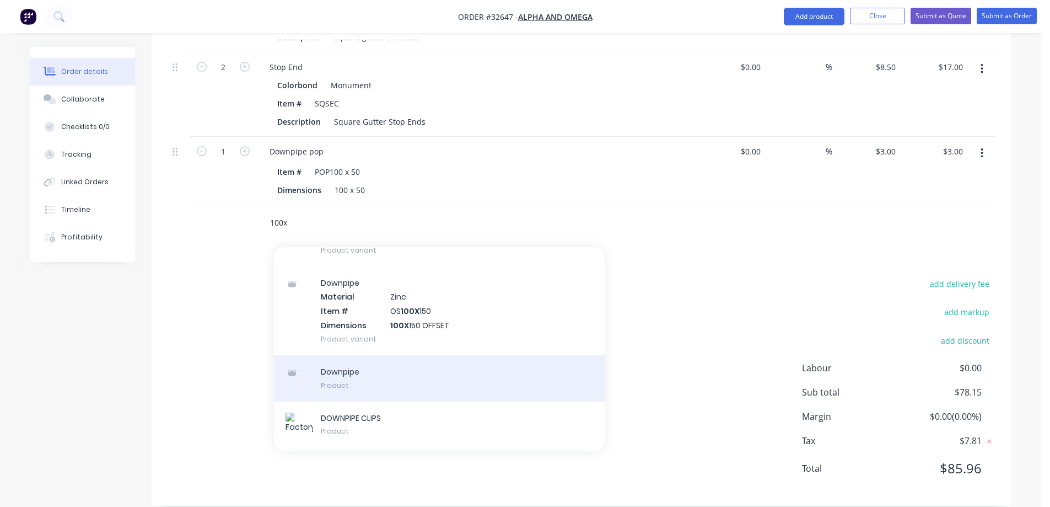
type input "100x"
click at [375, 368] on div "Downpipe Product" at bounding box center [439, 378] width 331 height 46
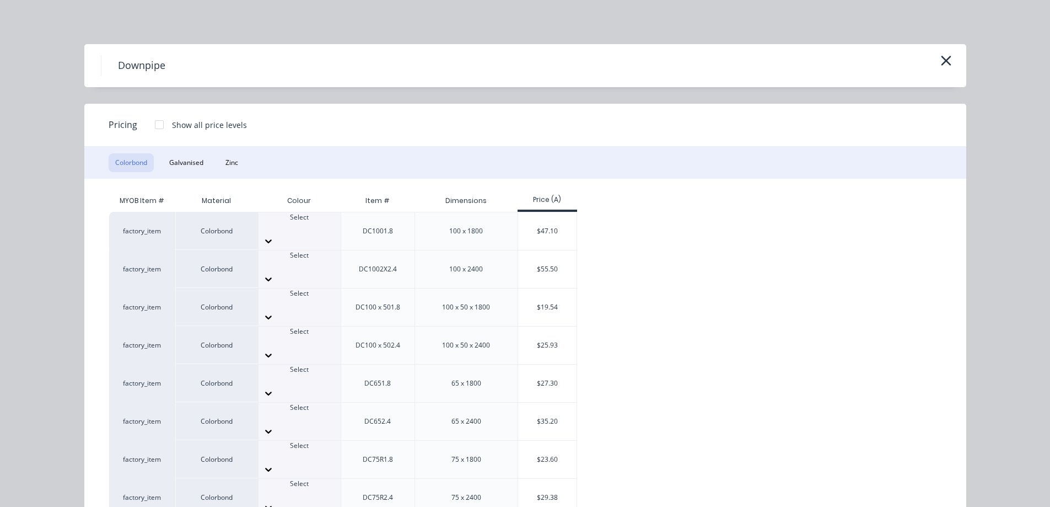
click at [274, 311] on icon at bounding box center [268, 316] width 11 height 11
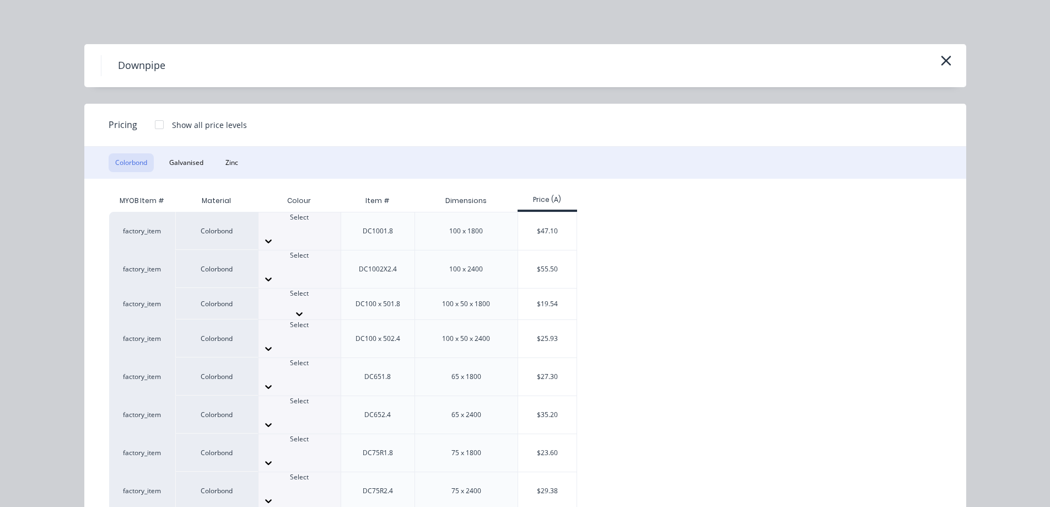
scroll to position [282, 0]
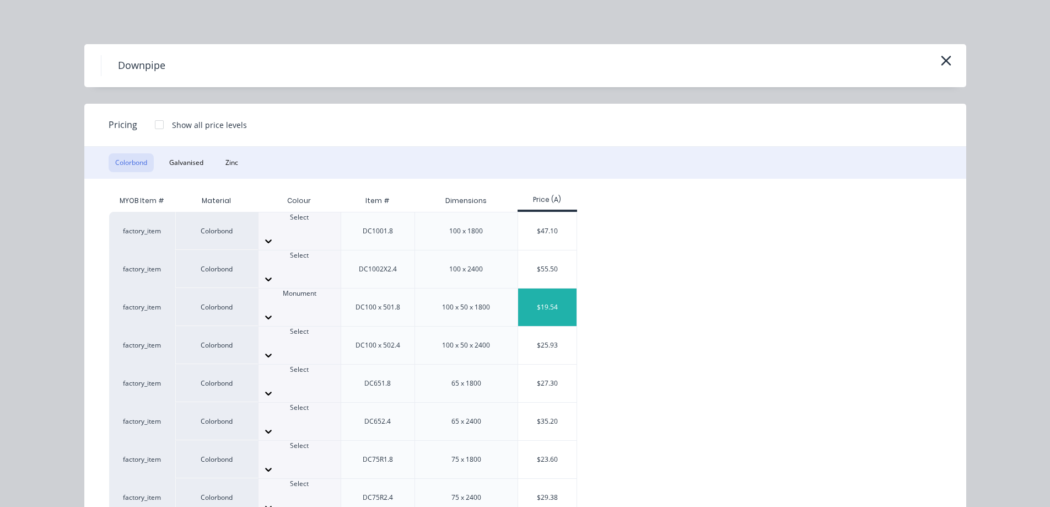
click at [541, 288] on div "$19.54" at bounding box center [547, 306] width 59 height 37
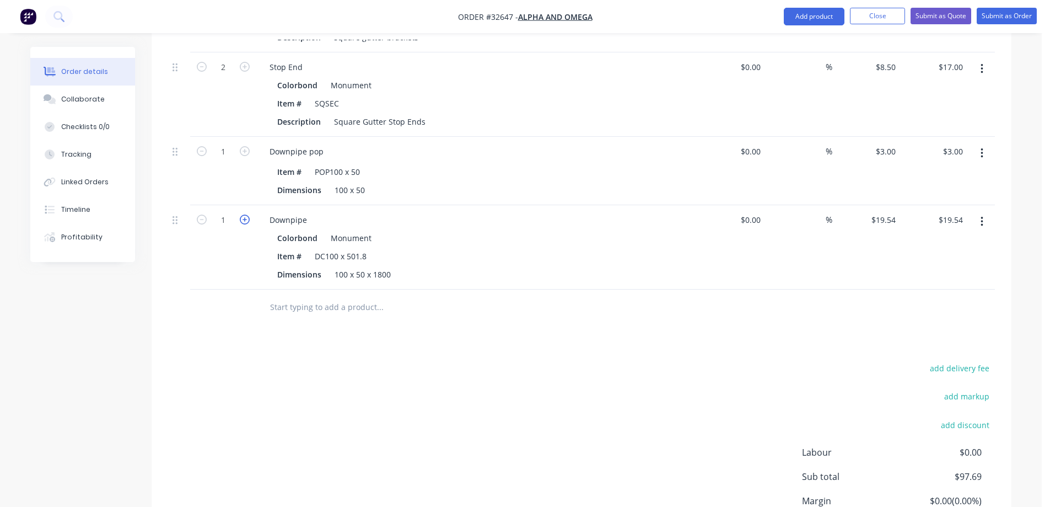
click at [247, 214] on icon "button" at bounding box center [245, 219] width 10 height 10
type input "2"
type input "$39.08"
drag, startPoint x: 352, startPoint y: 292, endPoint x: 351, endPoint y: 315, distance: 23.7
click at [352, 296] on input "text" at bounding box center [380, 307] width 220 height 22
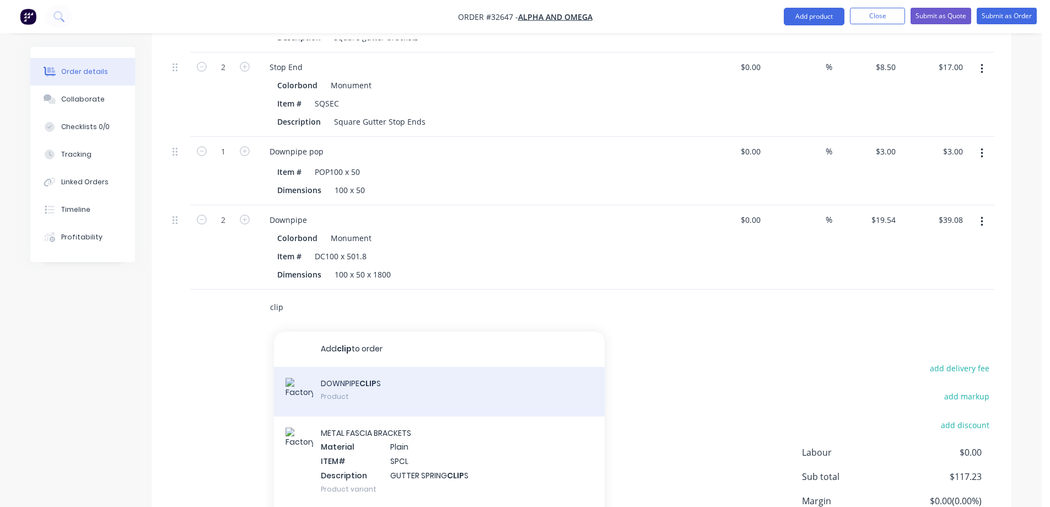
type input "clip"
click at [410, 381] on div "DOWNPIPE CLIP S Product" at bounding box center [439, 392] width 331 height 50
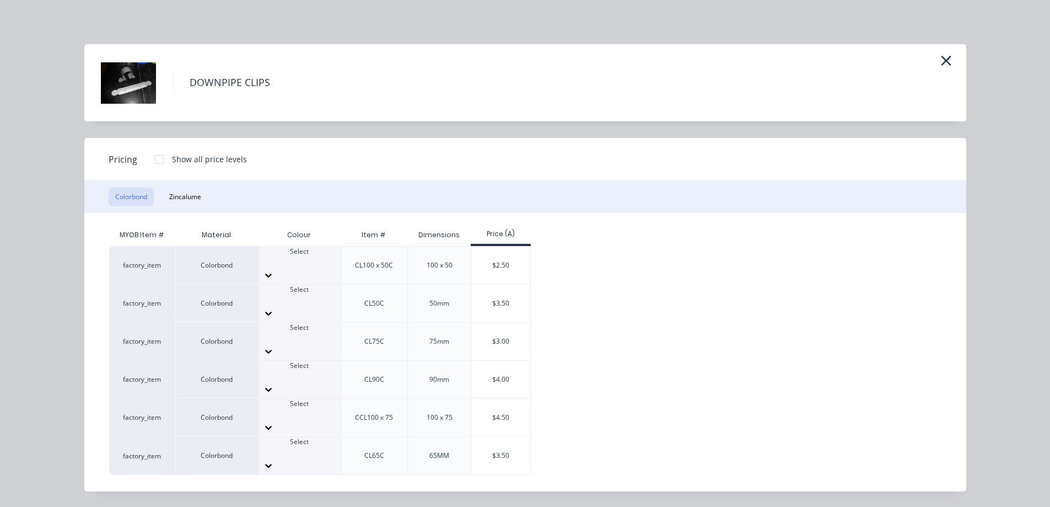
click at [318, 266] on div "Select" at bounding box center [300, 256] width 82 height 20
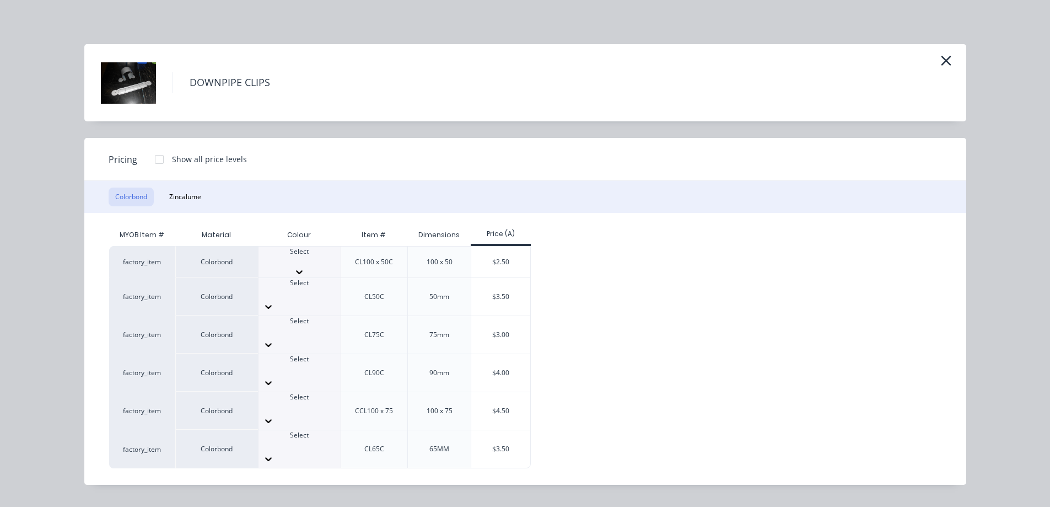
scroll to position [220, 0]
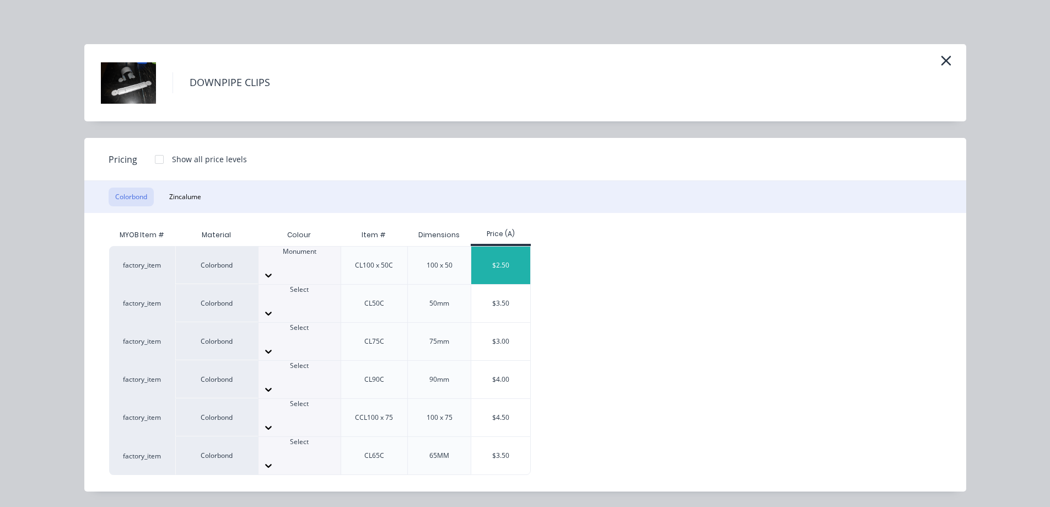
click at [496, 261] on div "$2.50" at bounding box center [500, 264] width 59 height 37
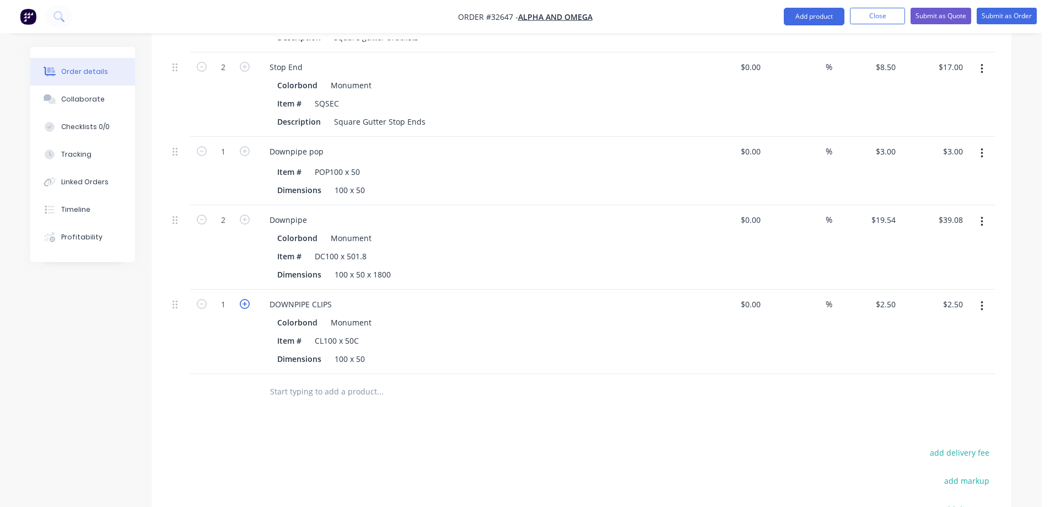
click at [244, 299] on icon "button" at bounding box center [245, 304] width 10 height 10
type input "2"
type input "$5.00"
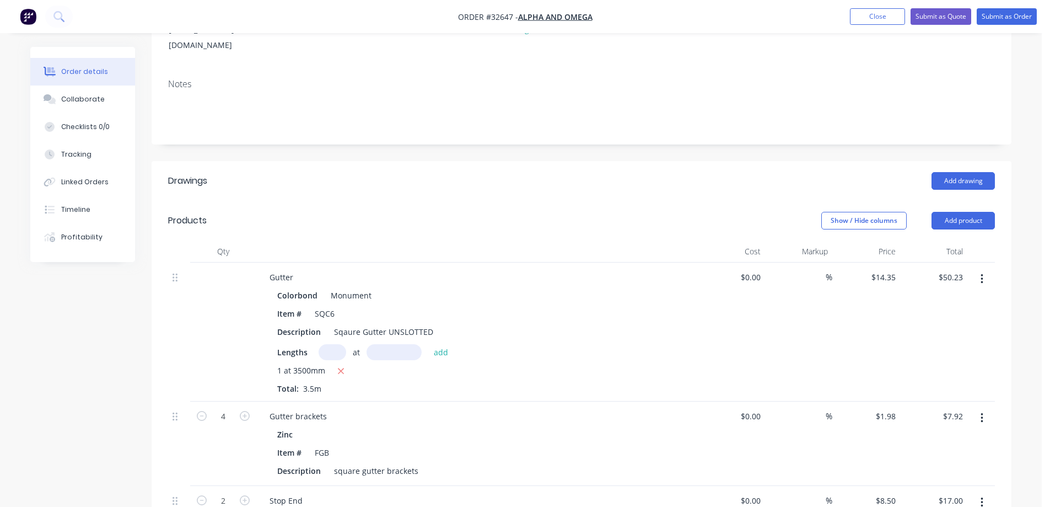
scroll to position [0, 0]
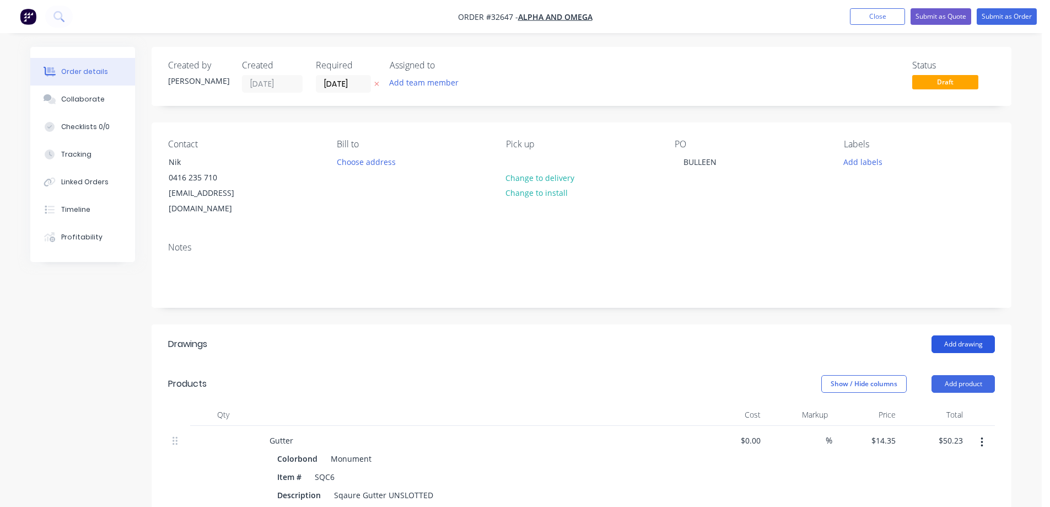
click at [972, 335] on button "Add drawing" at bounding box center [963, 344] width 63 height 18
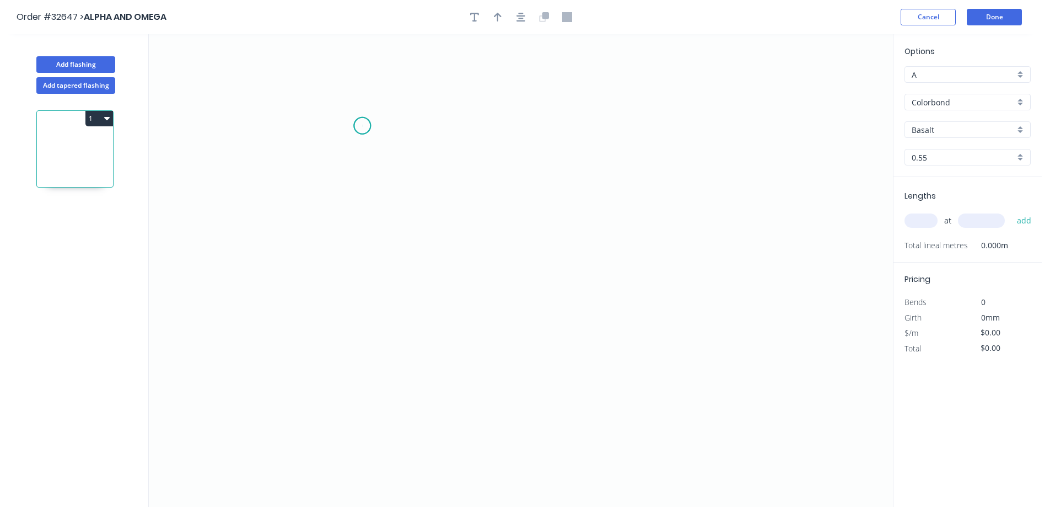
click at [362, 127] on icon "0" at bounding box center [521, 270] width 744 height 472
click at [364, 251] on icon "0" at bounding box center [521, 270] width 744 height 472
click at [602, 244] on icon "0 ?" at bounding box center [521, 270] width 744 height 472
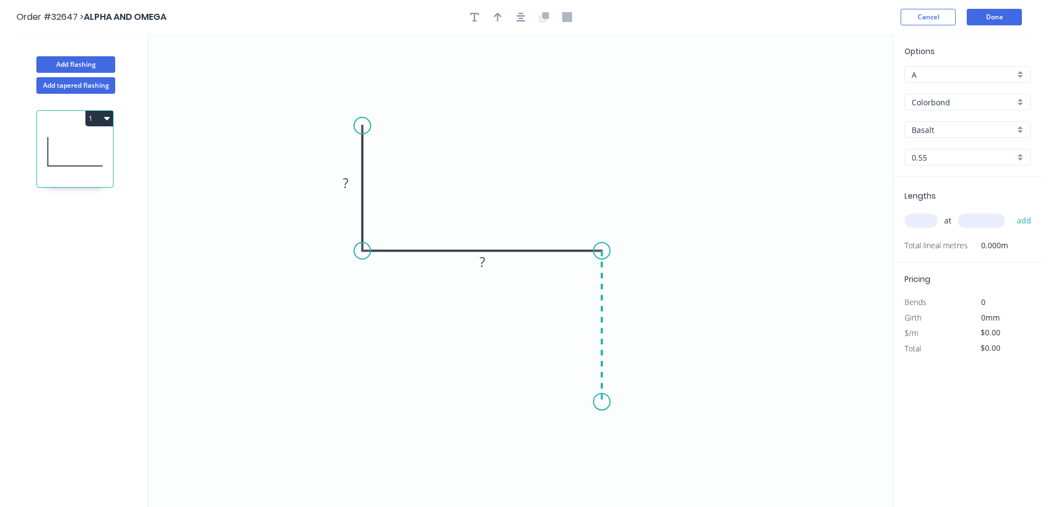
click at [601, 402] on icon "0 ? ?" at bounding box center [521, 270] width 744 height 472
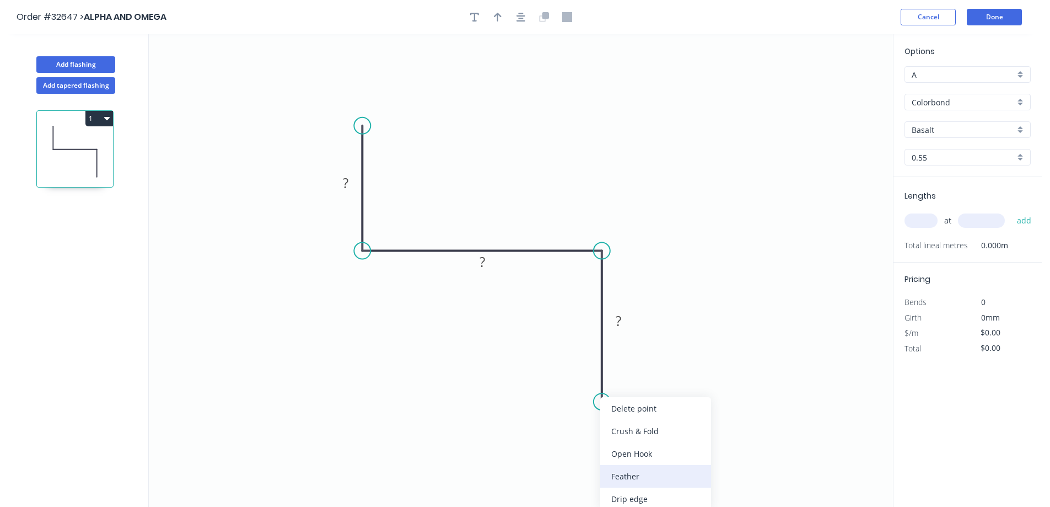
click at [664, 476] on div "Feather" at bounding box center [655, 476] width 111 height 23
click at [592, 378] on tspan "15" at bounding box center [585, 382] width 15 height 18
type input "$16.67"
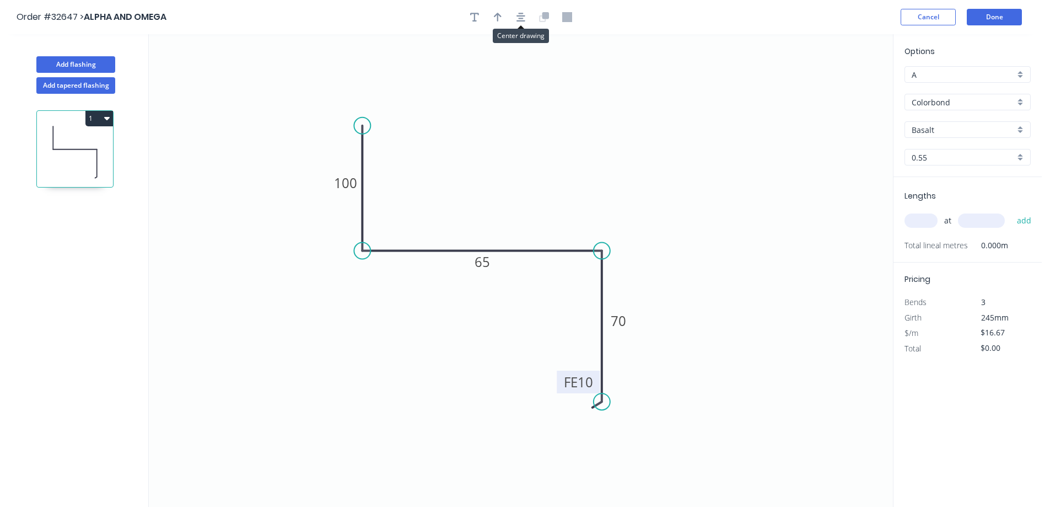
drag, startPoint x: 521, startPoint y: 16, endPoint x: 534, endPoint y: 18, distance: 12.2
click at [524, 15] on icon "button" at bounding box center [520, 17] width 9 height 10
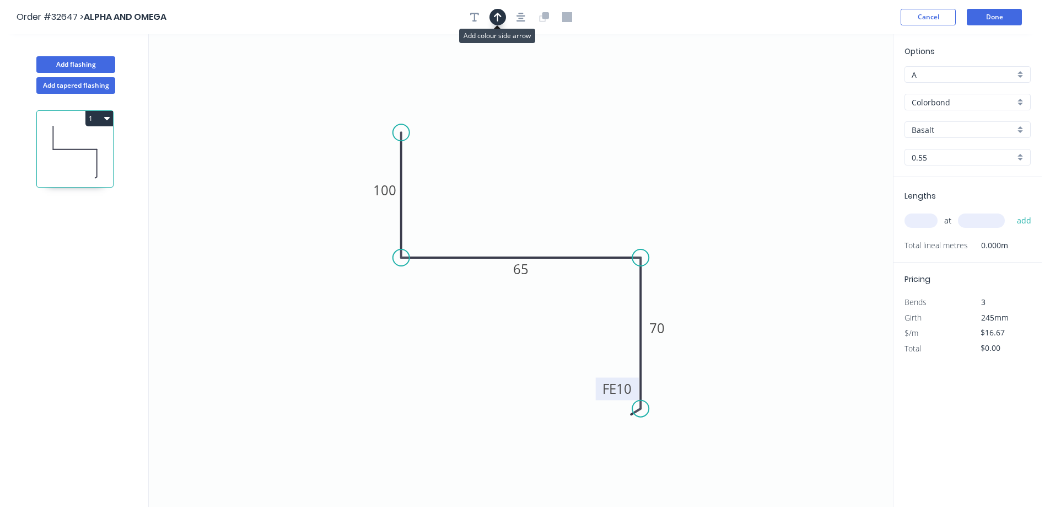
click at [496, 17] on icon "button" at bounding box center [498, 17] width 8 height 10
drag, startPoint x: 837, startPoint y: 88, endPoint x: 793, endPoint y: 90, distance: 43.6
click at [531, 208] on icon at bounding box center [526, 198] width 10 height 35
click at [1018, 126] on div "Basalt" at bounding box center [968, 129] width 126 height 17
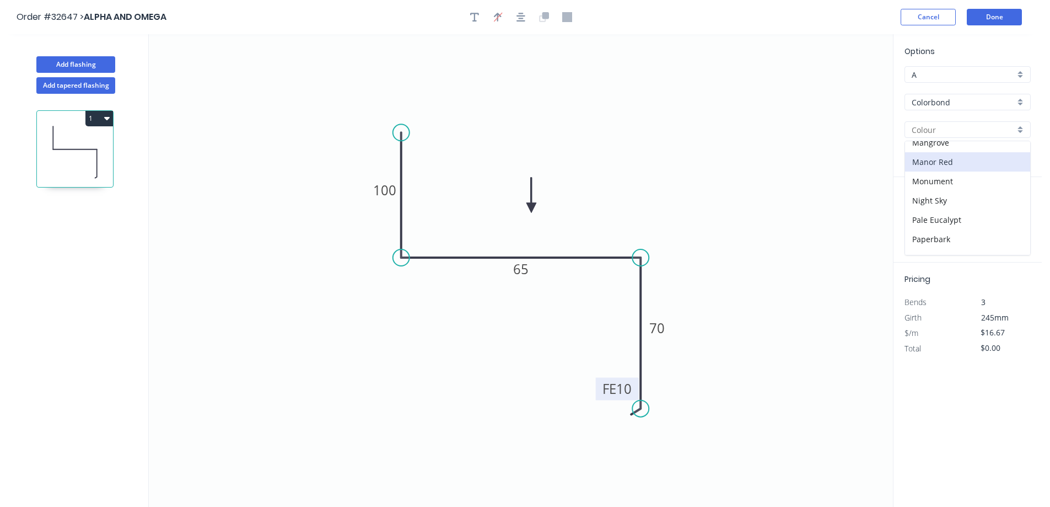
scroll to position [220, 0]
click at [970, 204] on div "Monument" at bounding box center [967, 200] width 125 height 19
type input "Monument"
click at [912, 224] on input "text" at bounding box center [921, 220] width 33 height 14
type input "1"
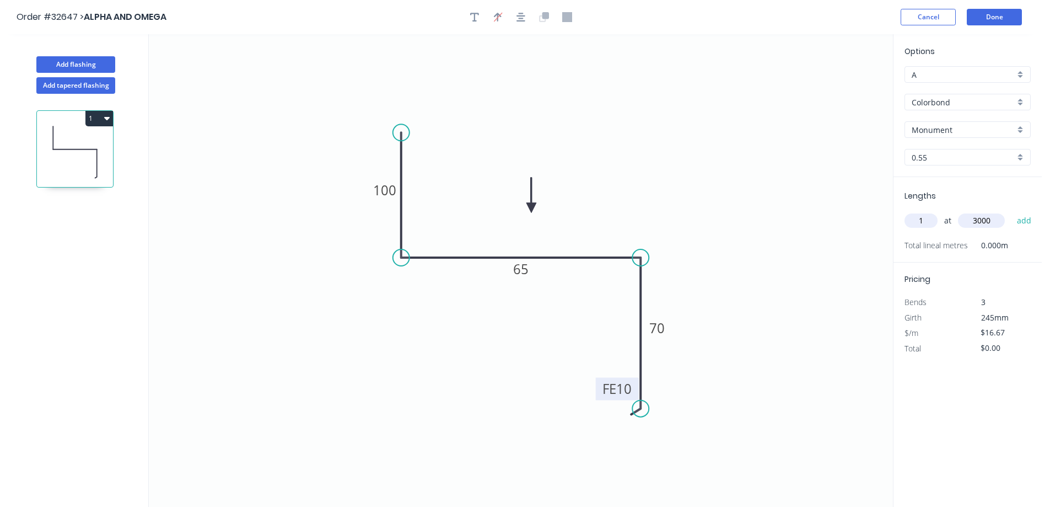
type input "3000"
click at [1011, 211] on button "add" at bounding box center [1024, 220] width 26 height 19
type input "$50.01"
click at [993, 18] on button "Done" at bounding box center [994, 17] width 55 height 17
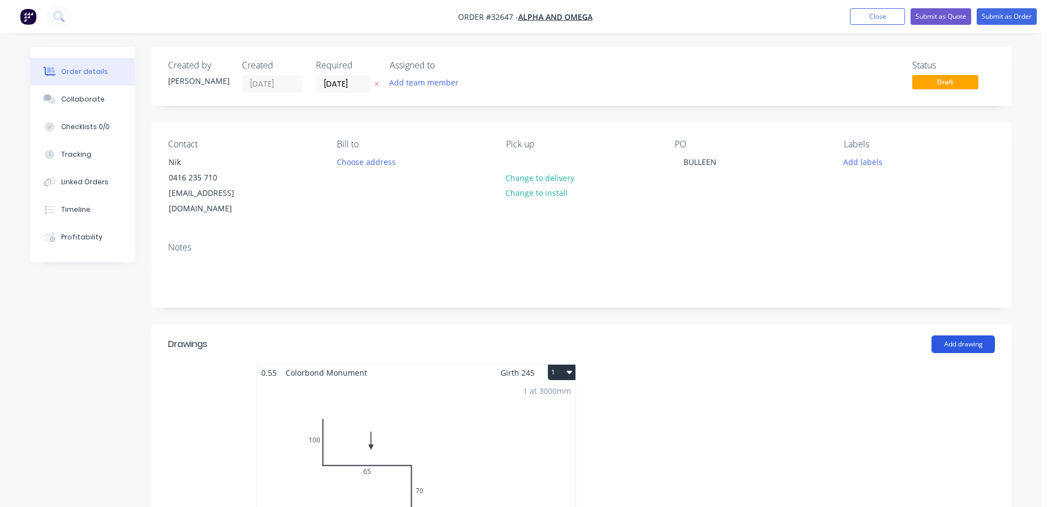
click at [967, 337] on button "Add drawing" at bounding box center [963, 344] width 63 height 18
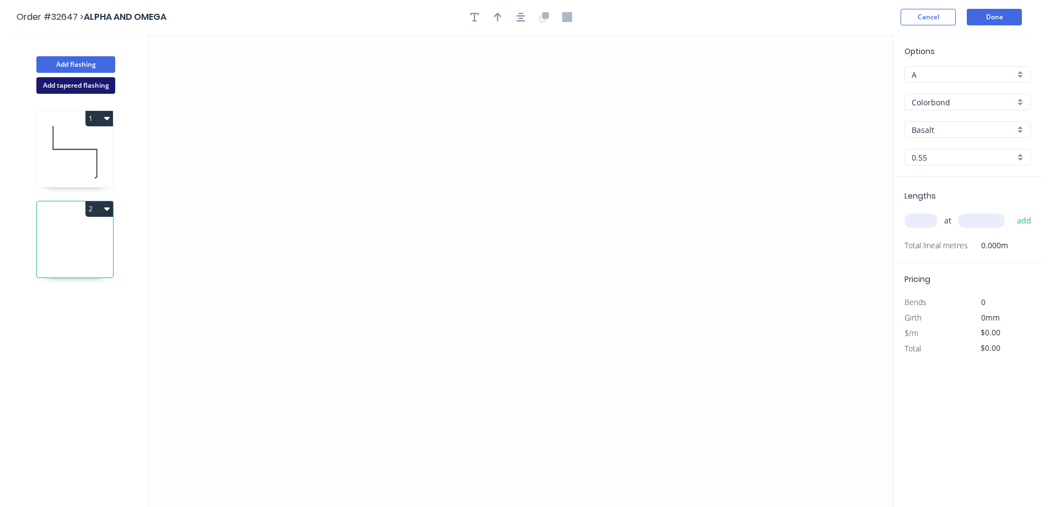
click at [100, 87] on button "Add tapered flashing" at bounding box center [75, 85] width 79 height 17
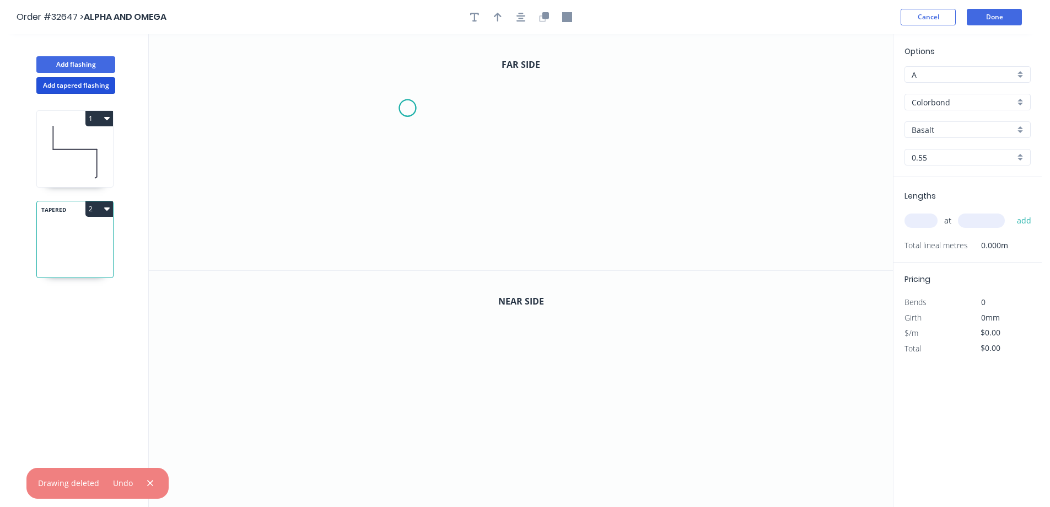
click at [407, 108] on icon "0" at bounding box center [521, 152] width 744 height 236
drag, startPoint x: 402, startPoint y: 183, endPoint x: 488, endPoint y: 196, distance: 87.5
click at [402, 183] on icon "0" at bounding box center [521, 152] width 744 height 236
click at [585, 175] on icon "0 ?" at bounding box center [521, 152] width 744 height 236
click at [582, 247] on icon "0 ? ?" at bounding box center [521, 152] width 744 height 236
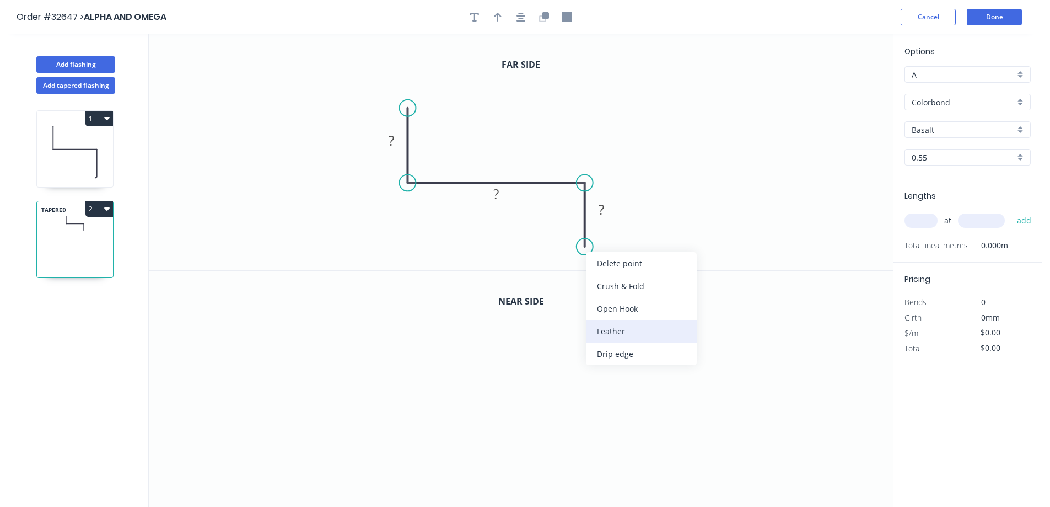
click at [633, 332] on div "Feather" at bounding box center [641, 331] width 111 height 23
click at [573, 227] on tspan "15" at bounding box center [568, 227] width 15 height 18
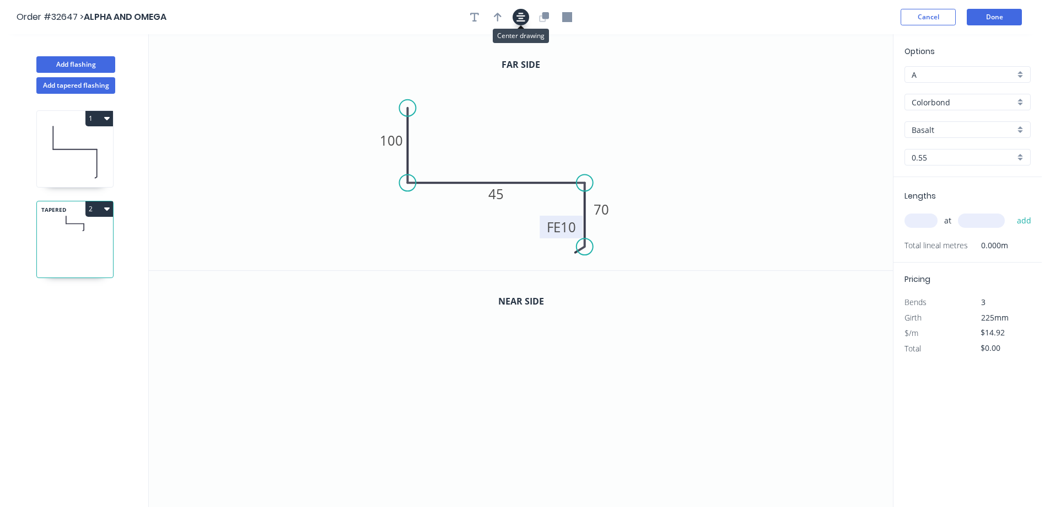
click at [518, 19] on icon "button" at bounding box center [520, 17] width 9 height 10
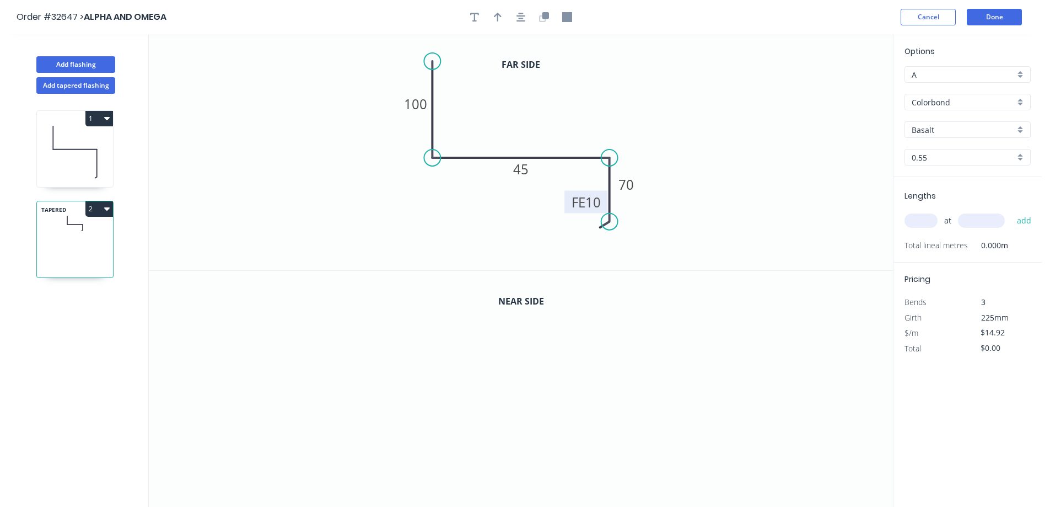
drag, startPoint x: 434, startPoint y: 78, endPoint x: 432, endPoint y: 61, distance: 17.2
click at [432, 61] on circle at bounding box center [432, 61] width 17 height 17
click at [522, 15] on icon "button" at bounding box center [520, 17] width 9 height 9
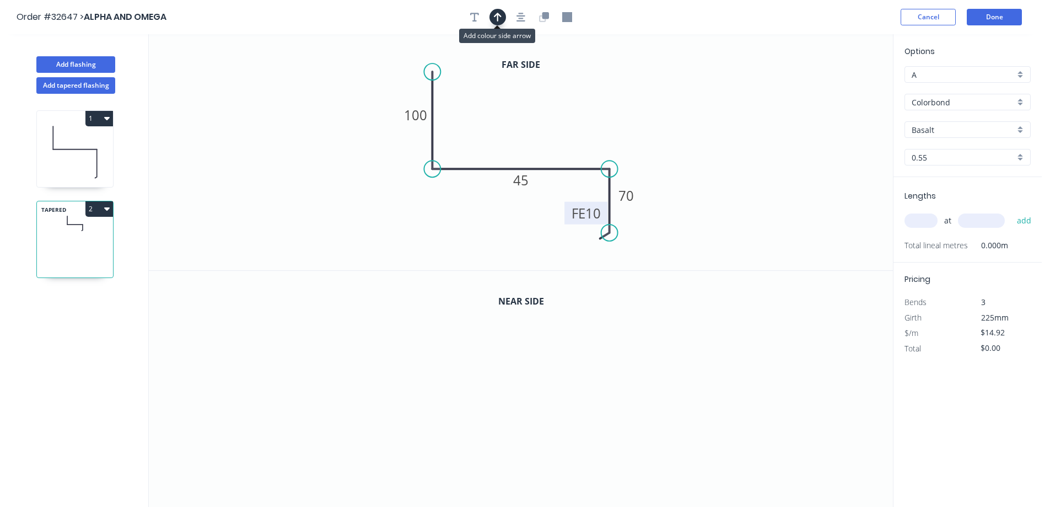
click at [500, 17] on icon "button" at bounding box center [498, 17] width 8 height 9
drag, startPoint x: 836, startPoint y: 87, endPoint x: 561, endPoint y: 128, distance: 278.1
click at [561, 128] on icon at bounding box center [561, 115] width 10 height 35
click at [547, 21] on icon "button" at bounding box center [544, 17] width 10 height 10
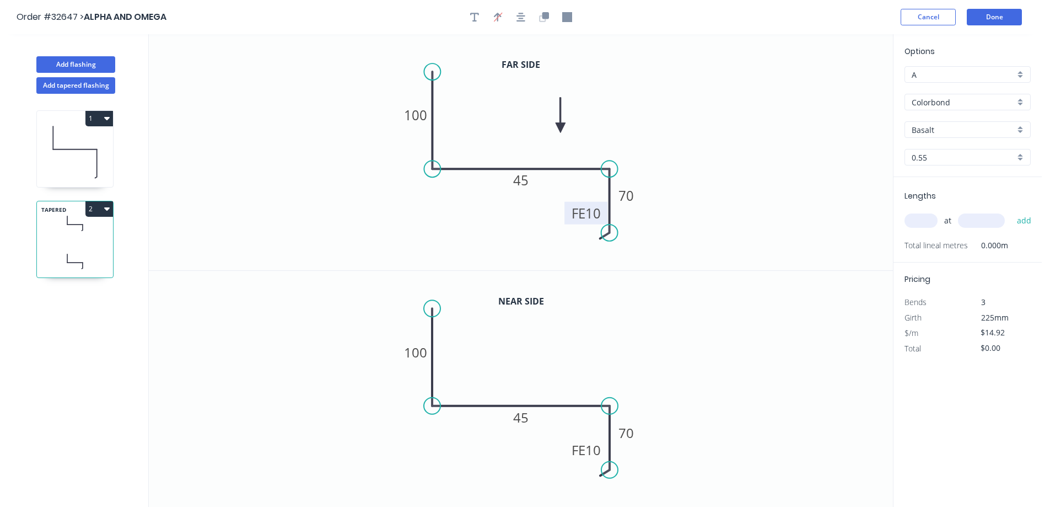
drag, startPoint x: 526, startPoint y: 419, endPoint x: 543, endPoint y: 404, distance: 23.0
click at [526, 418] on tspan "45" at bounding box center [520, 417] width 15 height 18
type input "$17.67"
click at [1019, 131] on div "Basalt" at bounding box center [968, 129] width 126 height 17
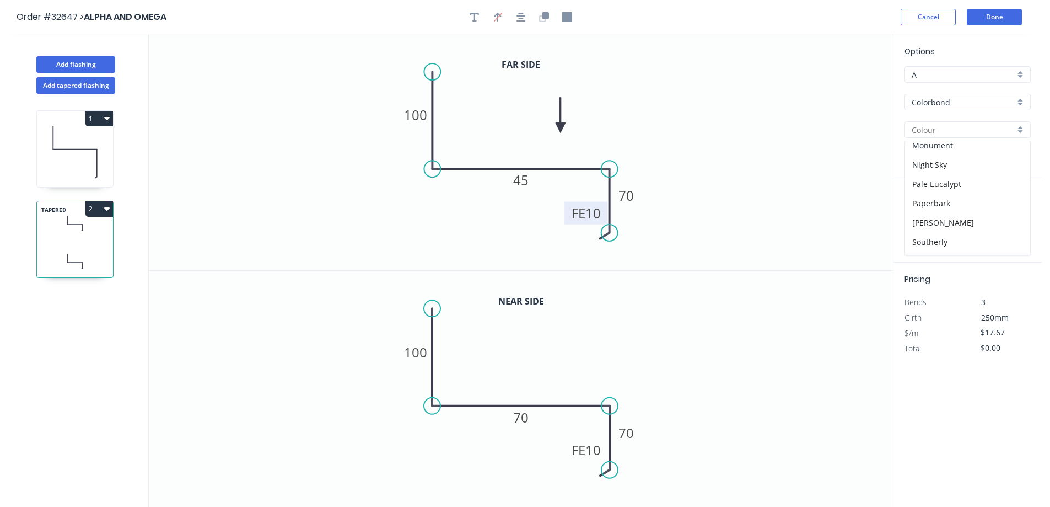
click at [970, 149] on div "Monument" at bounding box center [967, 145] width 125 height 19
type input "Monument"
click at [923, 227] on input "text" at bounding box center [921, 220] width 33 height 14
type input "1"
type input "3075"
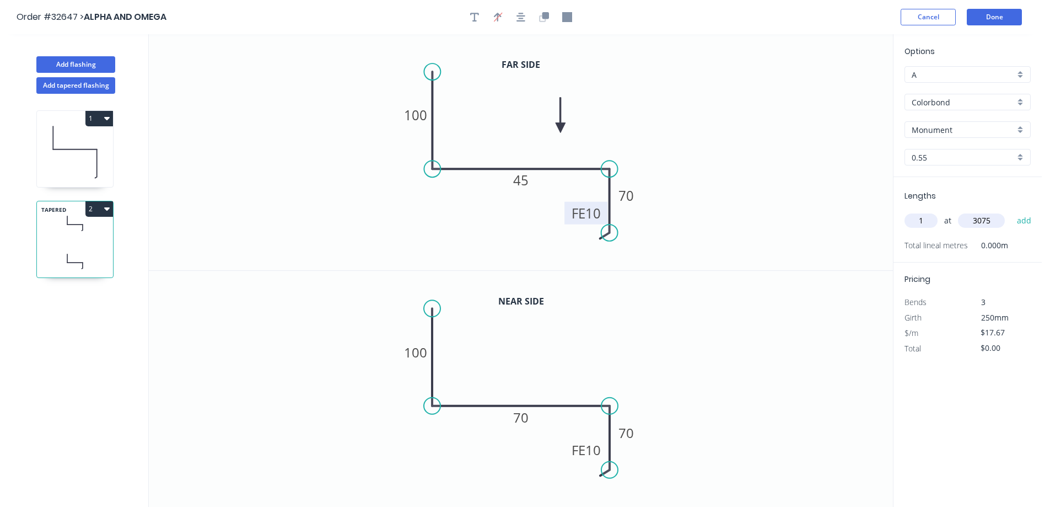
click at [1011, 211] on button "add" at bounding box center [1024, 220] width 26 height 19
type input "$54.34"
click at [1000, 20] on button "Done" at bounding box center [994, 17] width 55 height 17
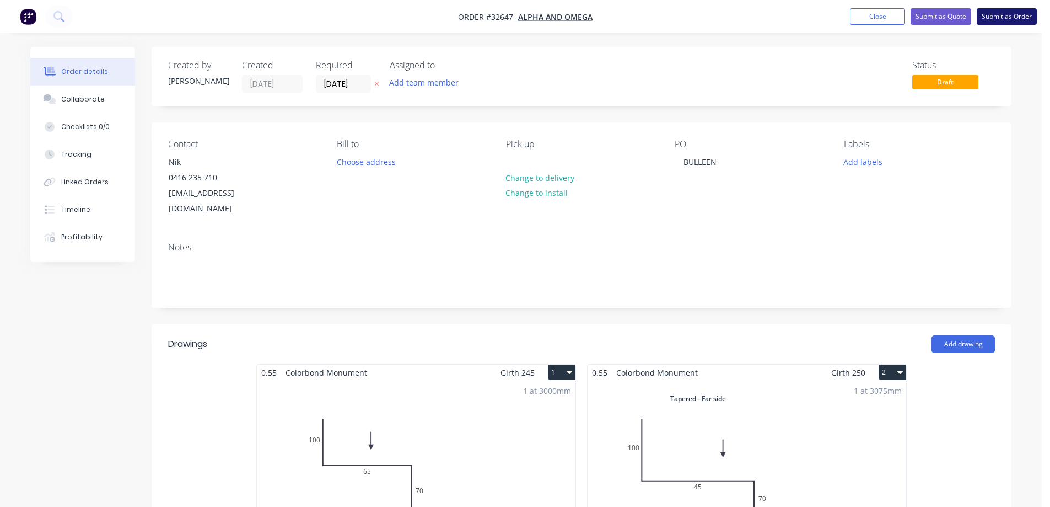
click at [1013, 17] on button "Submit as Order" at bounding box center [1007, 16] width 60 height 17
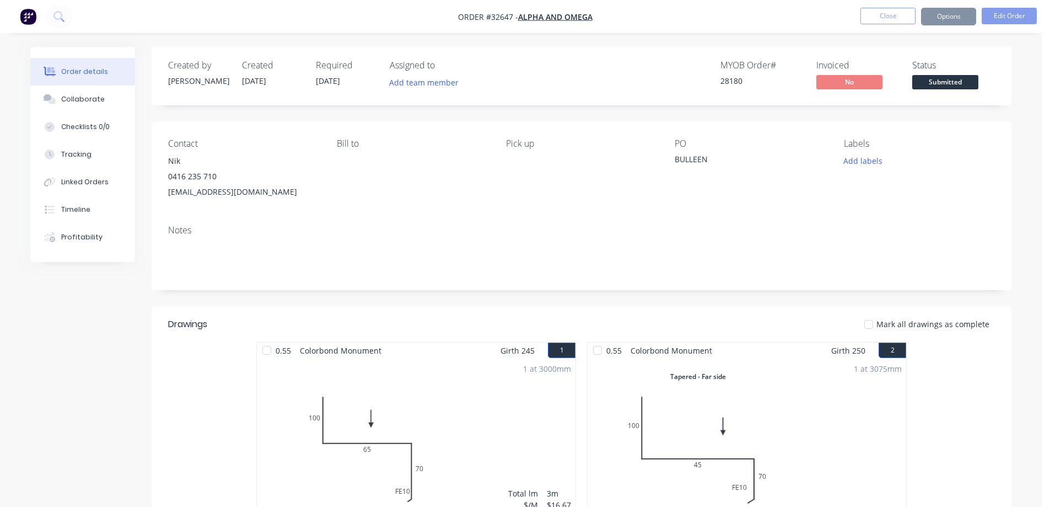
click at [946, 83] on span "Submitted" at bounding box center [945, 82] width 66 height 14
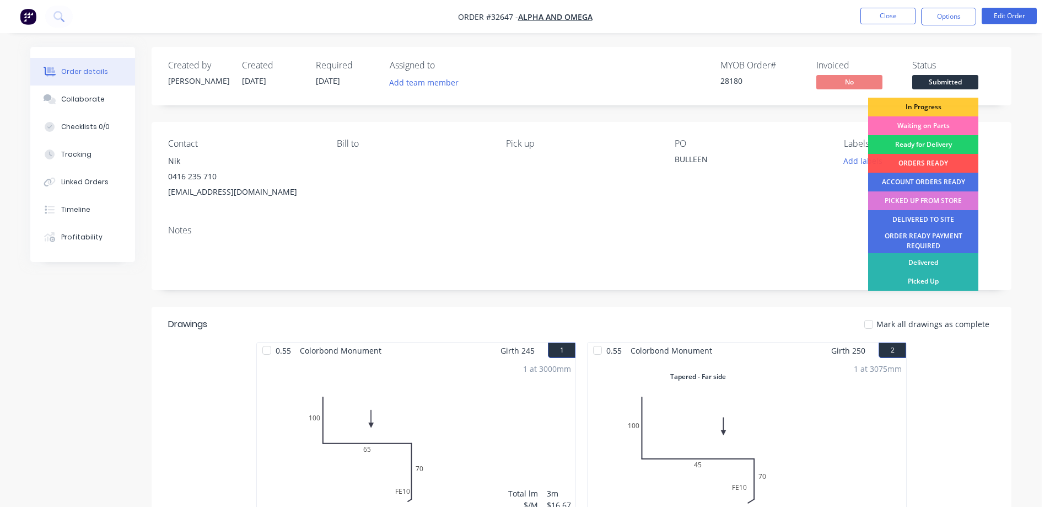
click at [953, 124] on div "Waiting on Parts" at bounding box center [923, 125] width 110 height 19
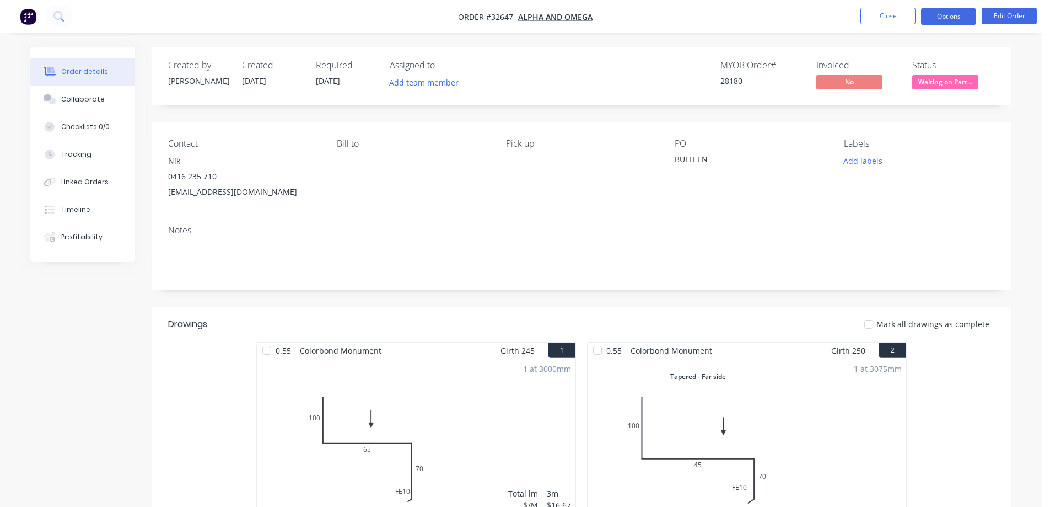
click at [949, 17] on button "Options" at bounding box center [948, 17] width 55 height 18
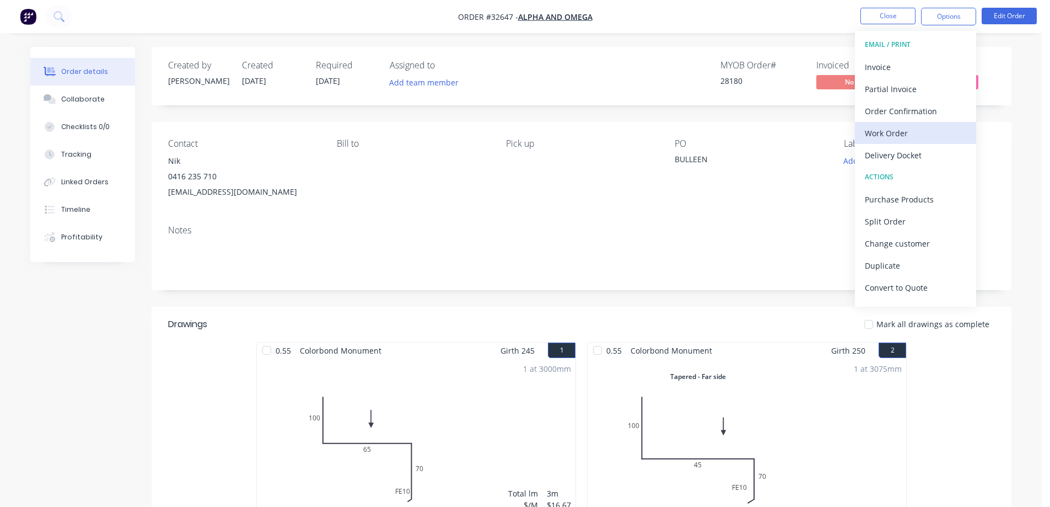
click at [905, 132] on div "Work Order" at bounding box center [915, 133] width 101 height 16
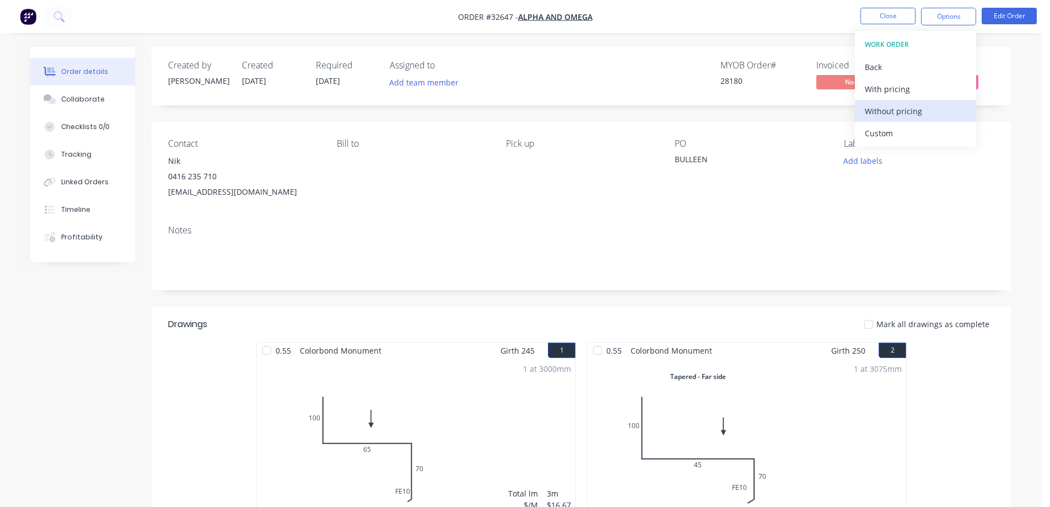
click at [924, 110] on div "Without pricing" at bounding box center [915, 111] width 101 height 16
